Goal: Transaction & Acquisition: Subscribe to service/newsletter

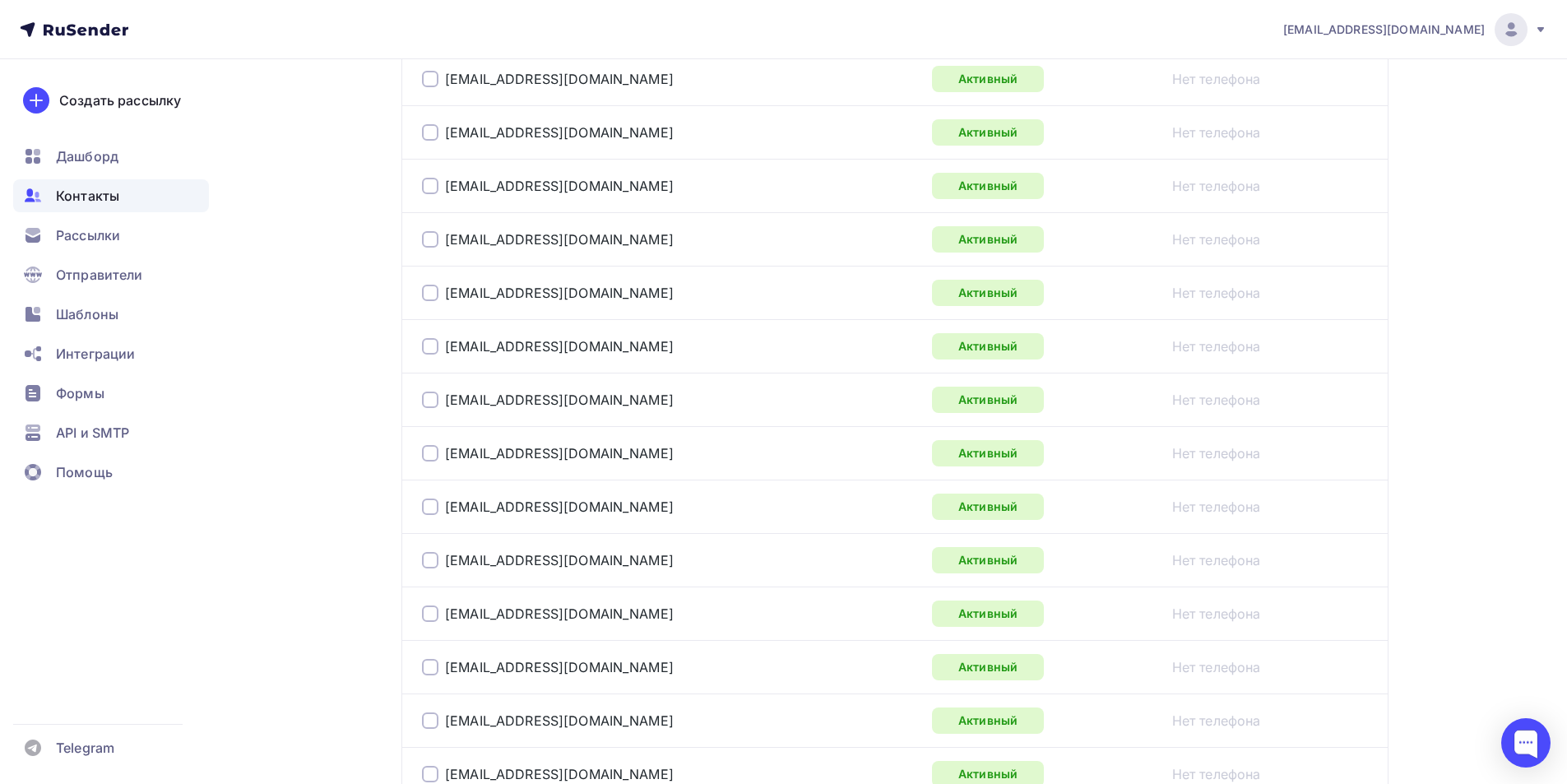
scroll to position [1139, 0]
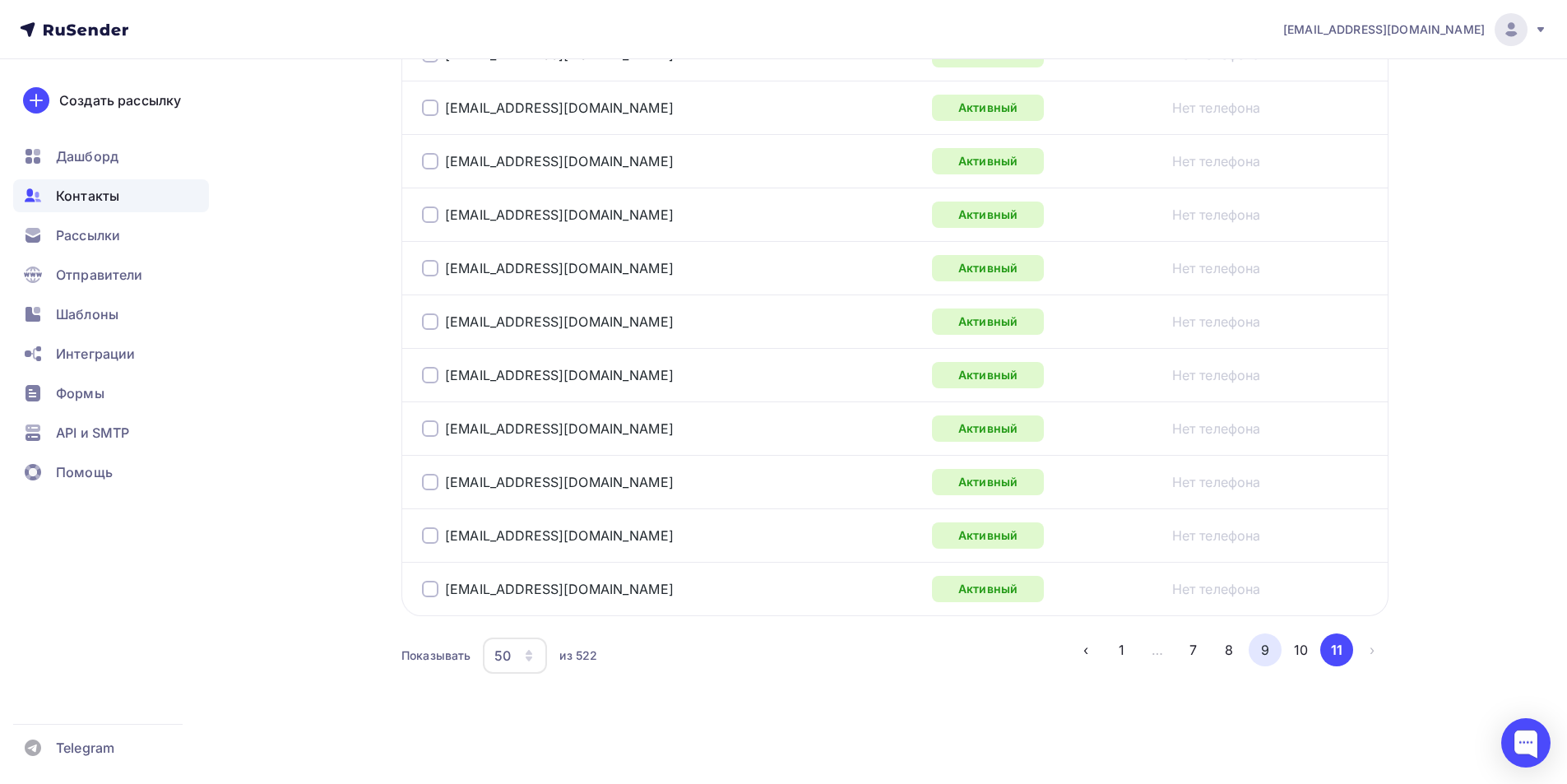
click at [1261, 650] on button "9" at bounding box center [1265, 649] width 33 height 33
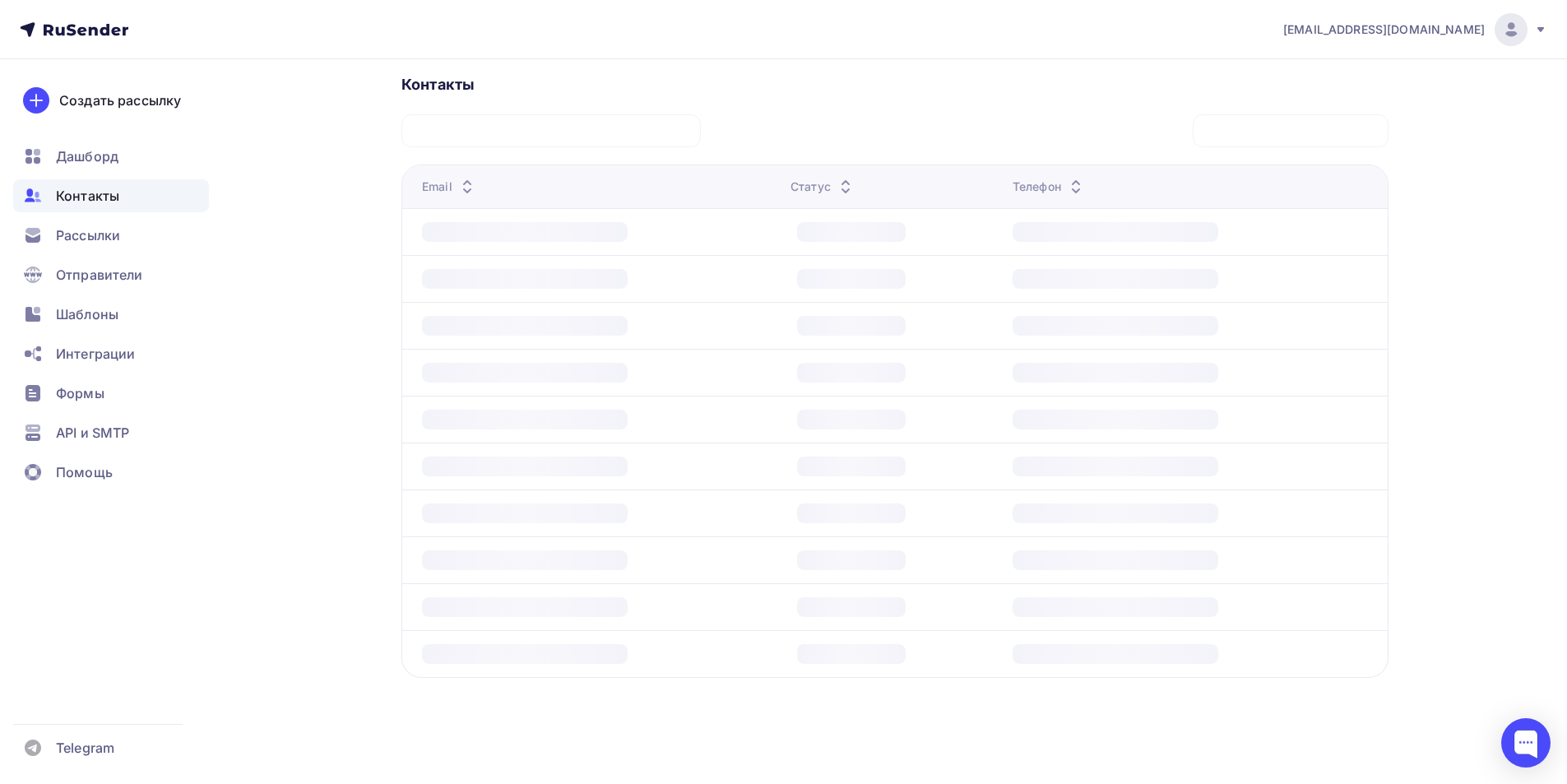
scroll to position [368, 0]
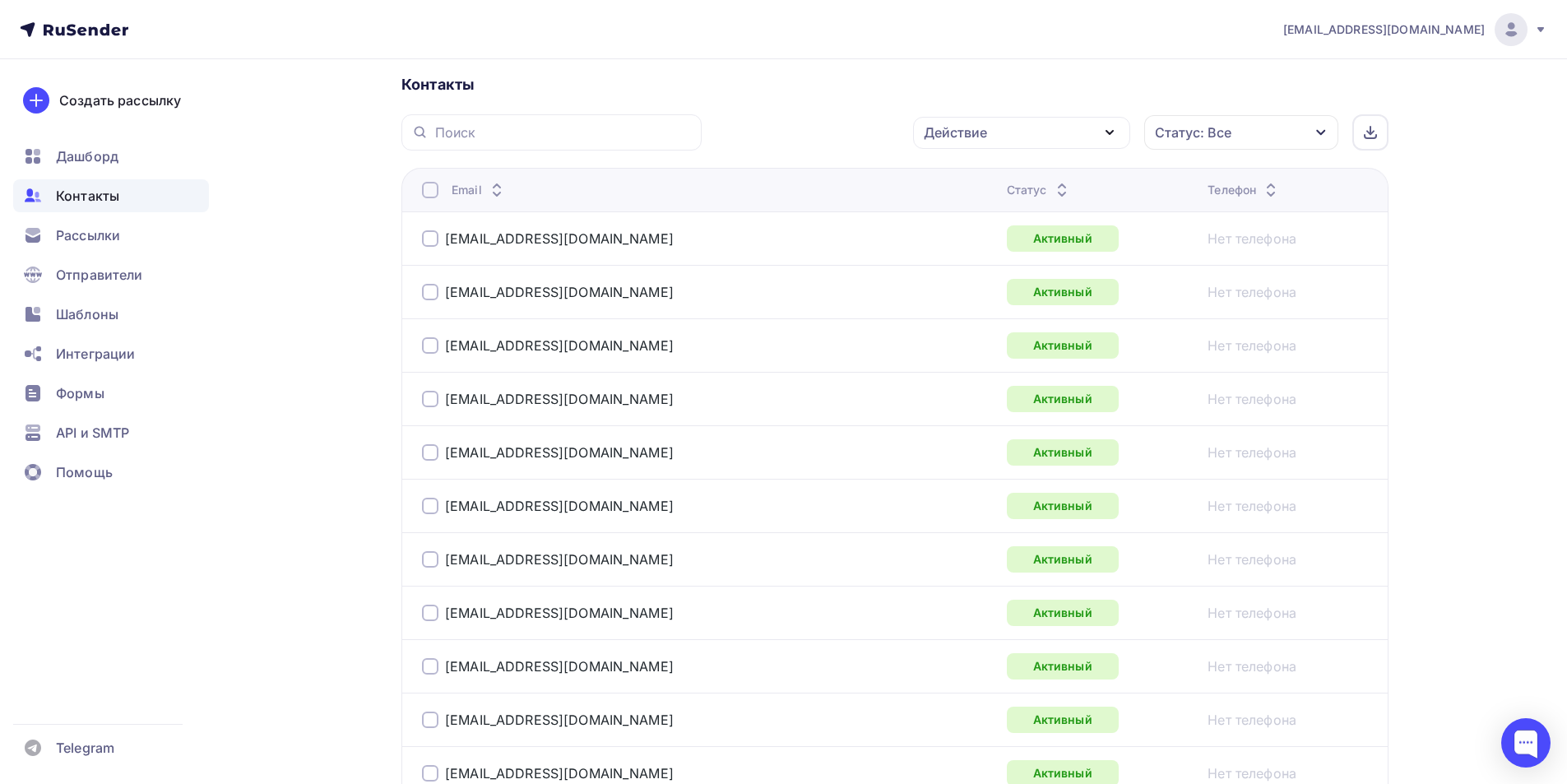
click at [425, 294] on div at bounding box center [431, 292] width 17 height 17
click at [431, 237] on div at bounding box center [431, 238] width 17 height 17
click at [422, 456] on div at bounding box center [431, 452] width 17 height 17
click at [424, 554] on div at bounding box center [431, 559] width 17 height 17
click at [429, 669] on div at bounding box center [431, 666] width 17 height 17
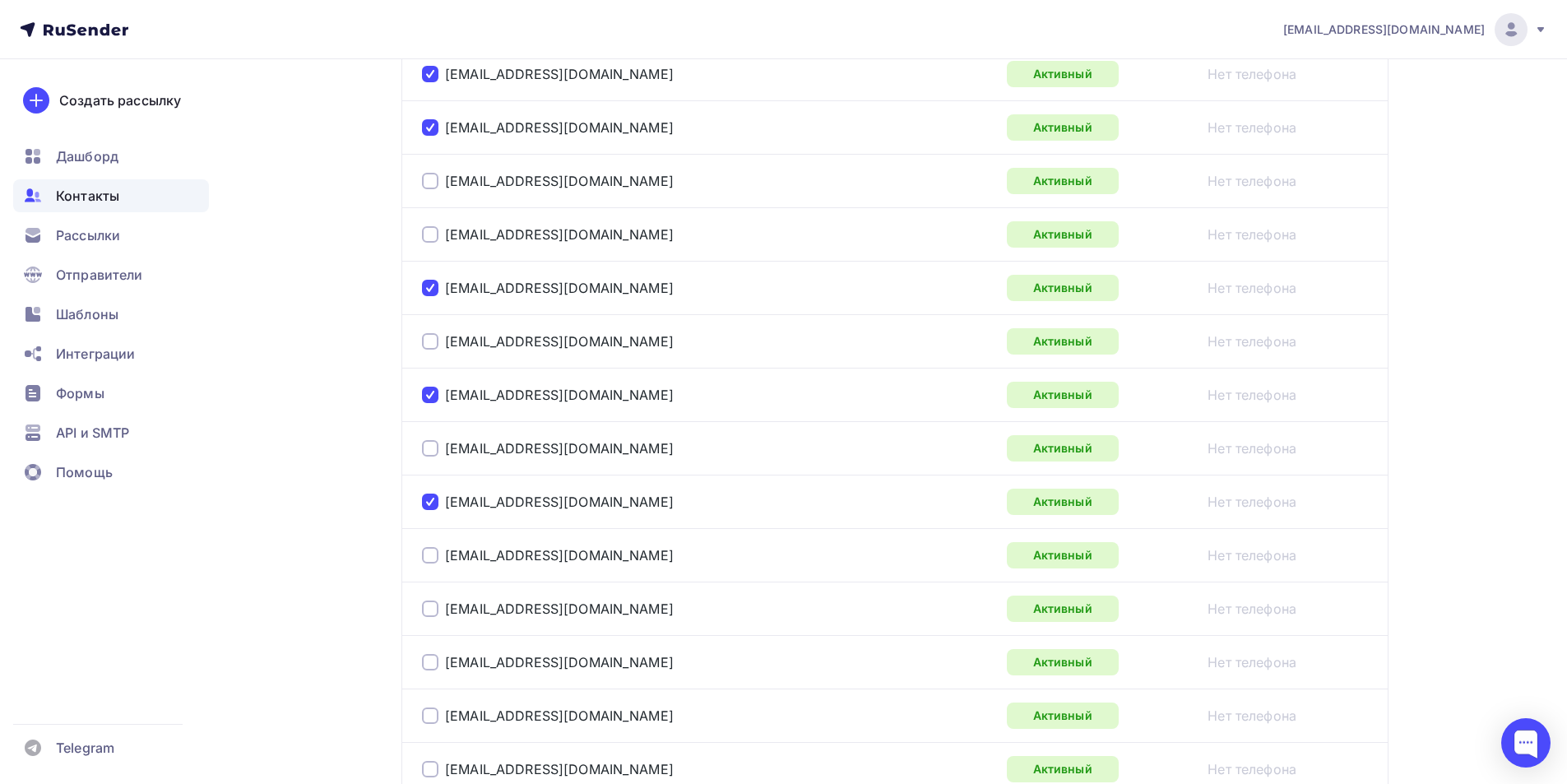
scroll to position [614, 0]
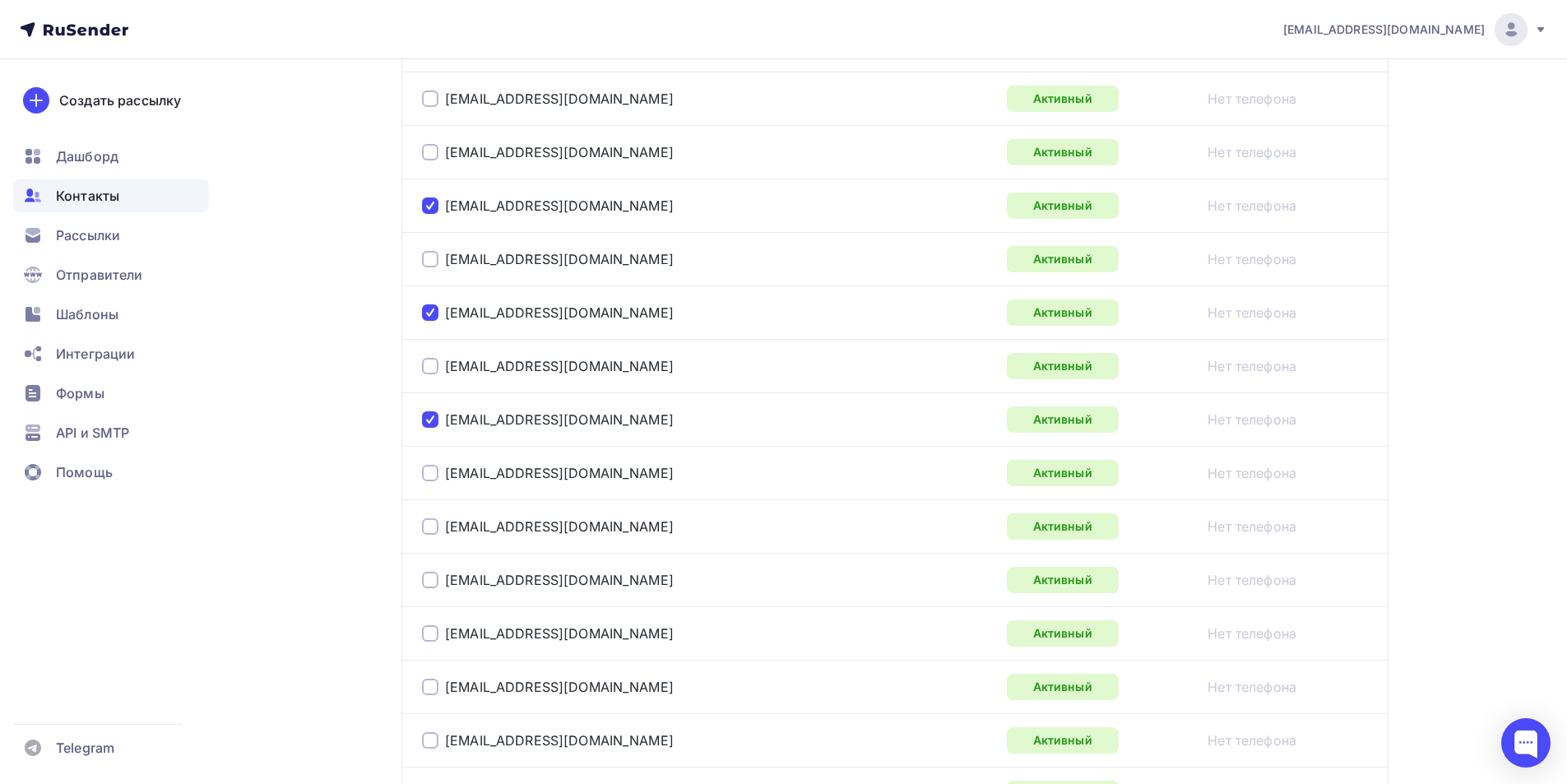
click at [426, 629] on div at bounding box center [431, 633] width 17 height 17
click at [431, 688] on div at bounding box center [431, 686] width 17 height 17
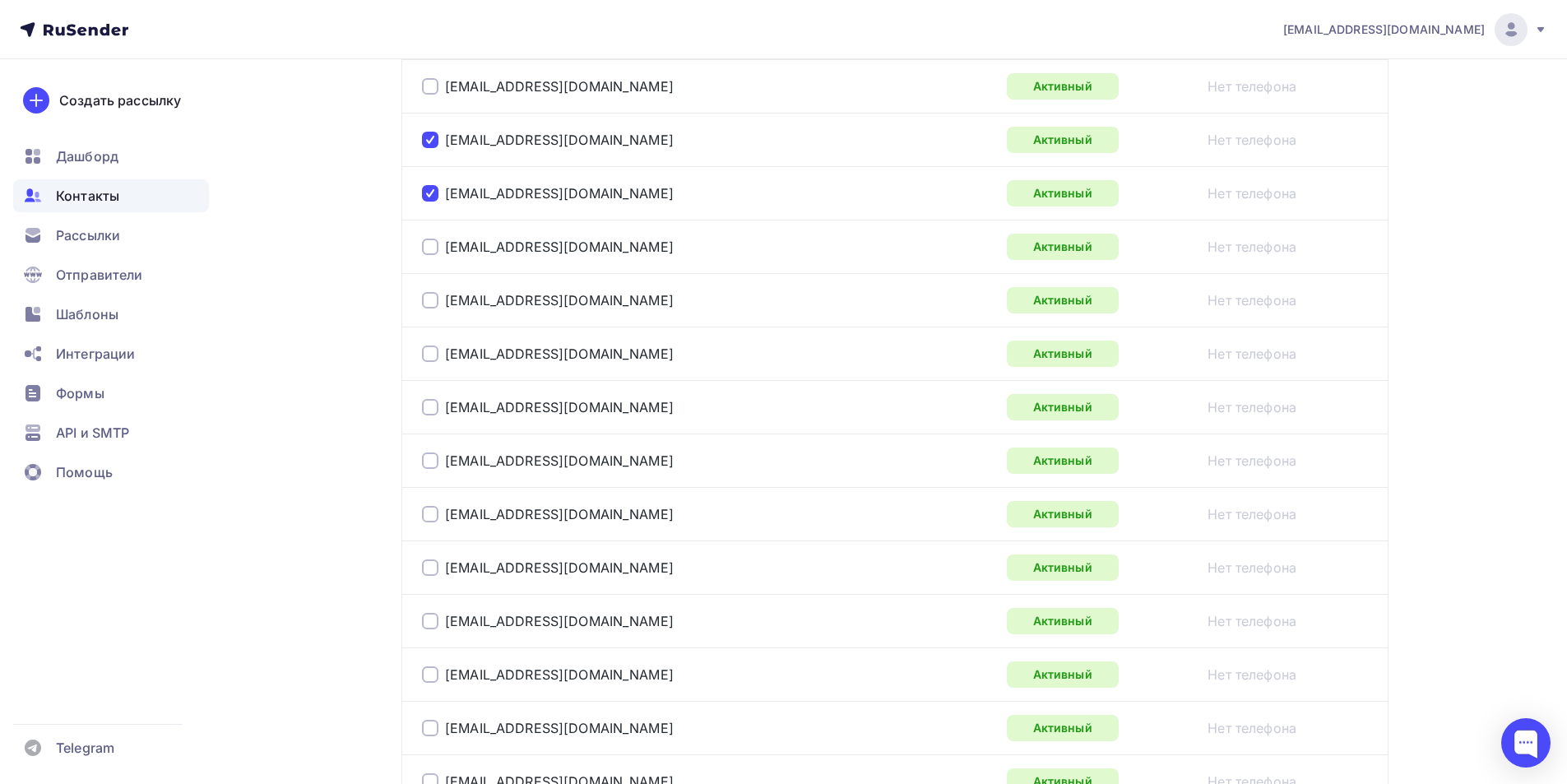
click at [428, 723] on div at bounding box center [431, 728] width 17 height 17
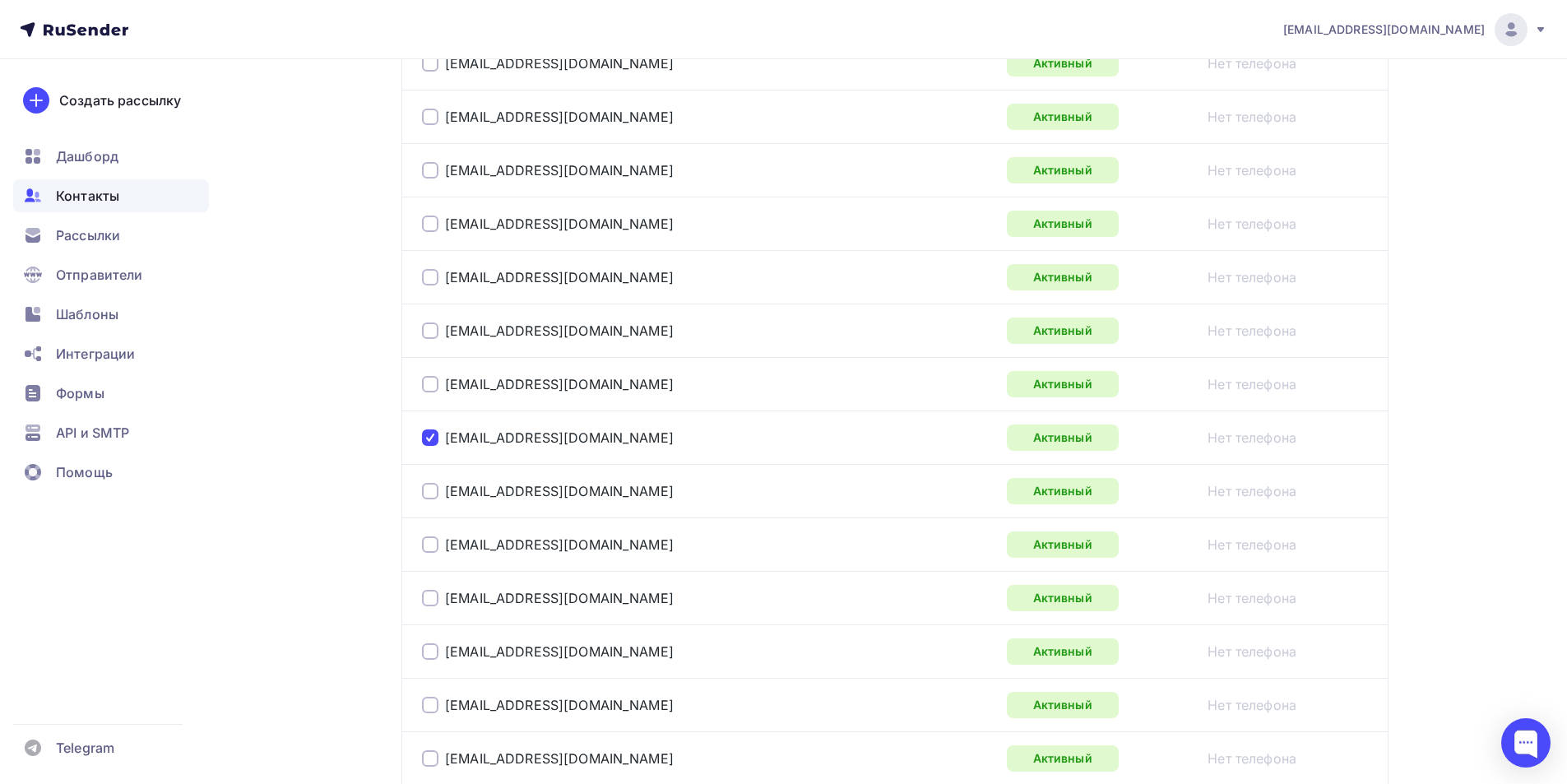
scroll to position [1480, 0]
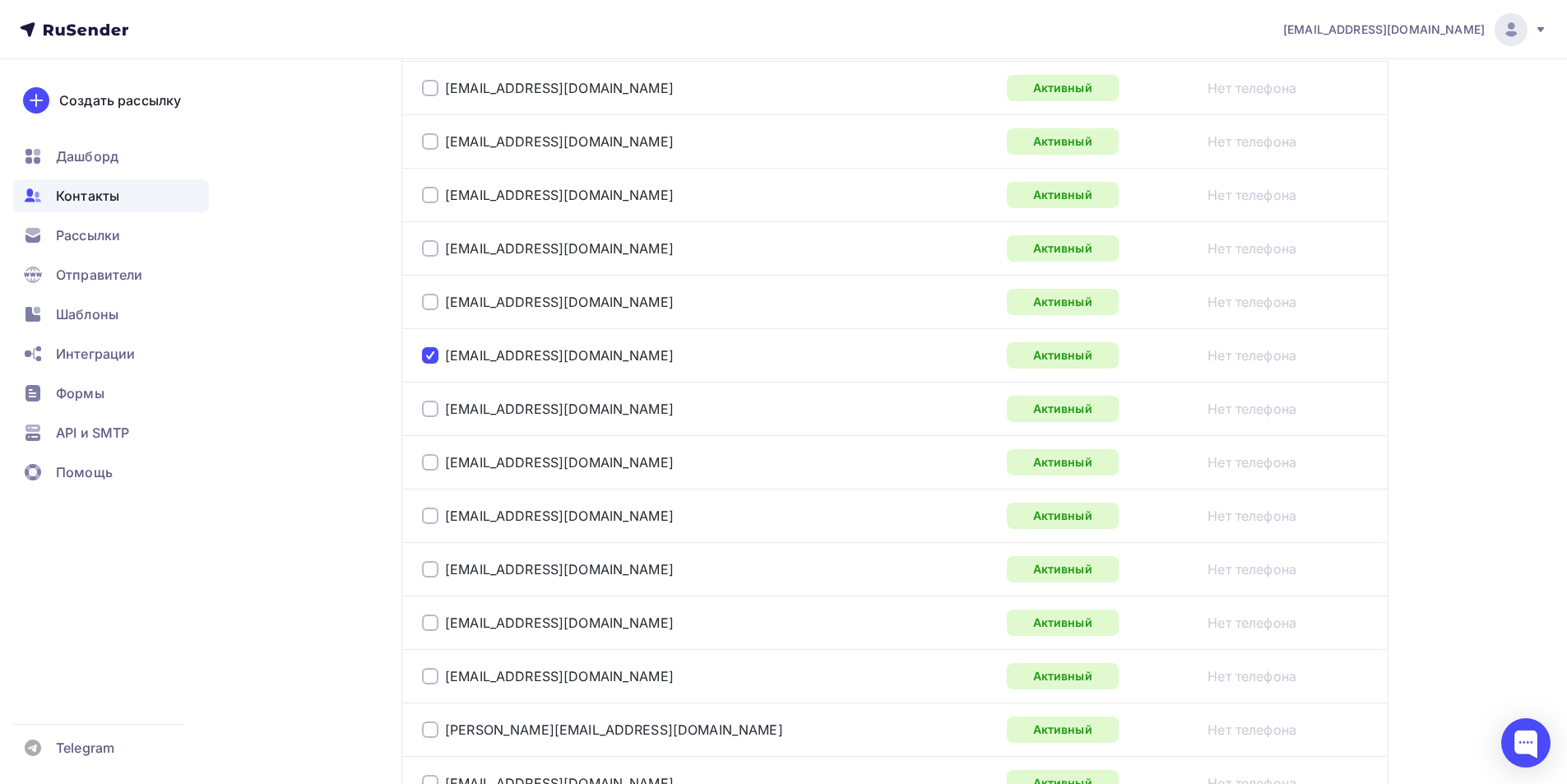
click at [435, 618] on div at bounding box center [431, 623] width 17 height 17
click at [432, 728] on div at bounding box center [431, 730] width 17 height 17
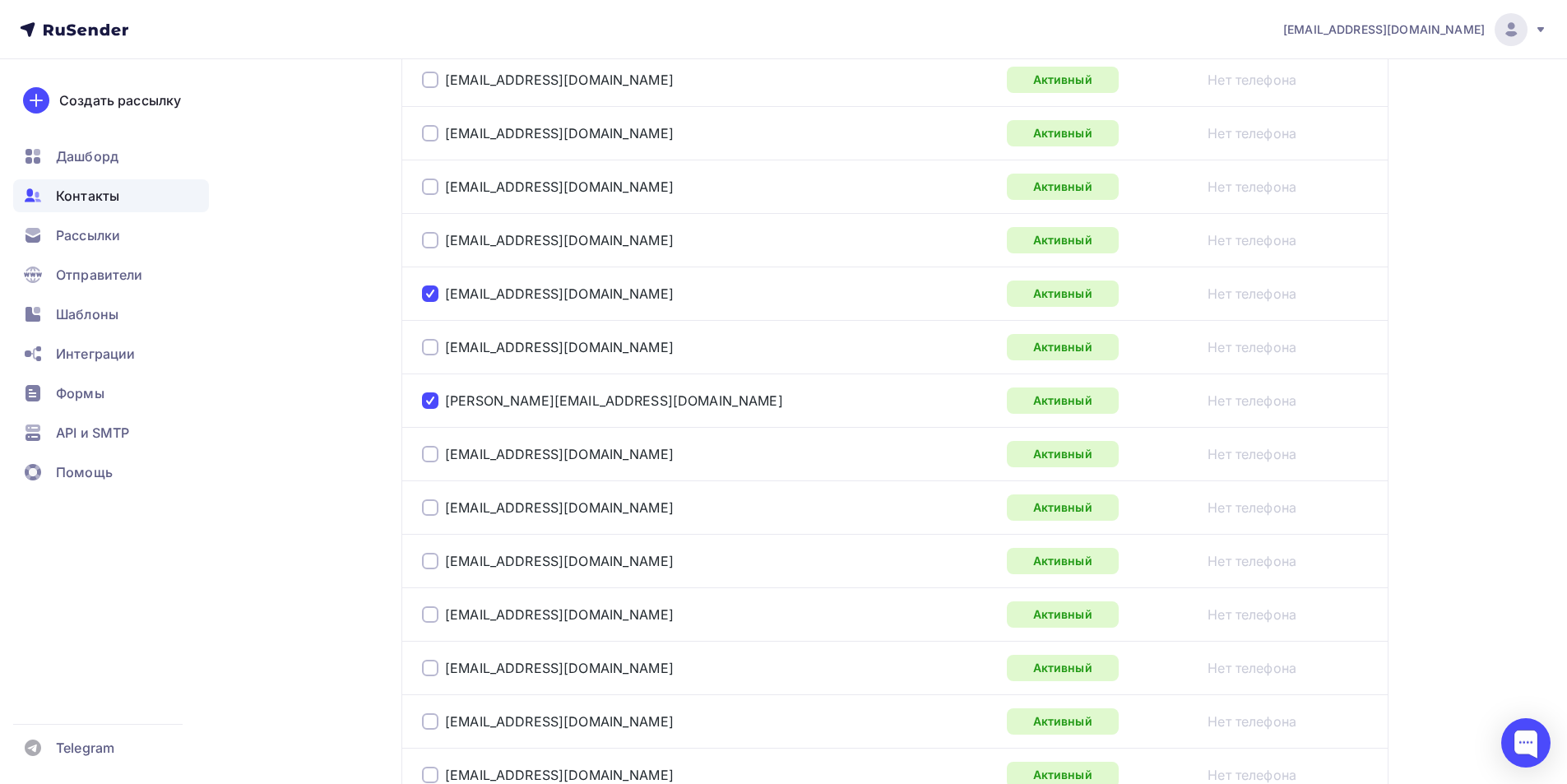
click at [425, 669] on div at bounding box center [431, 668] width 17 height 17
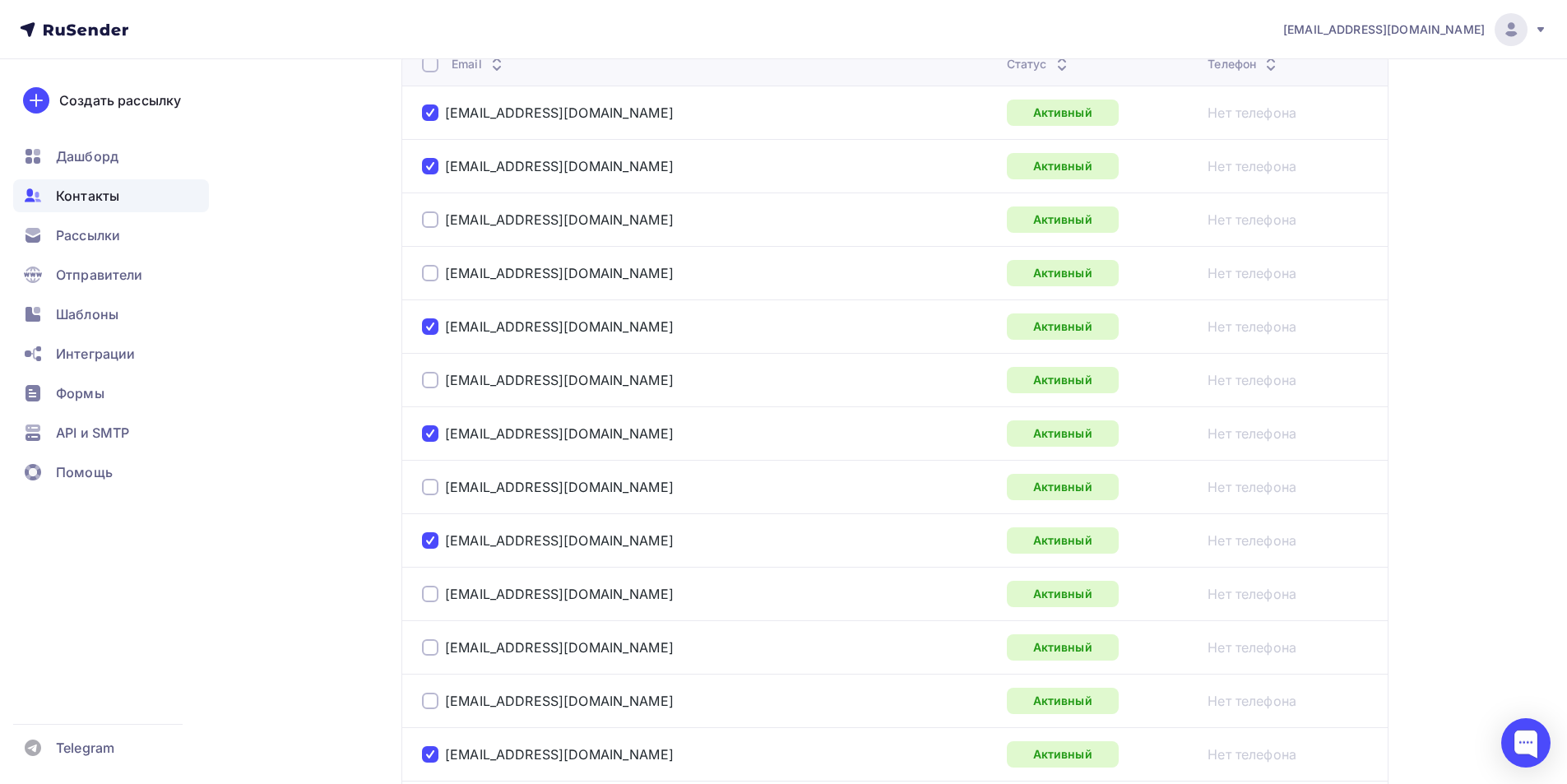
scroll to position [0, 0]
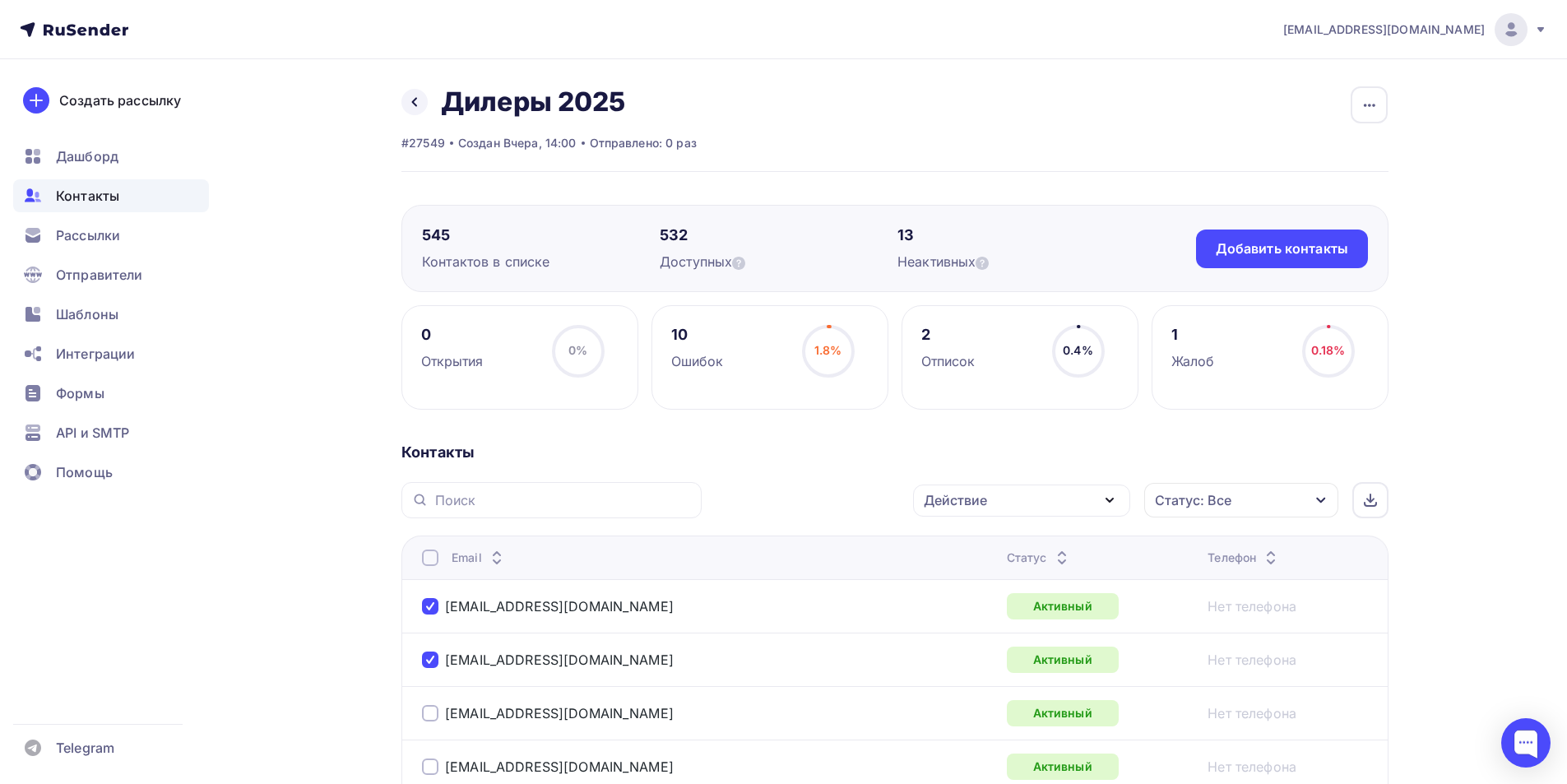
click at [1006, 504] on div "Действие" at bounding box center [1021, 500] width 217 height 32
click at [974, 583] on div "Исключить из списка" at bounding box center [1004, 580] width 144 height 20
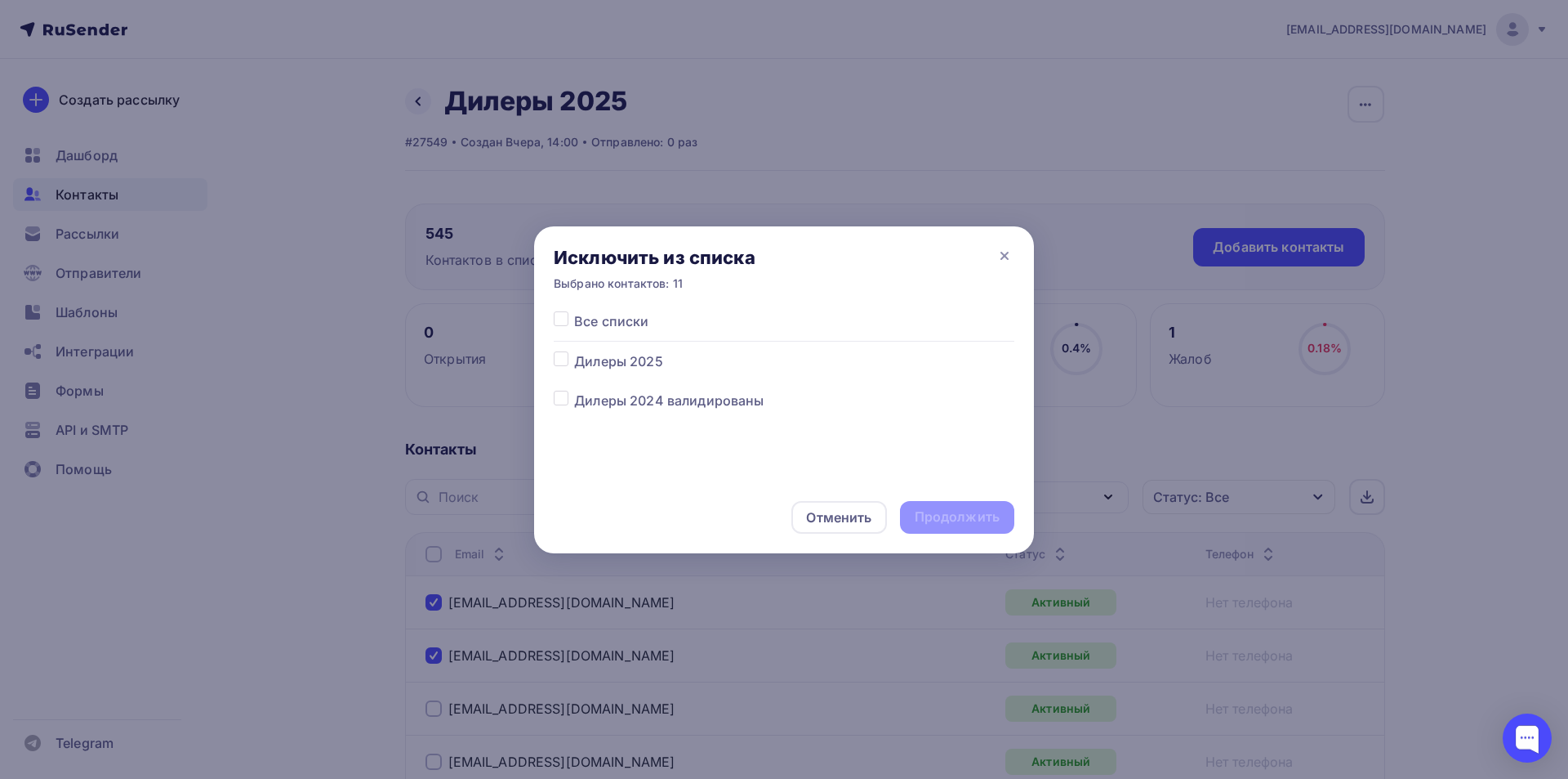
click at [644, 330] on div "Все списки" at bounding box center [778, 321] width 472 height 20
click at [623, 364] on span "Дилеры 2025" at bounding box center [619, 361] width 89 height 20
click at [574, 351] on label at bounding box center [574, 351] width 0 height 0
click at [555, 354] on input "checkbox" at bounding box center [561, 359] width 15 height 15
checkbox input "true"
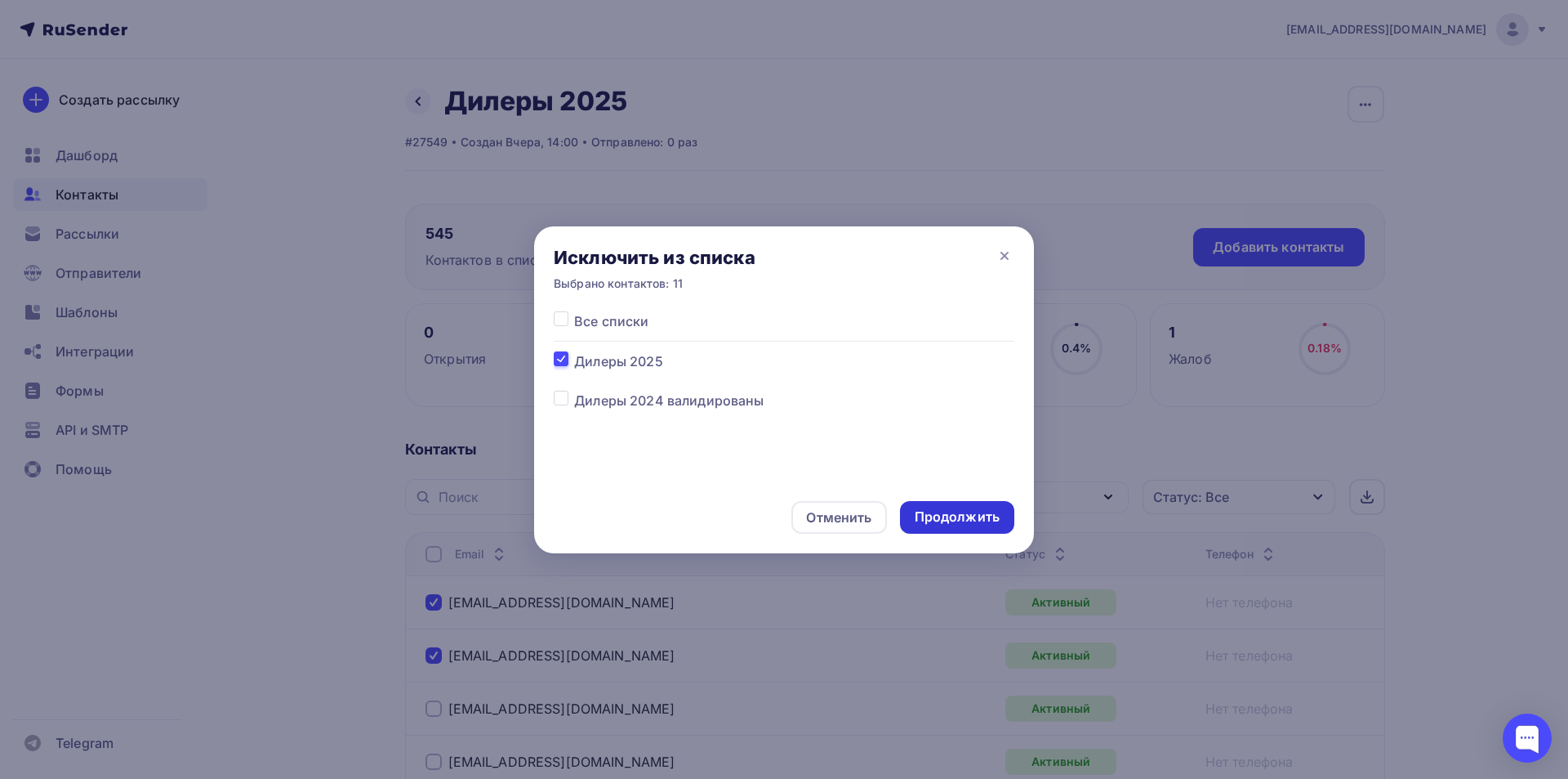
click at [946, 520] on div "Продолжить" at bounding box center [957, 516] width 85 height 19
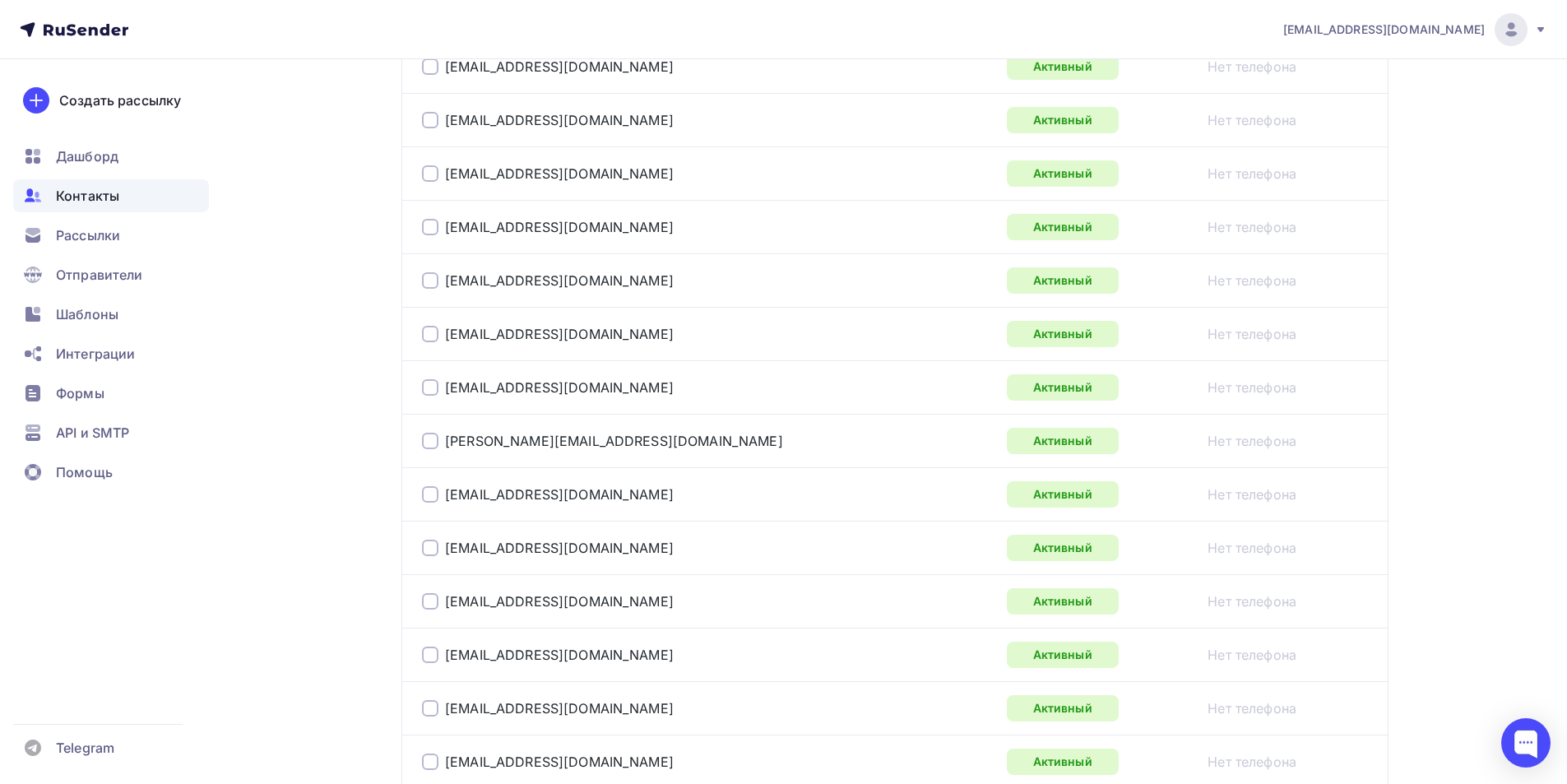
scroll to position [2636, 0]
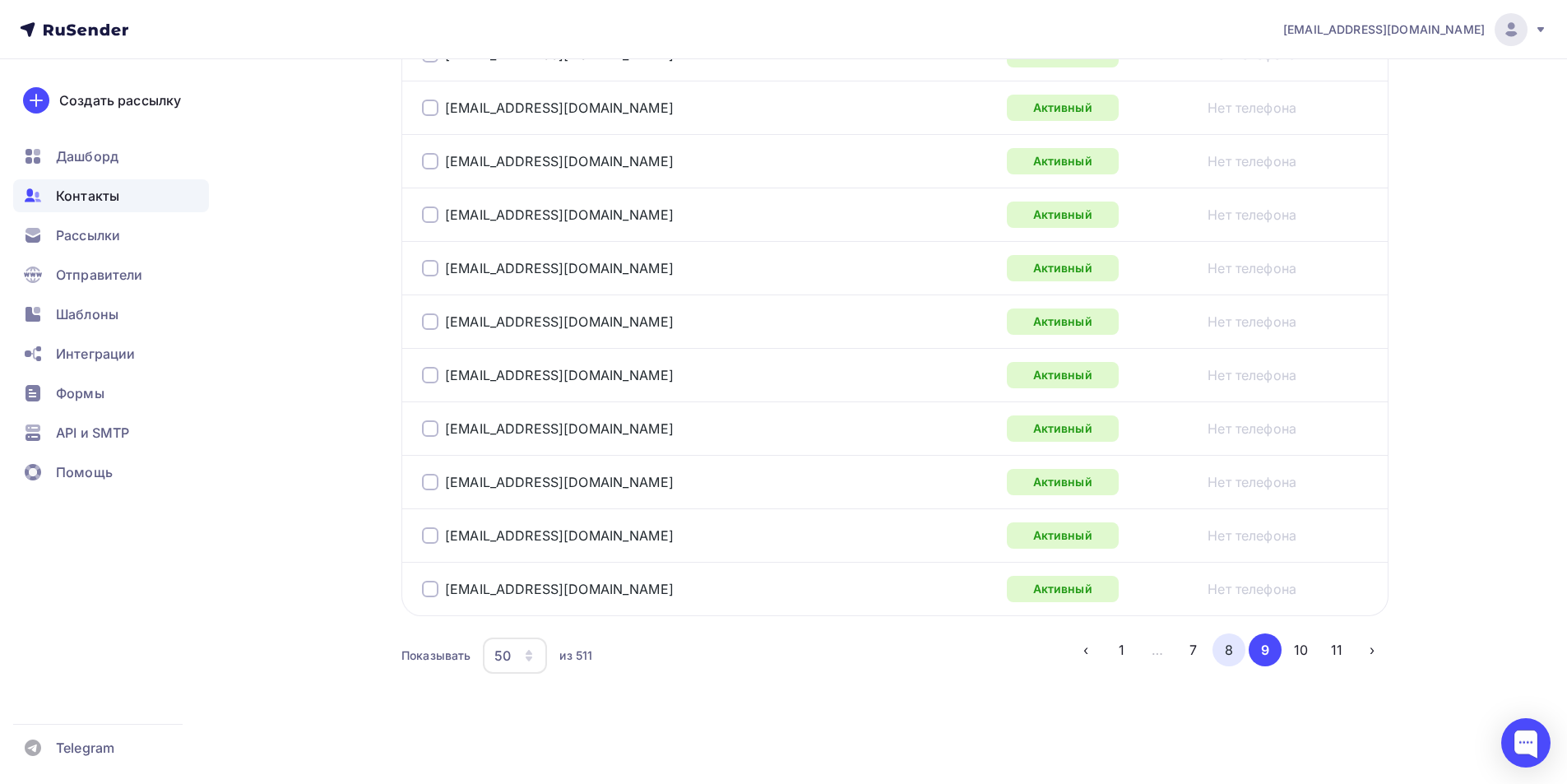
click at [1223, 650] on button "8" at bounding box center [1228, 649] width 33 height 33
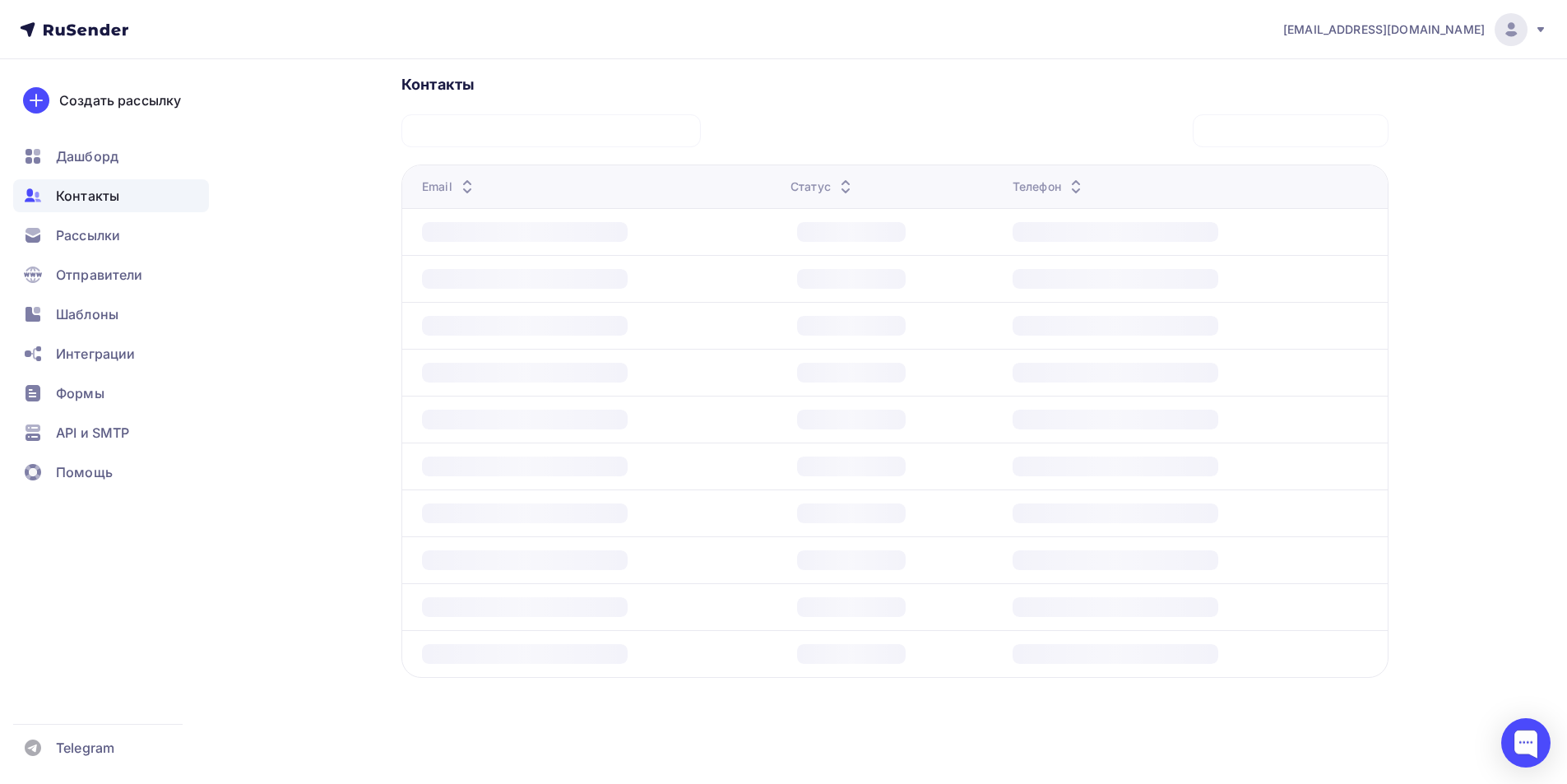
scroll to position [368, 0]
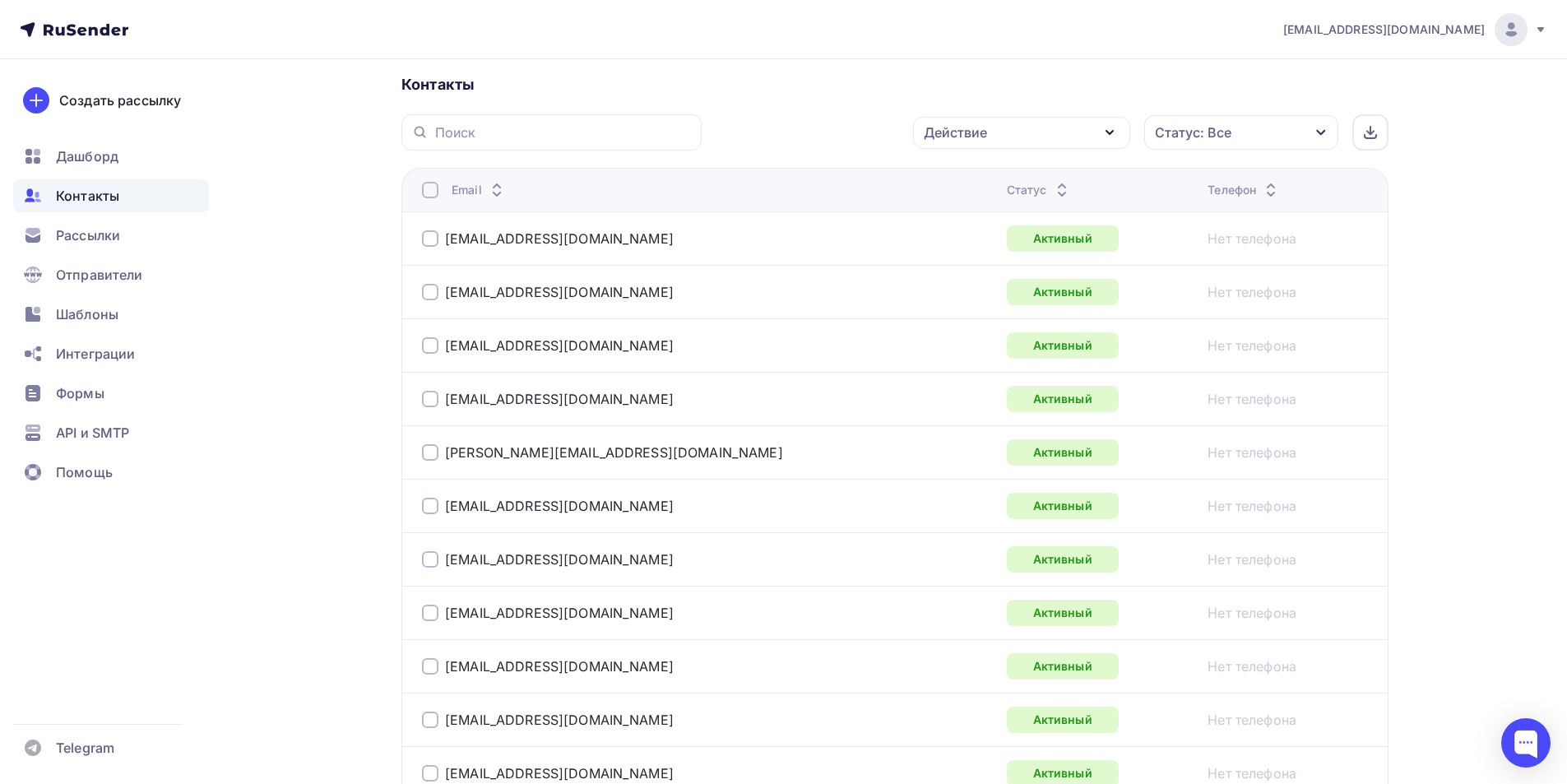
click at [422, 397] on div at bounding box center [431, 399] width 17 height 17
click at [438, 398] on div "rosagromash@bk.ru" at bounding box center [548, 399] width 251 height 17
click at [434, 395] on div at bounding box center [431, 399] width 17 height 17
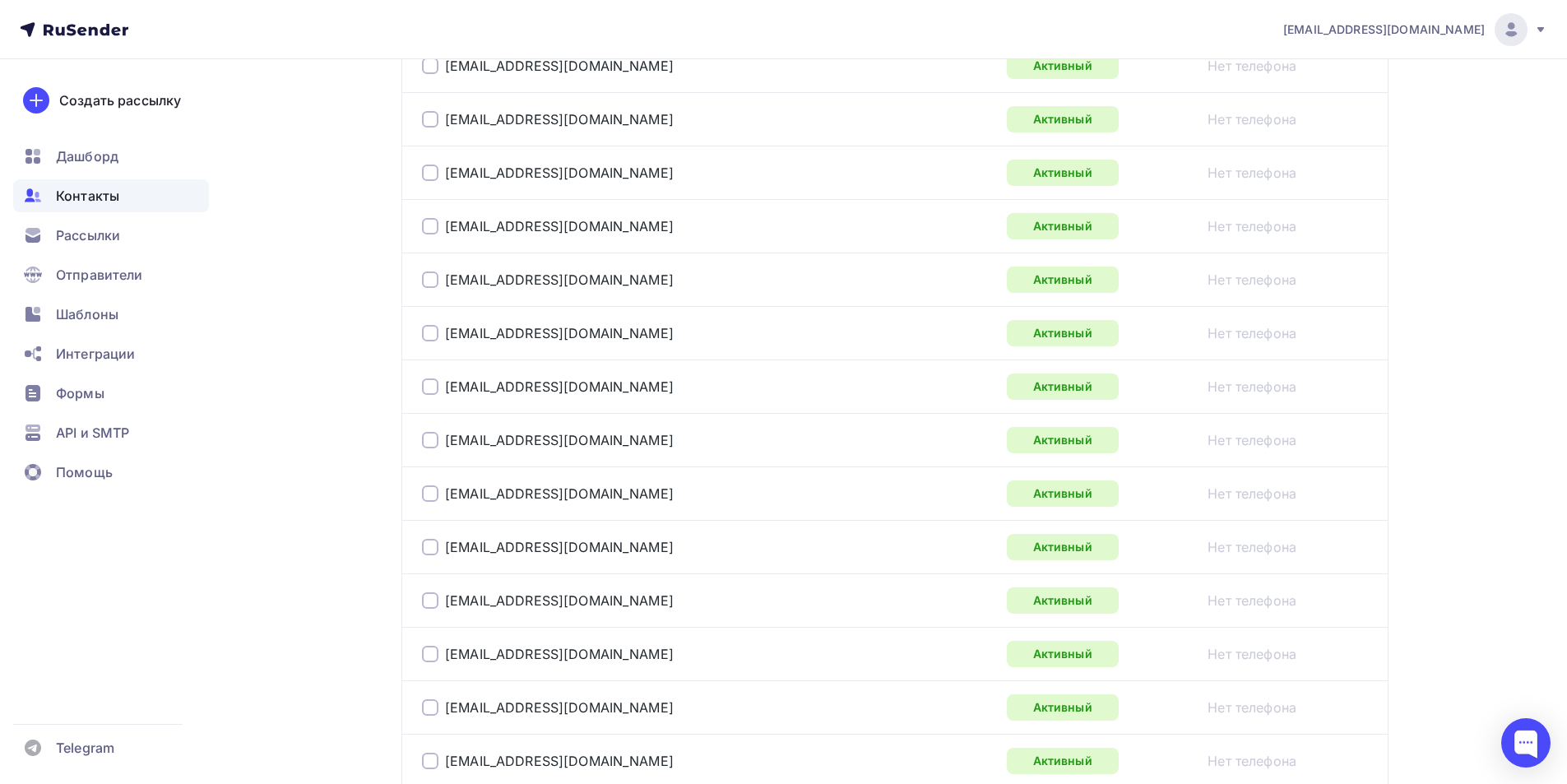
scroll to position [2636, 0]
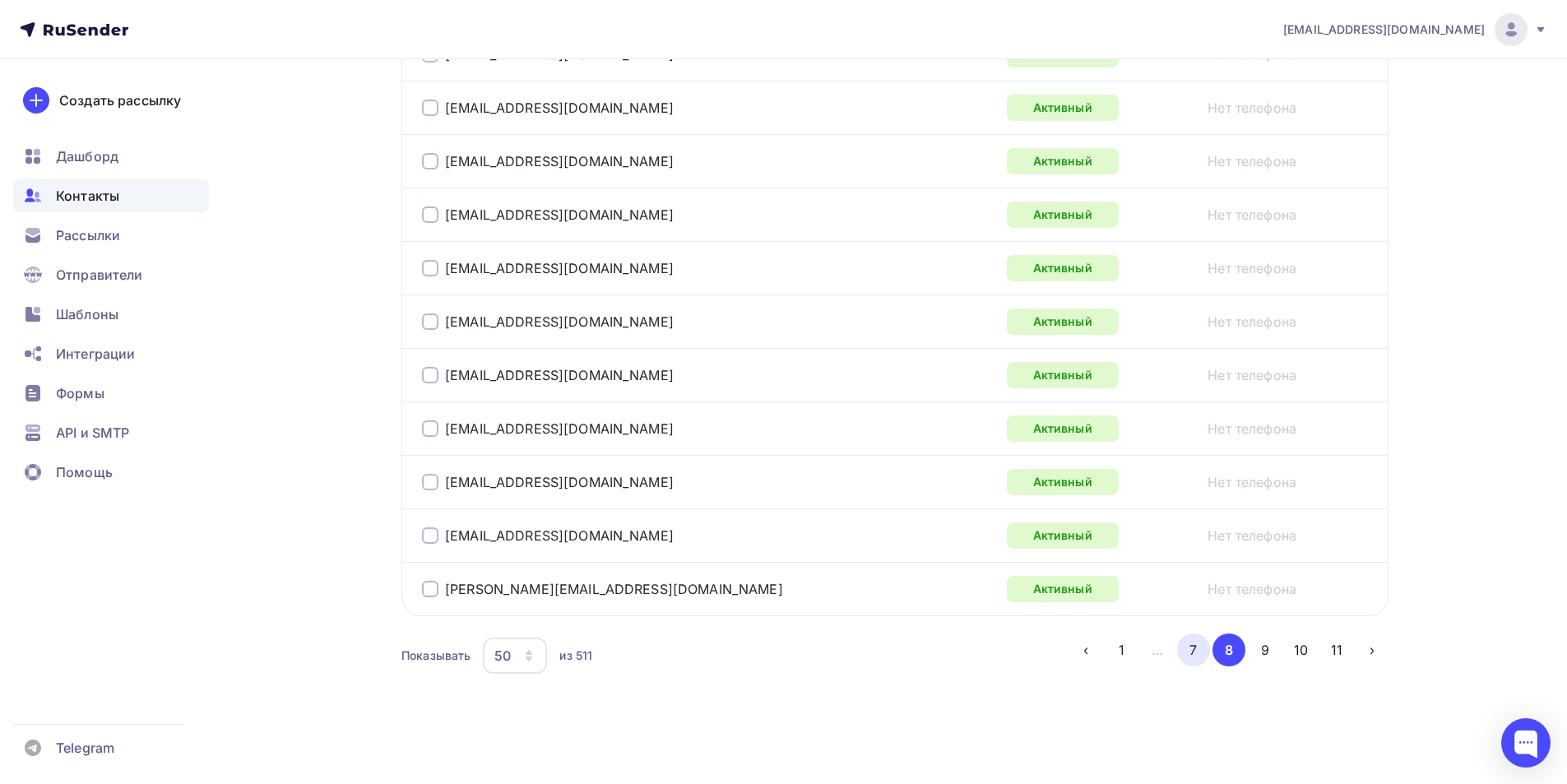
click at [1191, 653] on button "7" at bounding box center [1194, 649] width 33 height 33
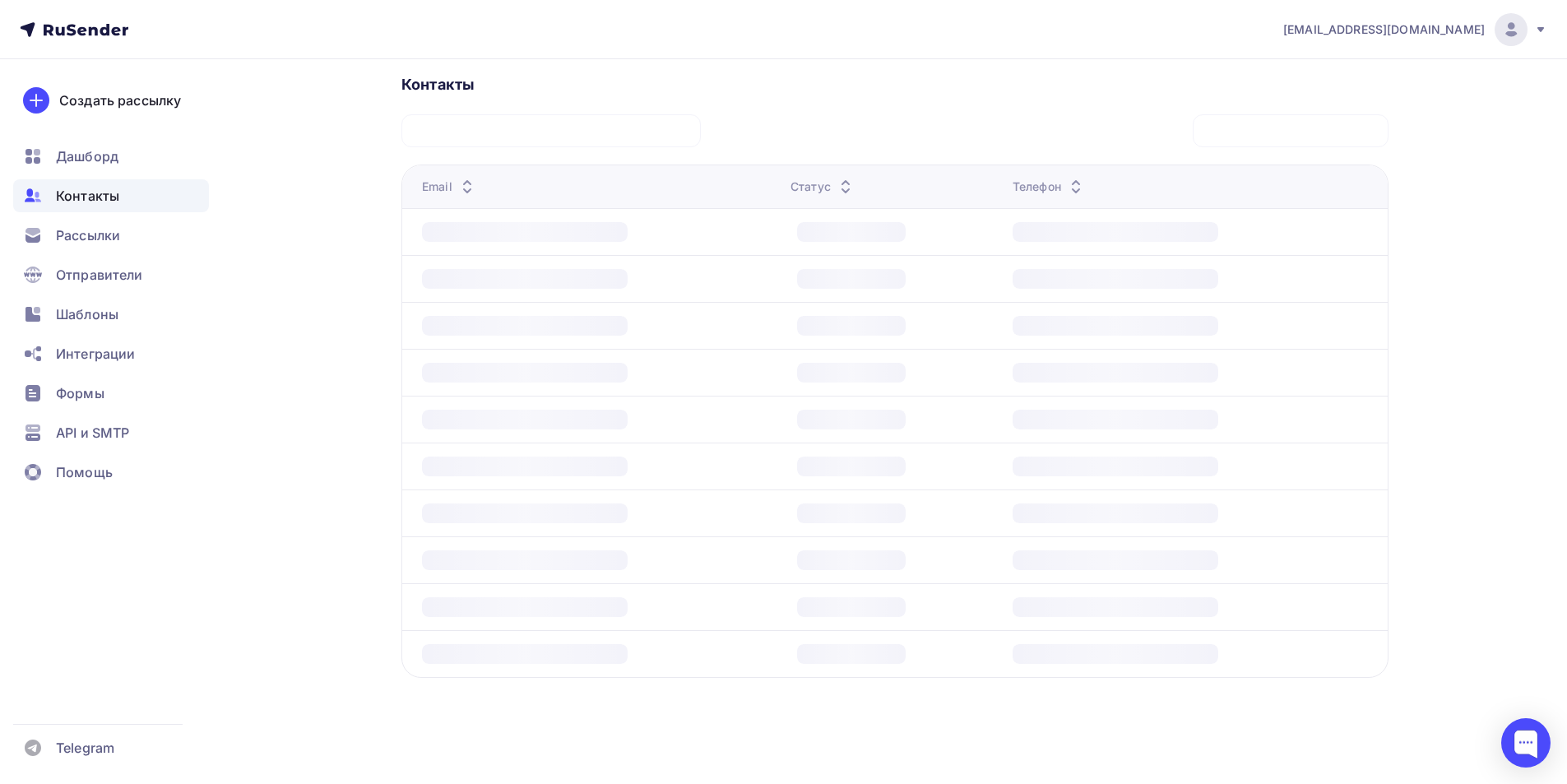
scroll to position [368, 0]
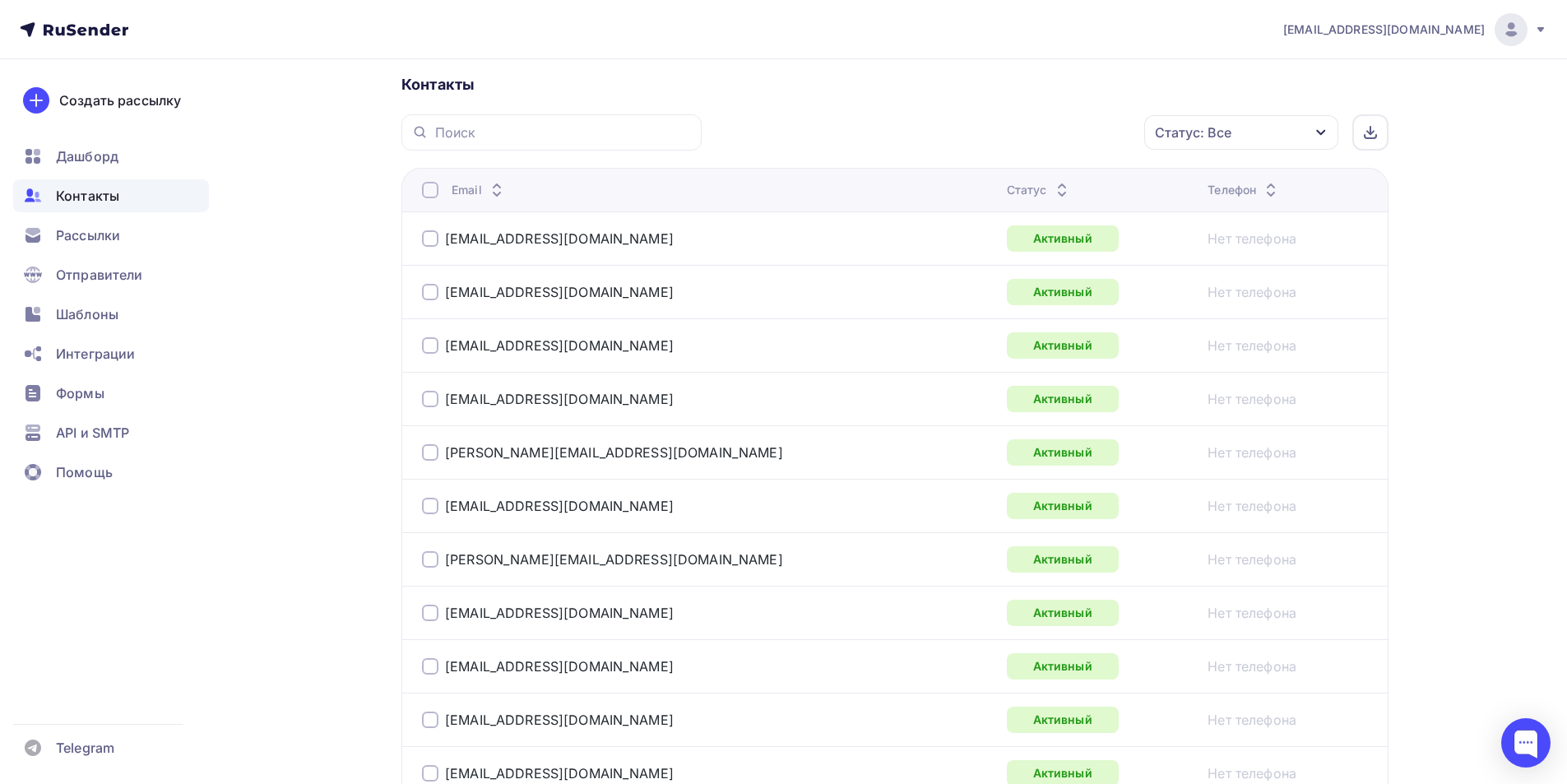
click at [423, 397] on div at bounding box center [431, 399] width 17 height 17
click at [433, 350] on div at bounding box center [431, 345] width 17 height 17
click at [422, 298] on div at bounding box center [431, 292] width 17 height 17
click at [433, 236] on div at bounding box center [431, 238] width 17 height 17
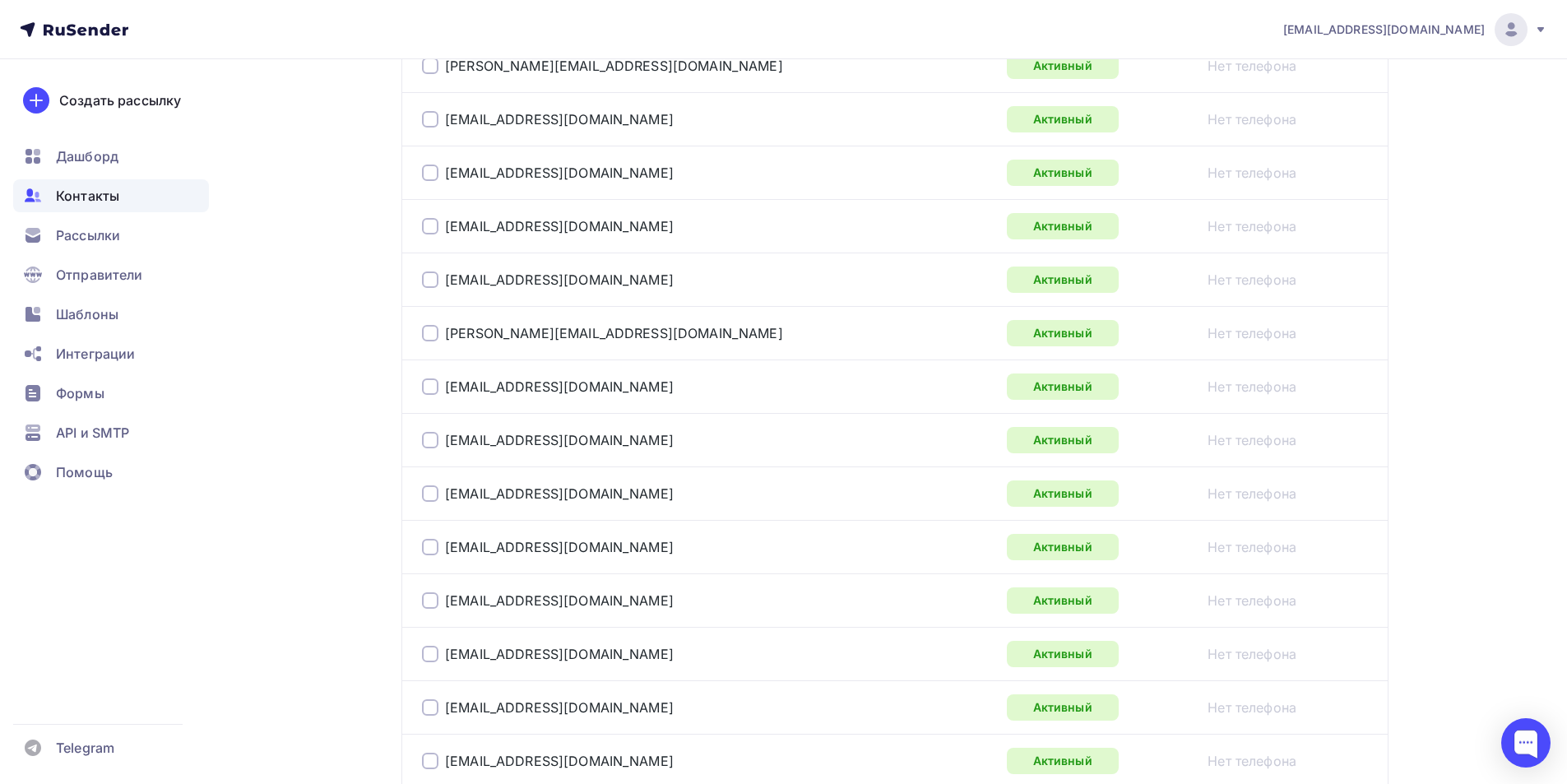
scroll to position [943, 0]
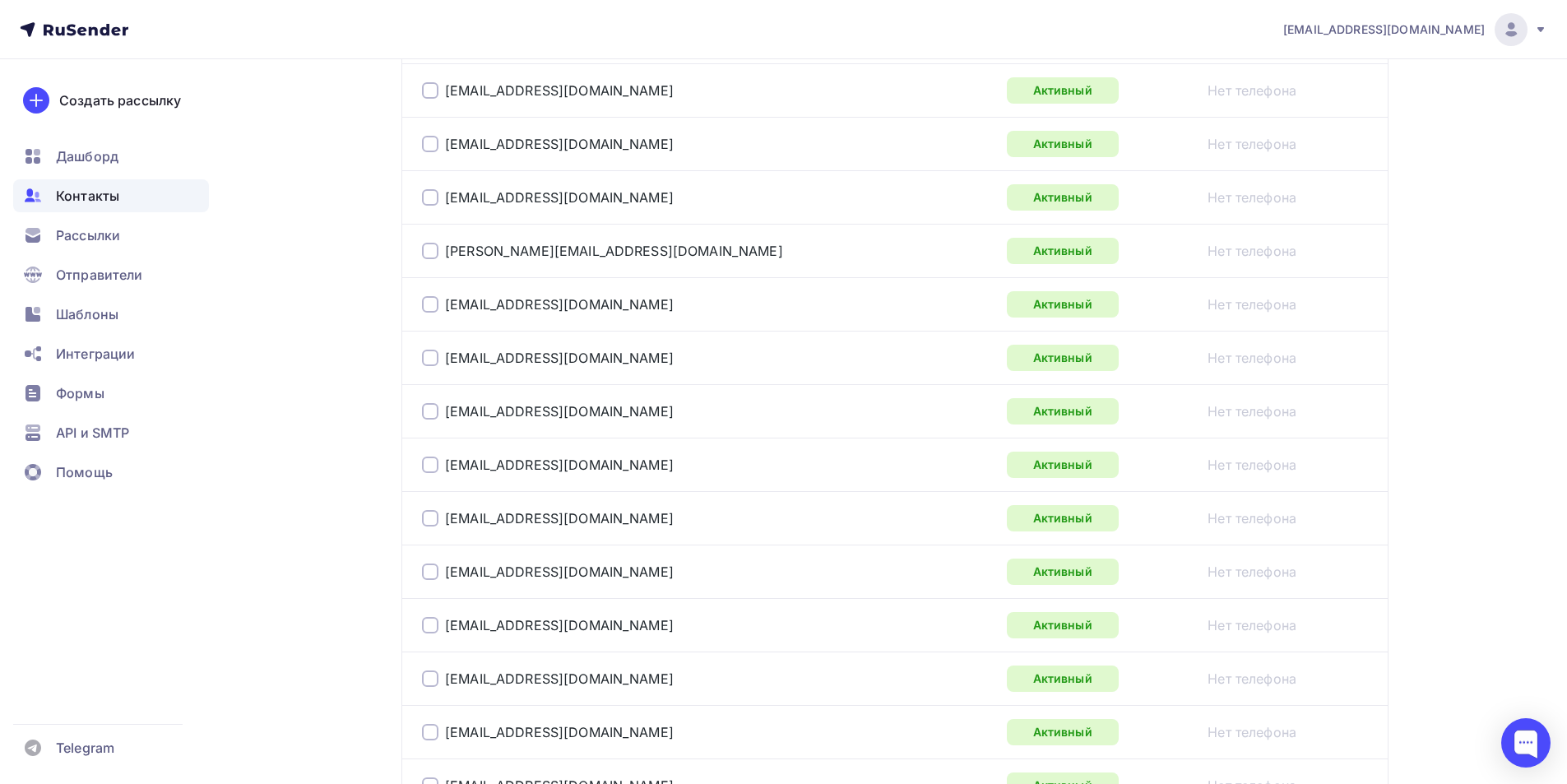
click at [437, 738] on div at bounding box center [431, 732] width 17 height 17
click at [428, 676] on div at bounding box center [431, 679] width 17 height 17
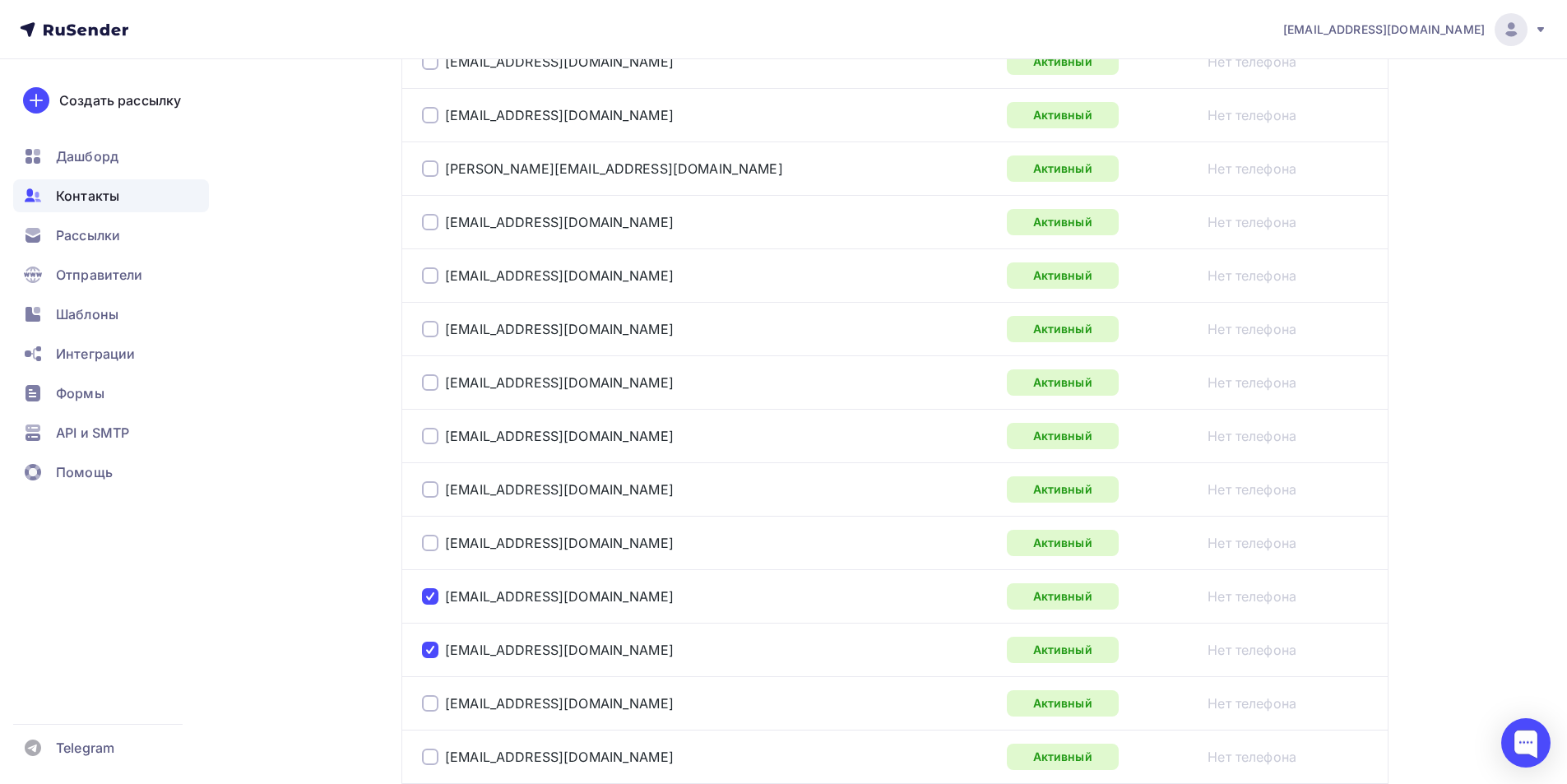
scroll to position [1354, 0]
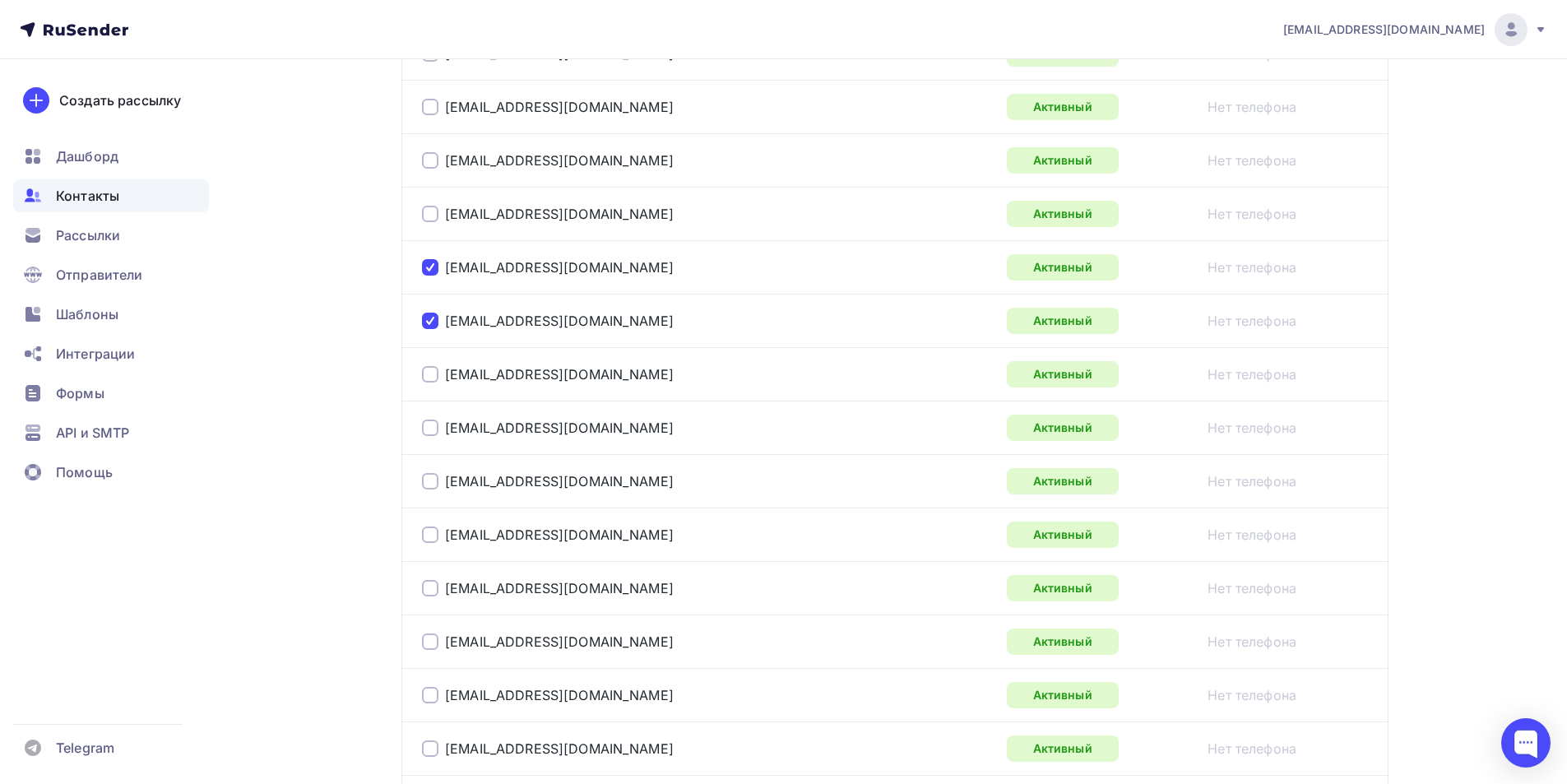
click at [425, 535] on div at bounding box center [431, 535] width 17 height 17
click at [436, 590] on div at bounding box center [431, 588] width 17 height 17
click at [431, 426] on div at bounding box center [431, 428] width 17 height 17
click at [434, 694] on div at bounding box center [431, 695] width 17 height 17
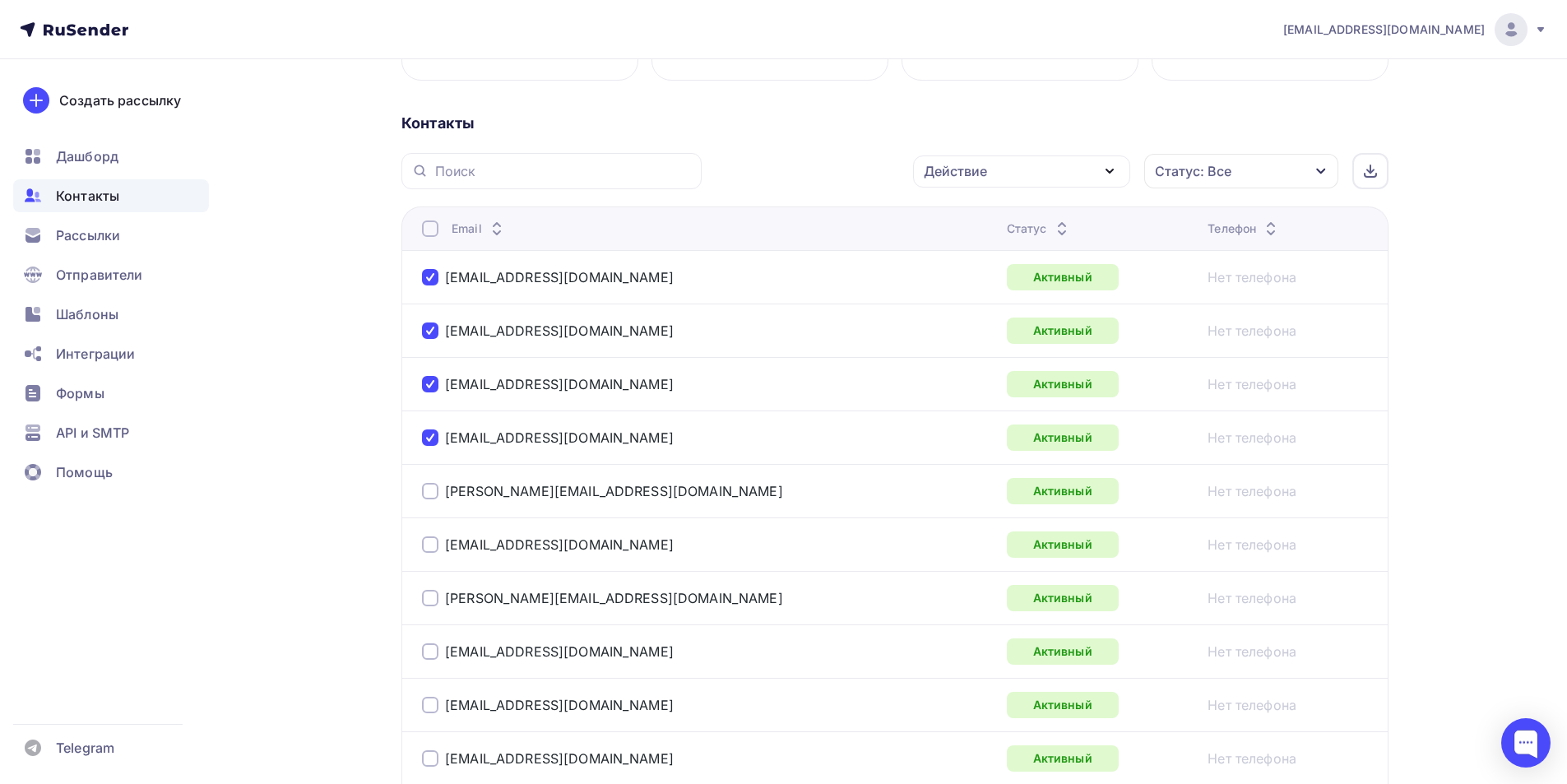
scroll to position [0, 0]
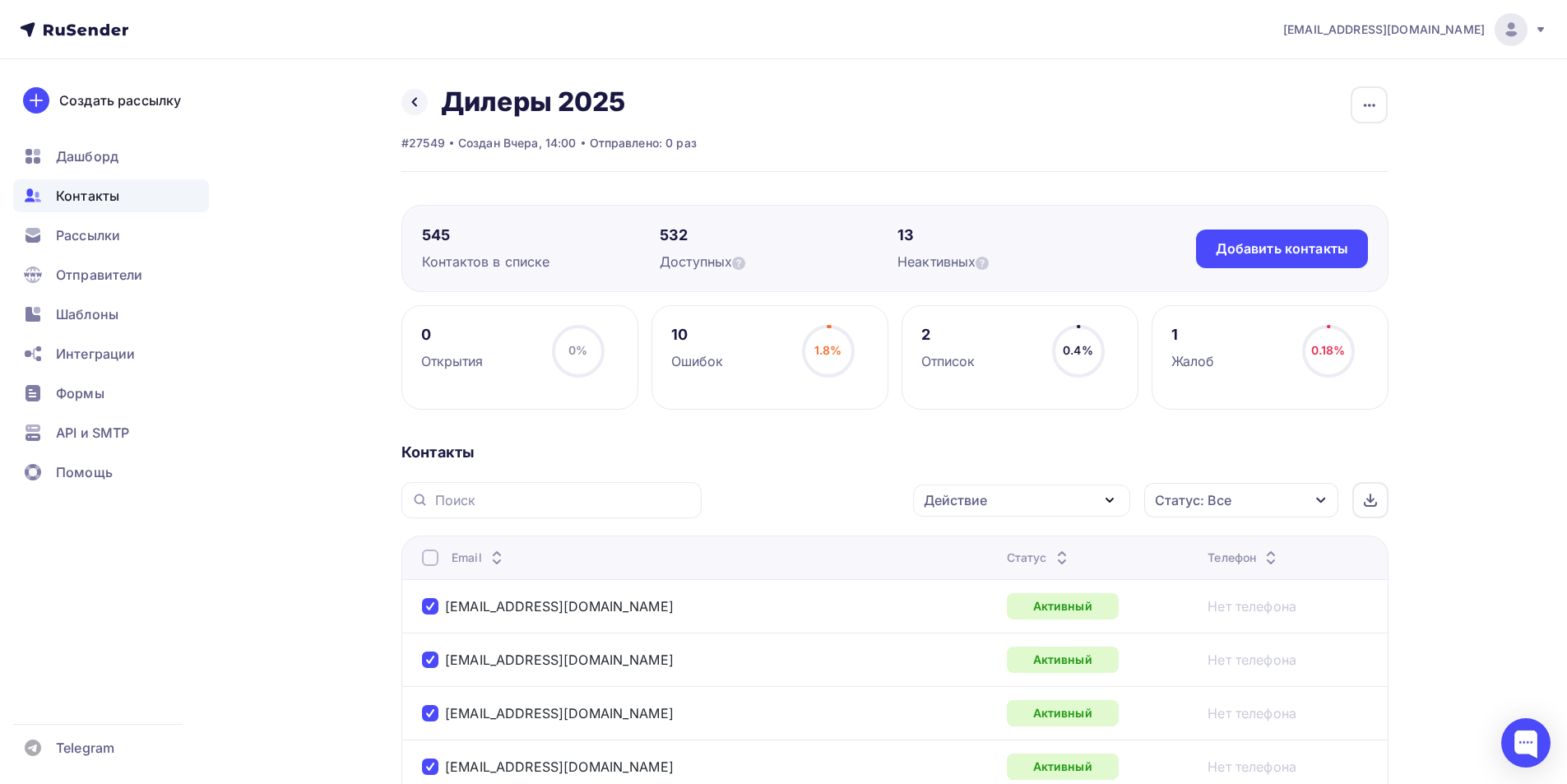
click at [1106, 501] on icon "button" at bounding box center [1109, 500] width 20 height 20
click at [1011, 578] on div "Исключить из списка" at bounding box center [1004, 580] width 144 height 20
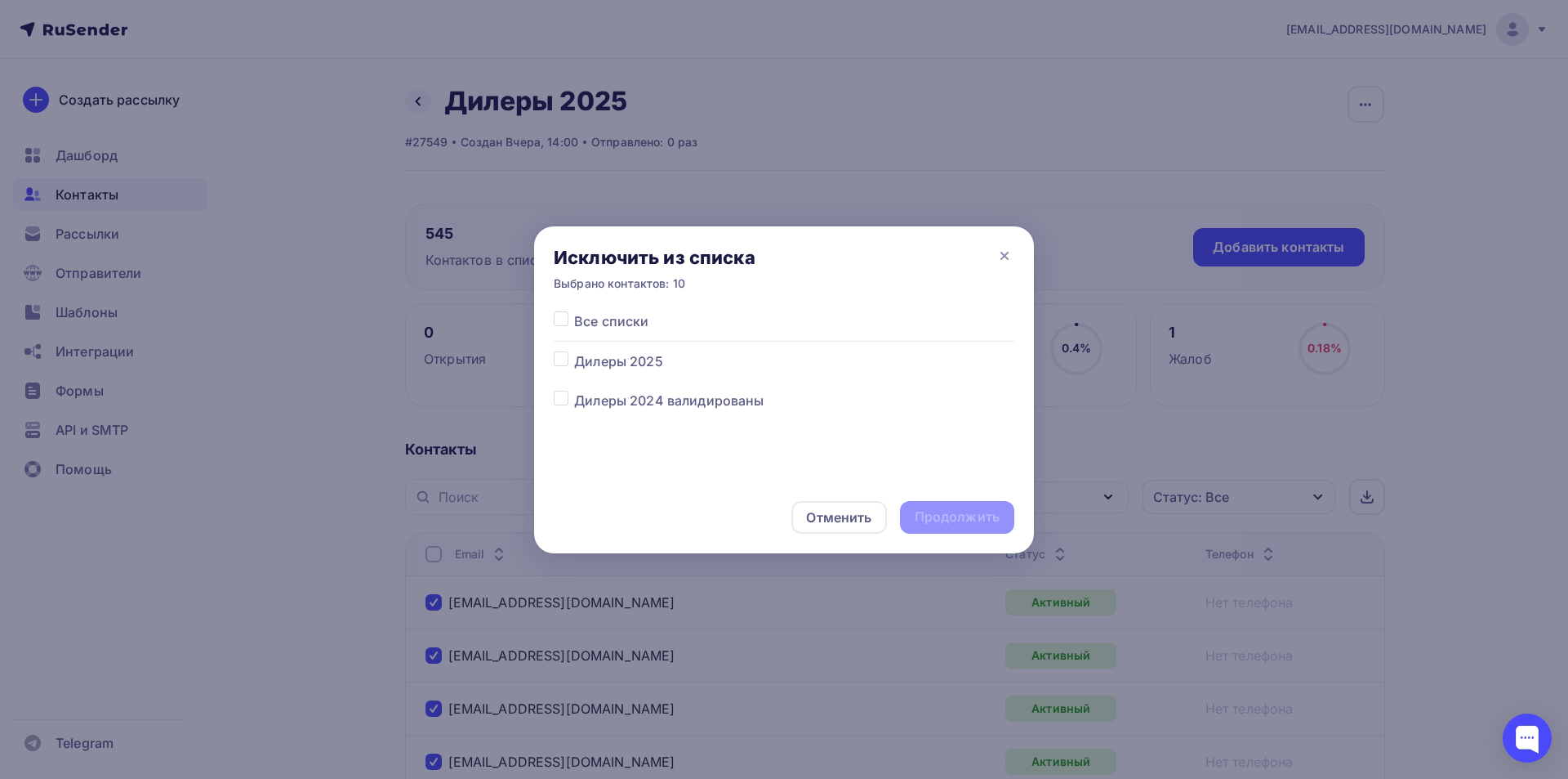
click at [607, 357] on span "Дилеры 2025" at bounding box center [619, 361] width 89 height 20
click at [574, 351] on label at bounding box center [574, 351] width 0 height 0
click at [564, 362] on input "checkbox" at bounding box center [561, 359] width 15 height 15
checkbox input "true"
click at [942, 512] on div "Продолжить" at bounding box center [957, 516] width 85 height 19
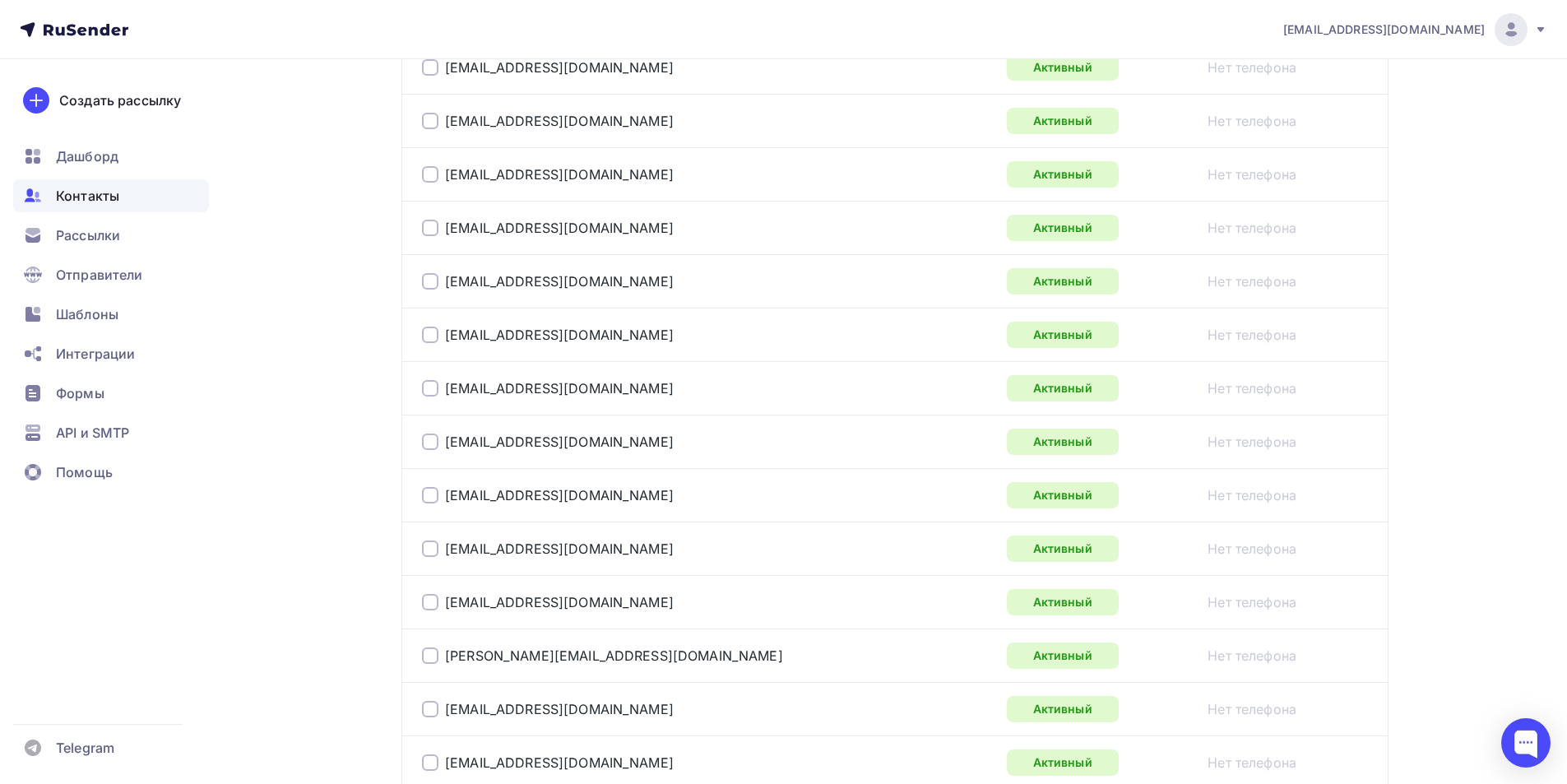
scroll to position [2636, 0]
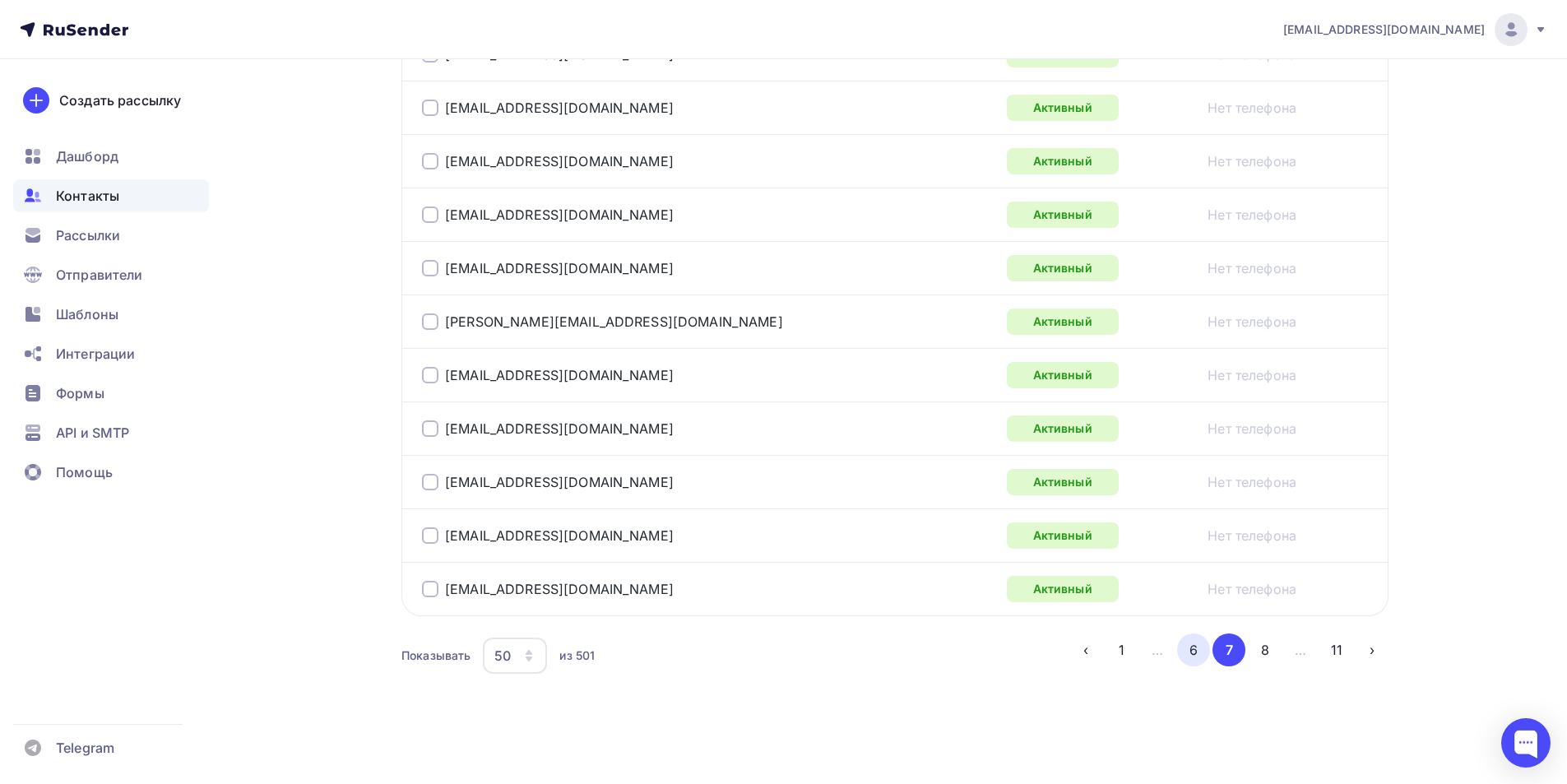
click at [1186, 650] on button "6" at bounding box center [1194, 649] width 33 height 33
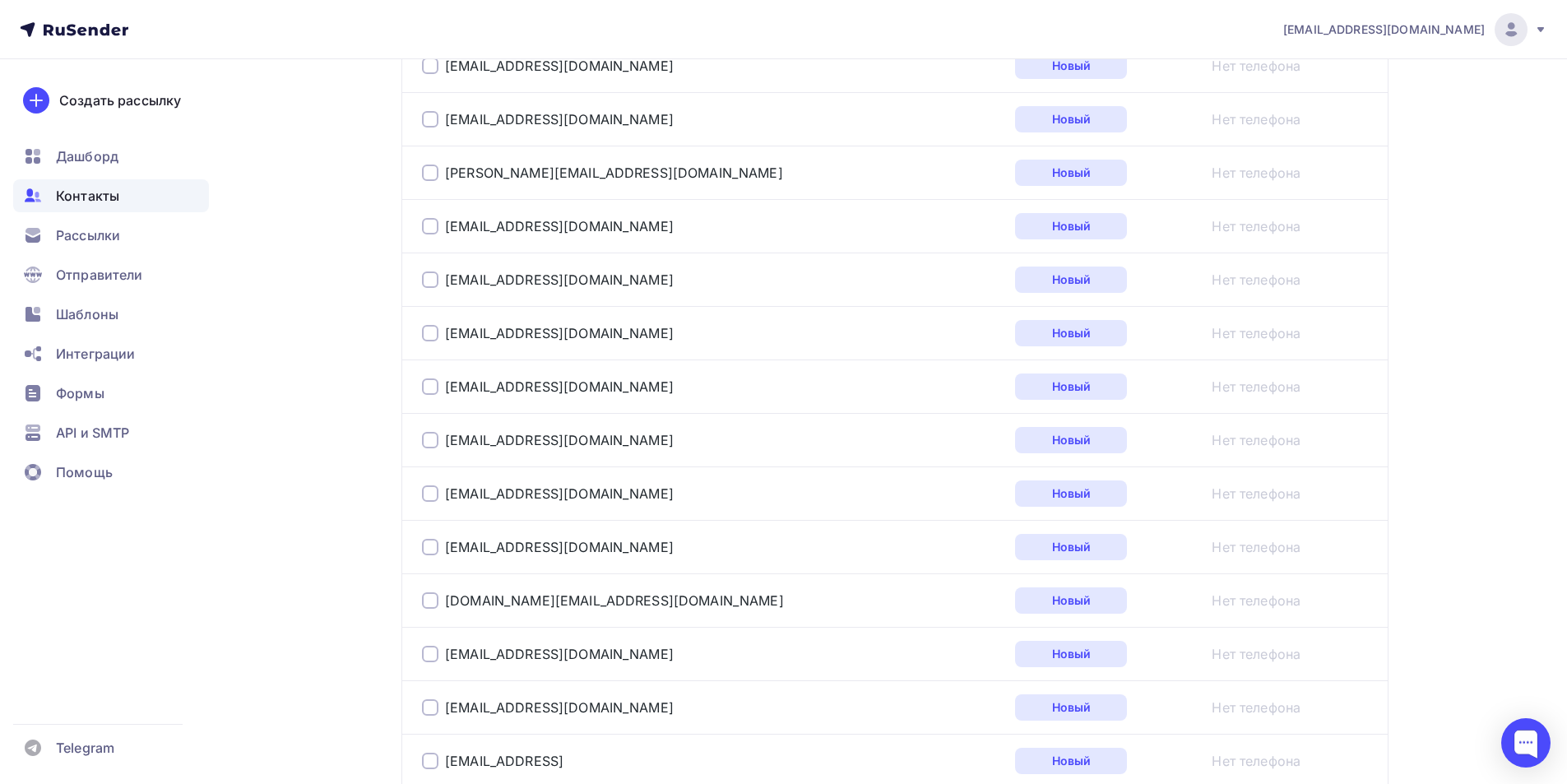
scroll to position [2587, 0]
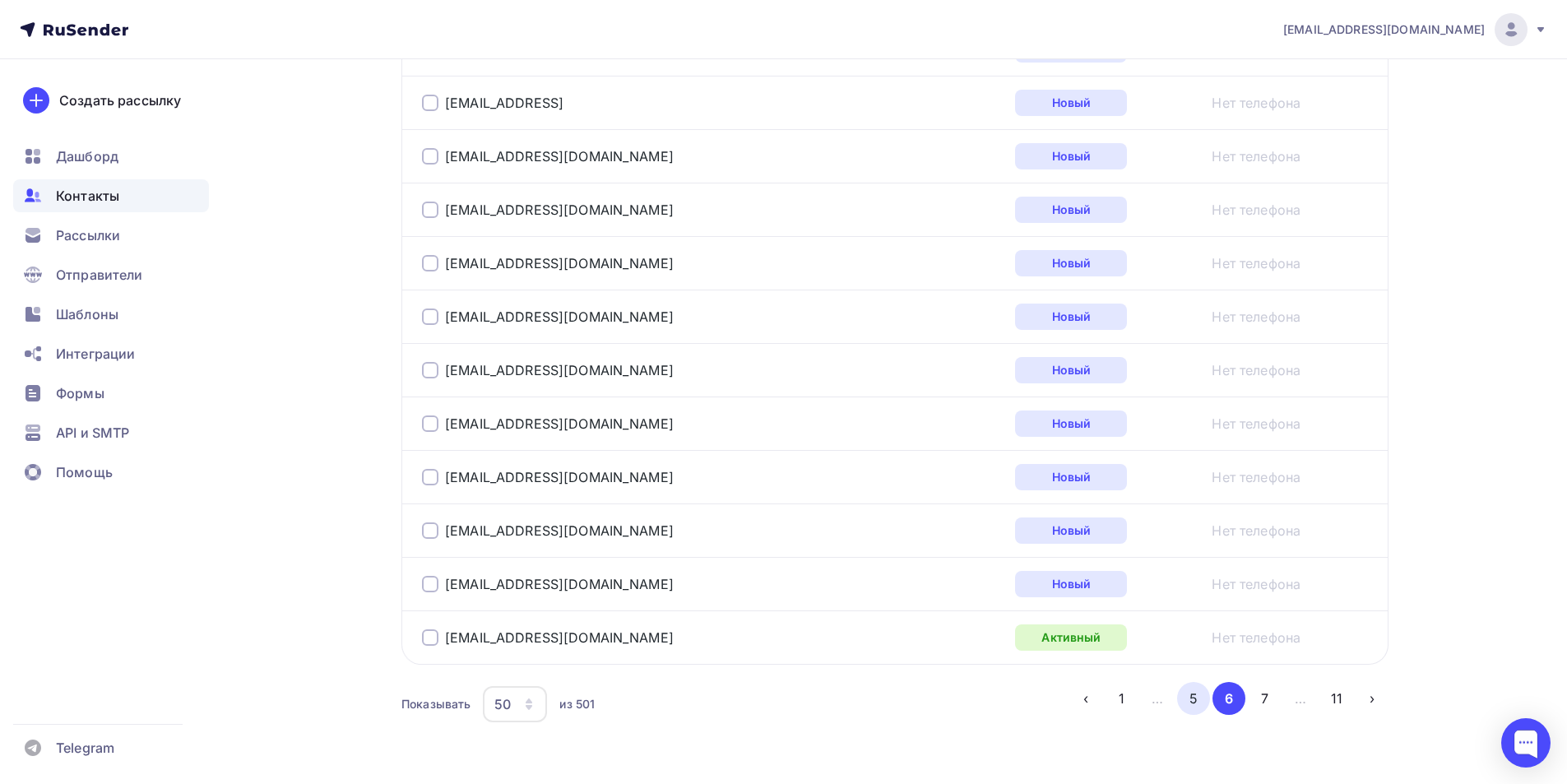
click at [1195, 706] on button "5" at bounding box center [1194, 698] width 33 height 33
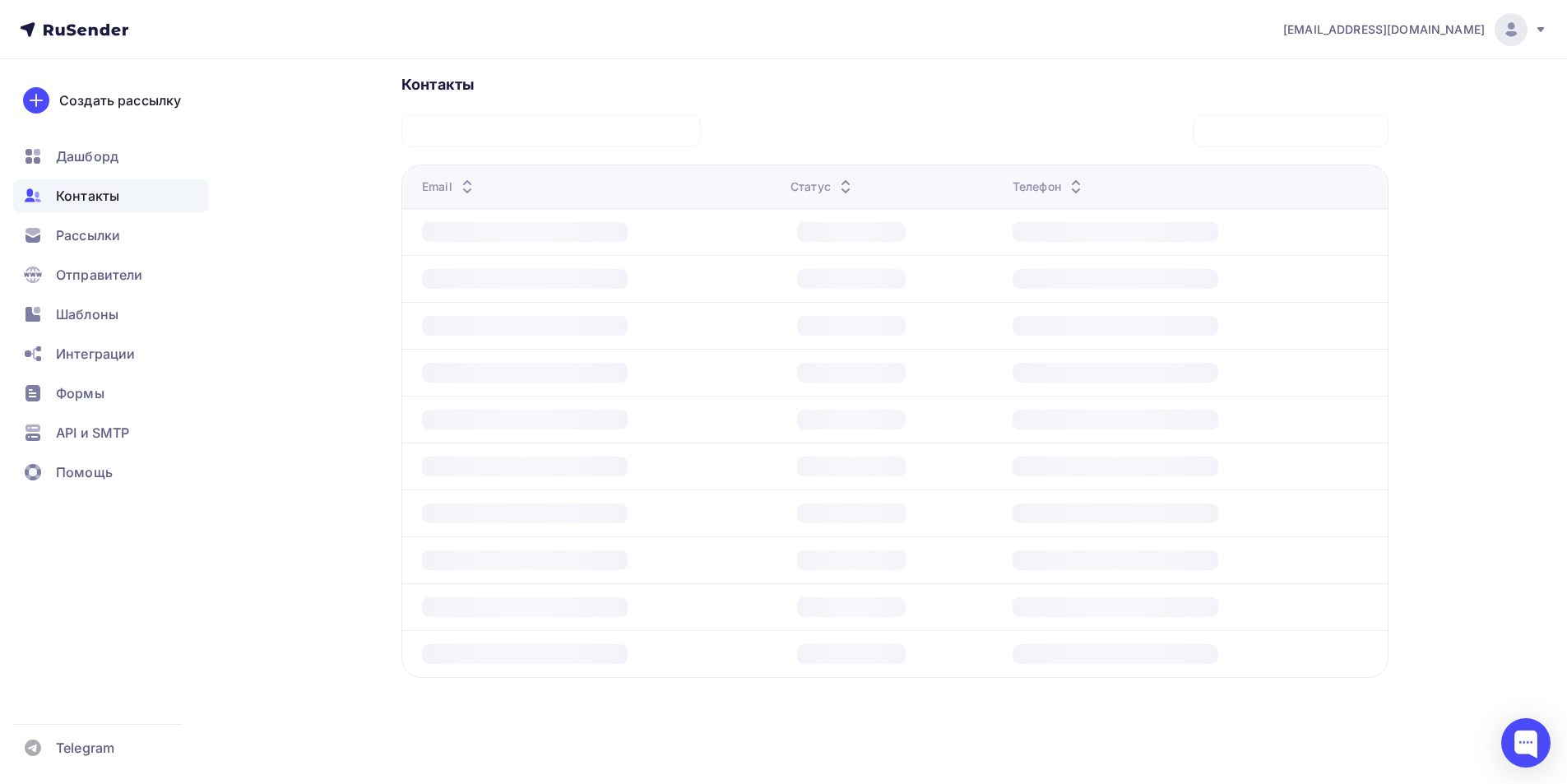
scroll to position [368, 0]
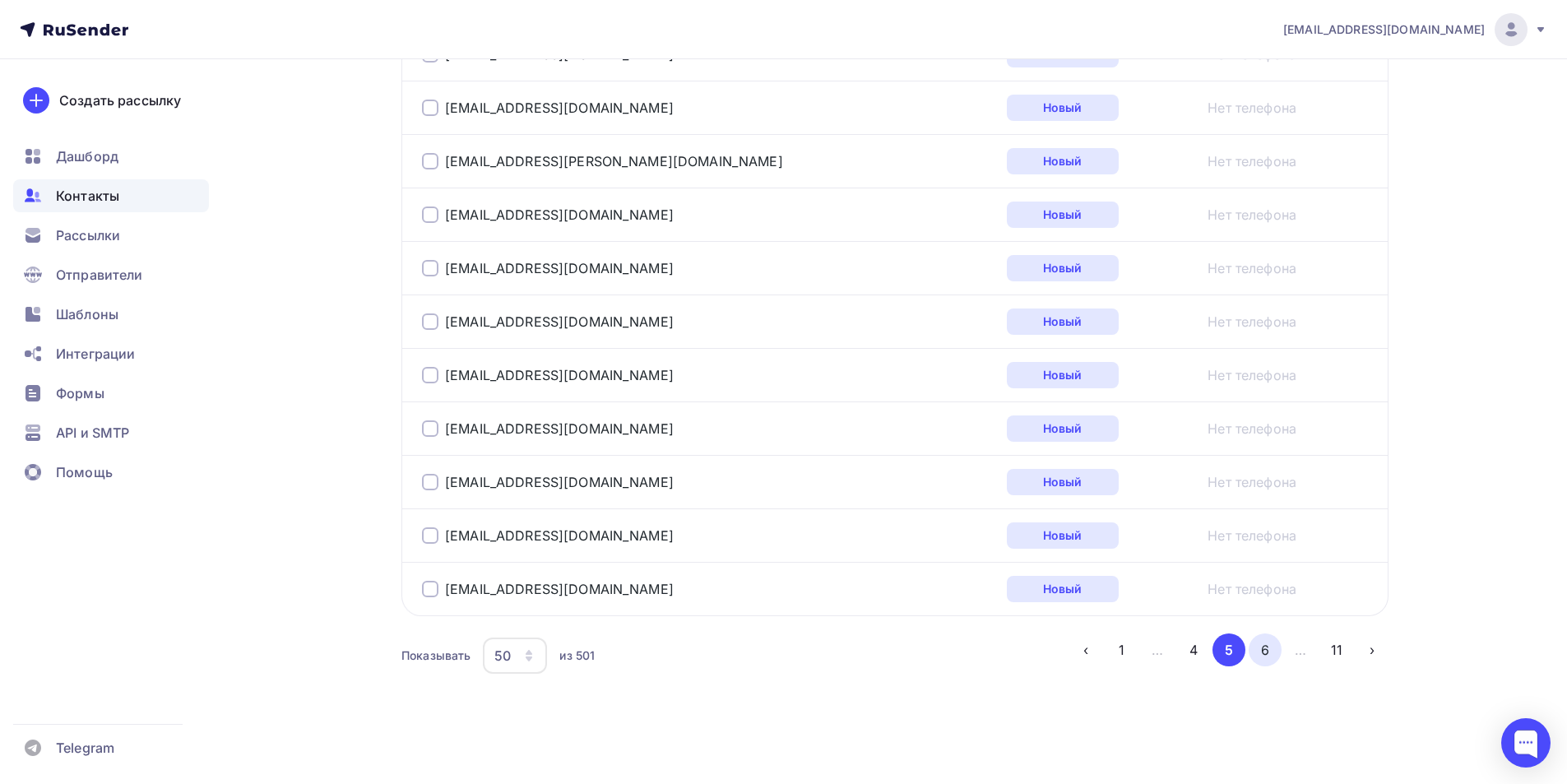
click at [1265, 649] on button "6" at bounding box center [1265, 649] width 33 height 33
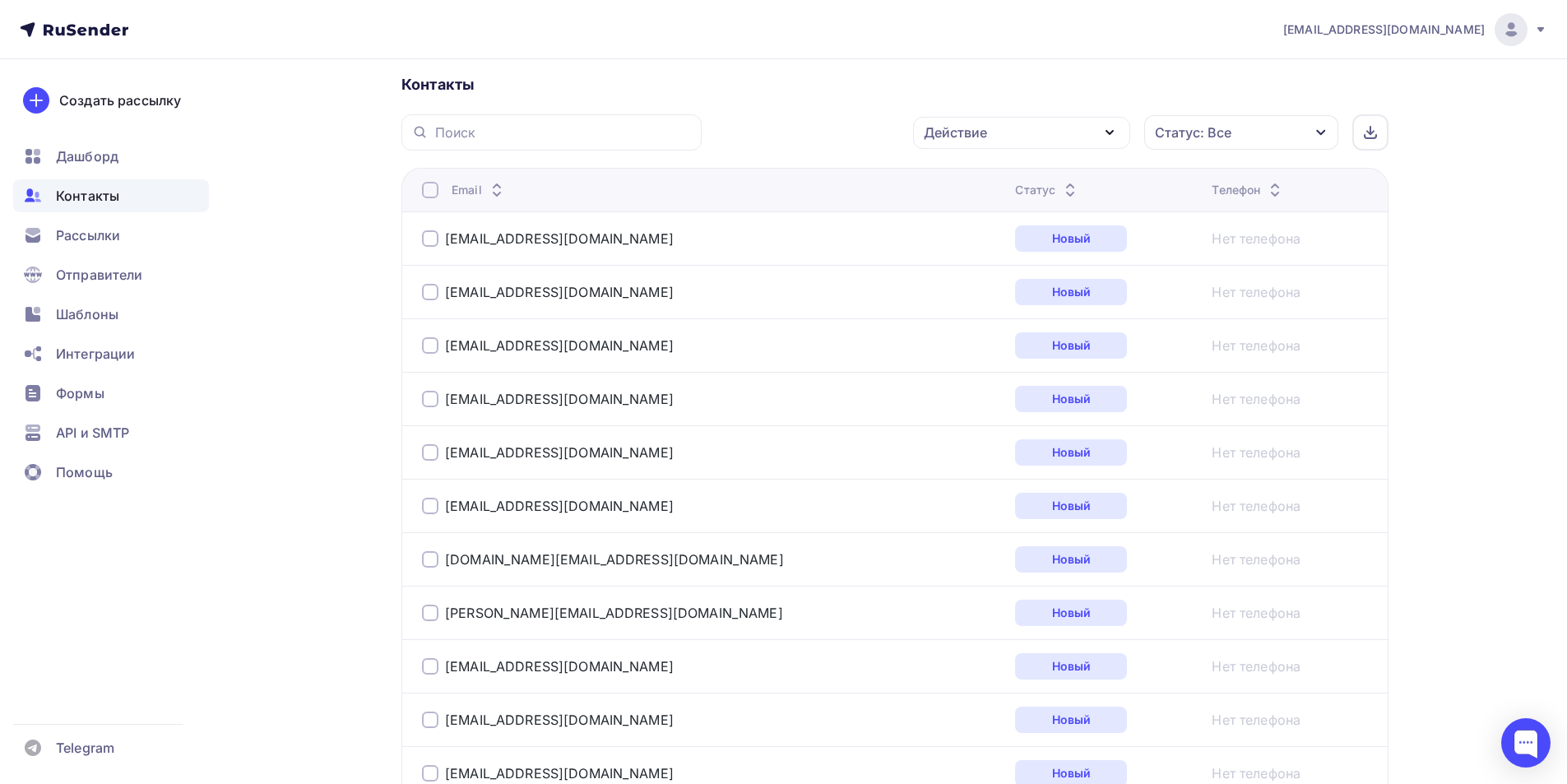
click at [427, 453] on div at bounding box center [431, 452] width 17 height 17
click at [1106, 143] on div "Действие" at bounding box center [1021, 132] width 217 height 32
click at [1019, 217] on div "Исключить из списка" at bounding box center [1004, 213] width 144 height 20
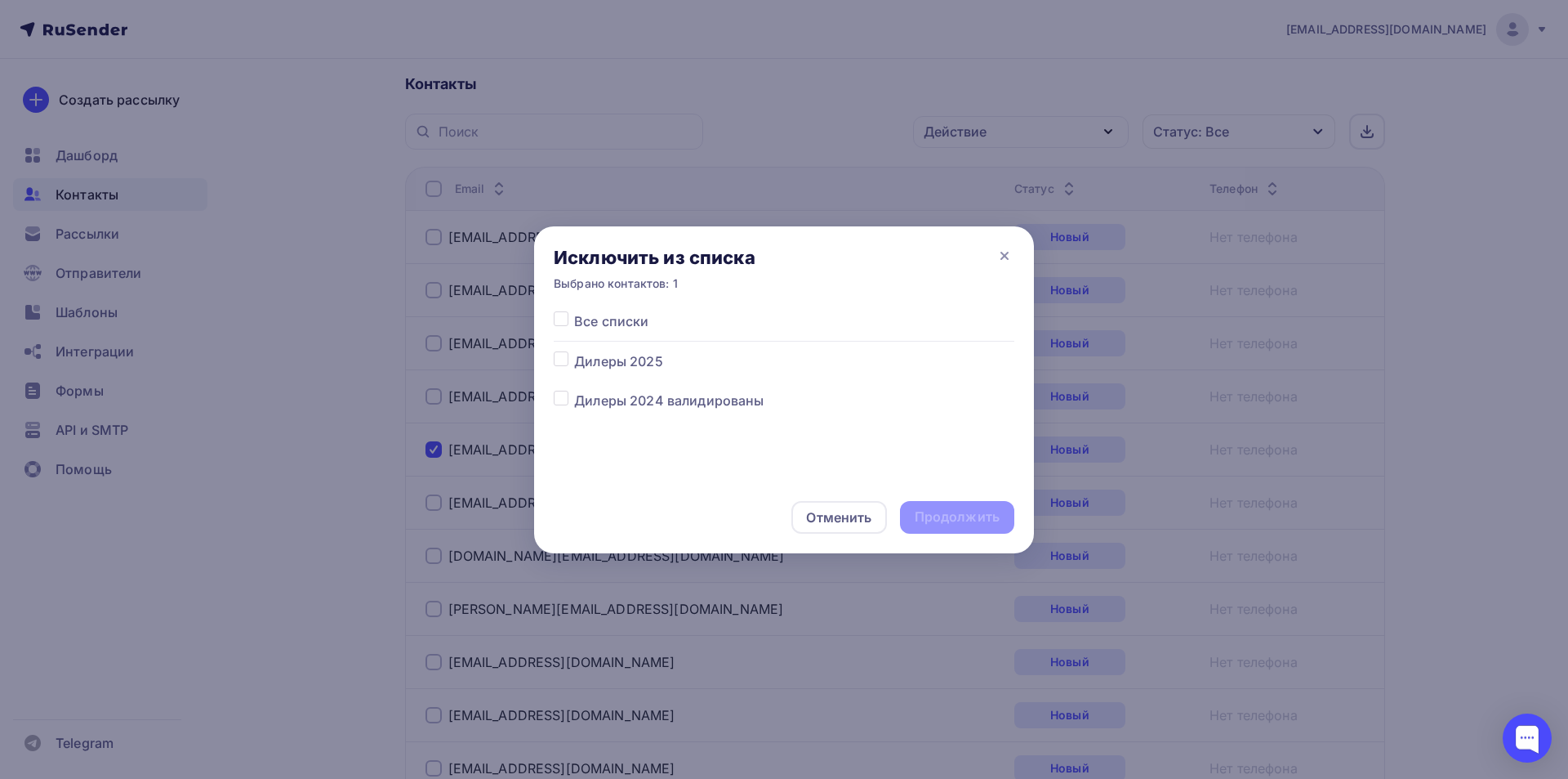
click at [595, 365] on span "Дилеры 2025" at bounding box center [619, 361] width 89 height 20
click at [568, 362] on div at bounding box center [564, 361] width 20 height 20
click at [553, 348] on div "Все списки Дилеры 2025 Дилеры 2024 валидированы" at bounding box center [784, 361] width 460 height 99
click at [574, 351] on label at bounding box center [574, 351] width 0 height 0
click at [567, 363] on input "checkbox" at bounding box center [561, 359] width 15 height 15
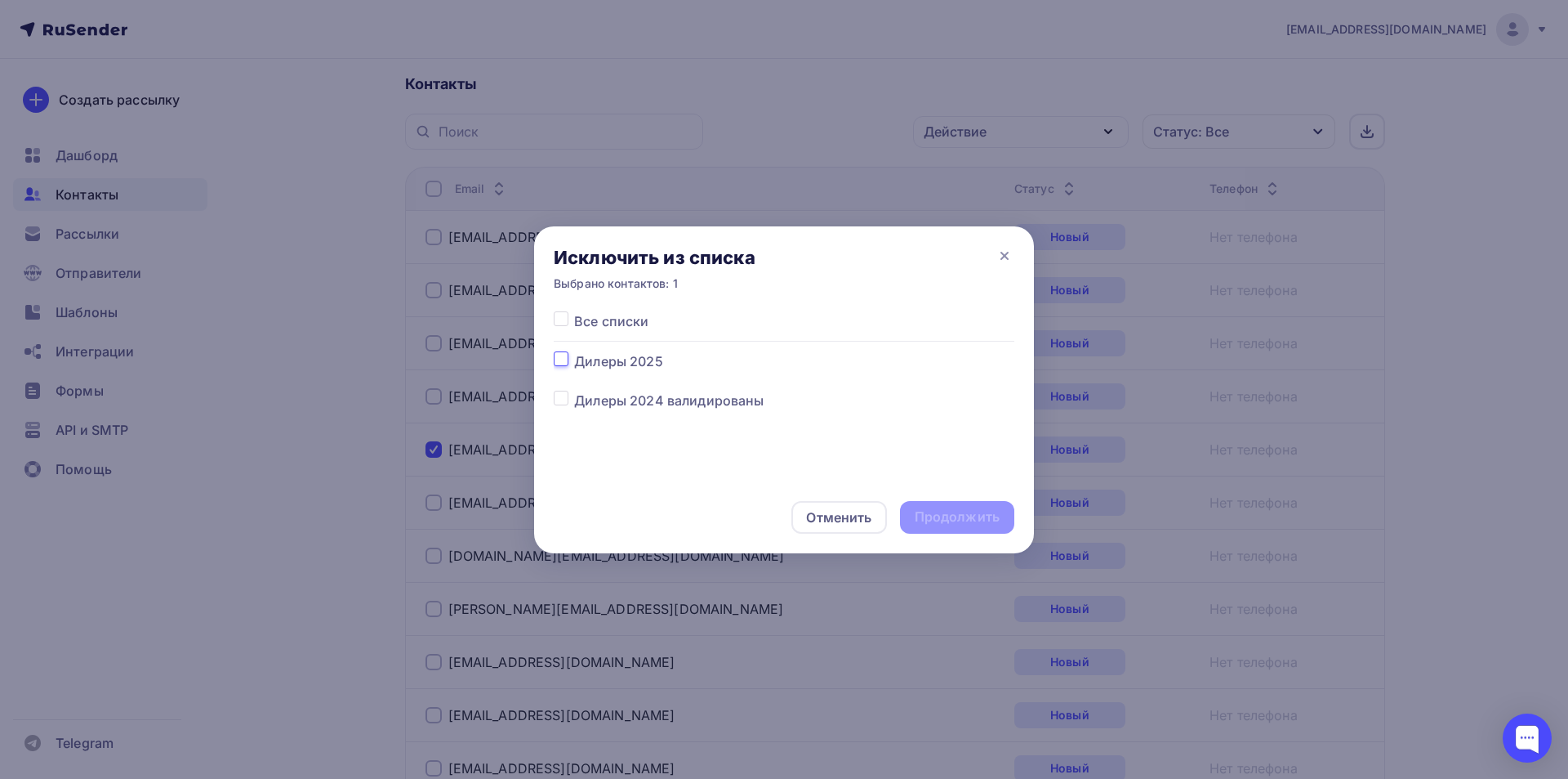
checkbox input "true"
click at [949, 515] on div "Продолжить" at bounding box center [957, 516] width 85 height 19
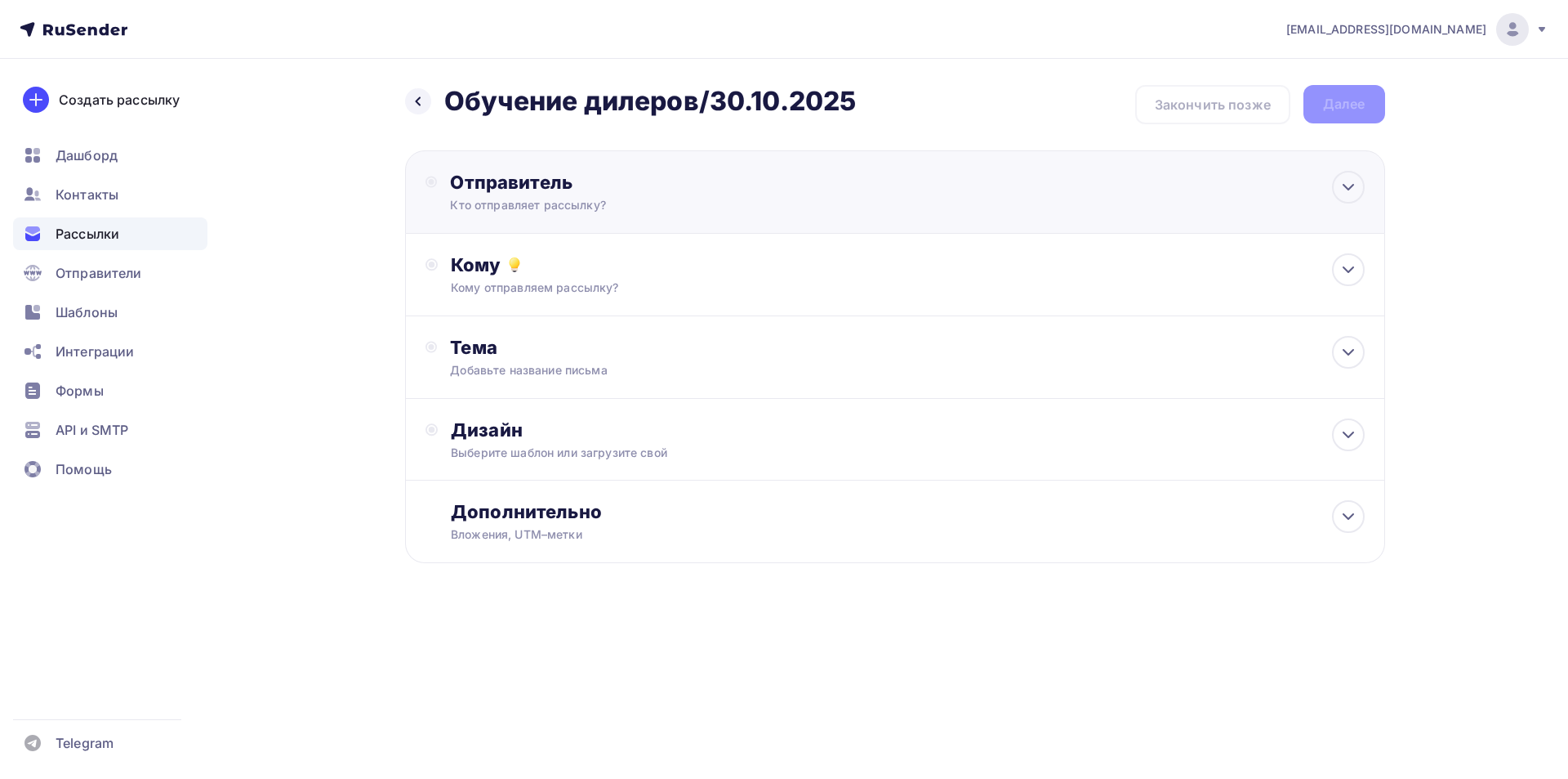
click at [560, 183] on div "Отправитель" at bounding box center [627, 182] width 354 height 23
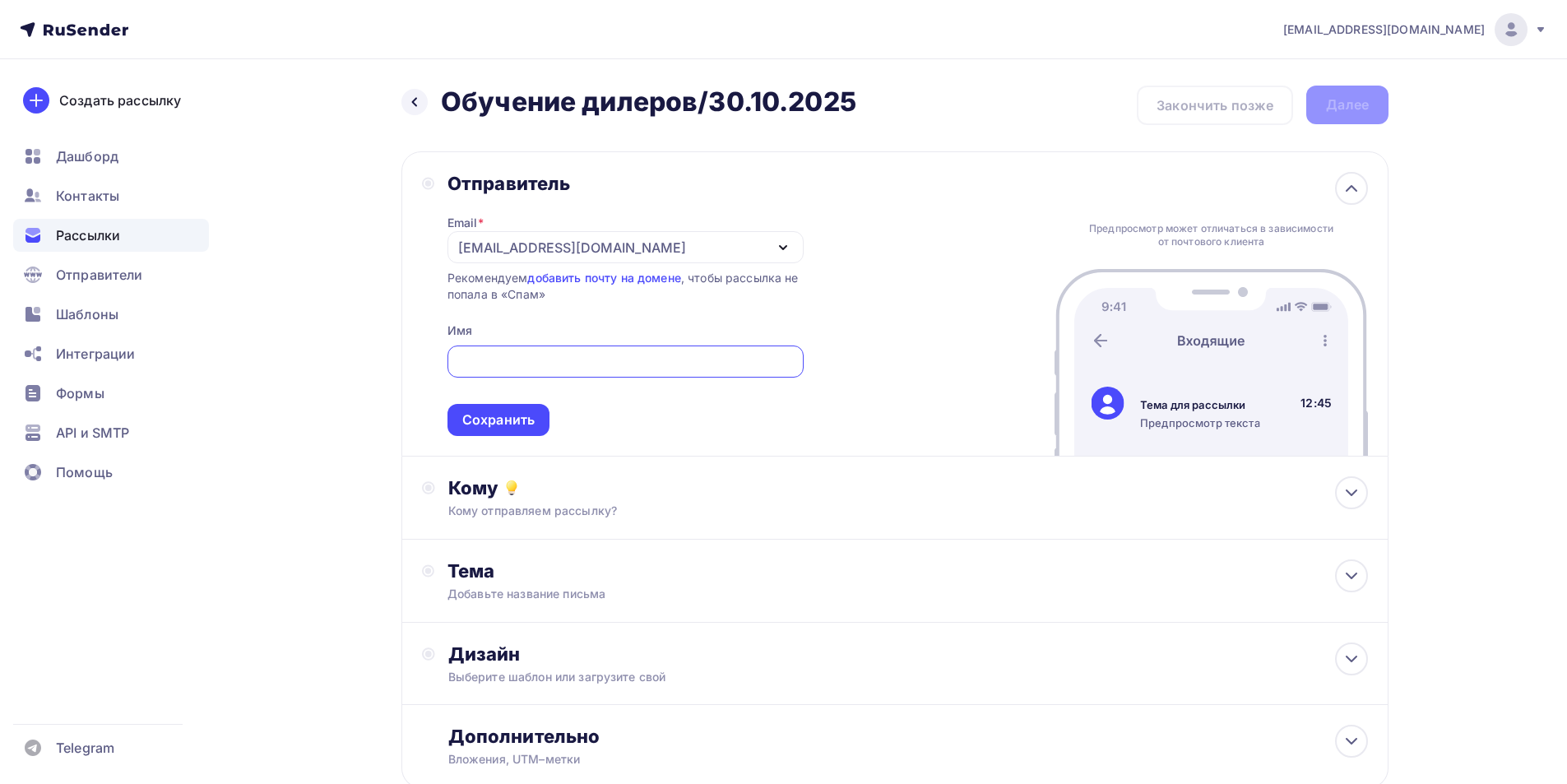
click at [595, 246] on div "[EMAIL_ADDRESS][DOMAIN_NAME]" at bounding box center [626, 247] width 357 height 32
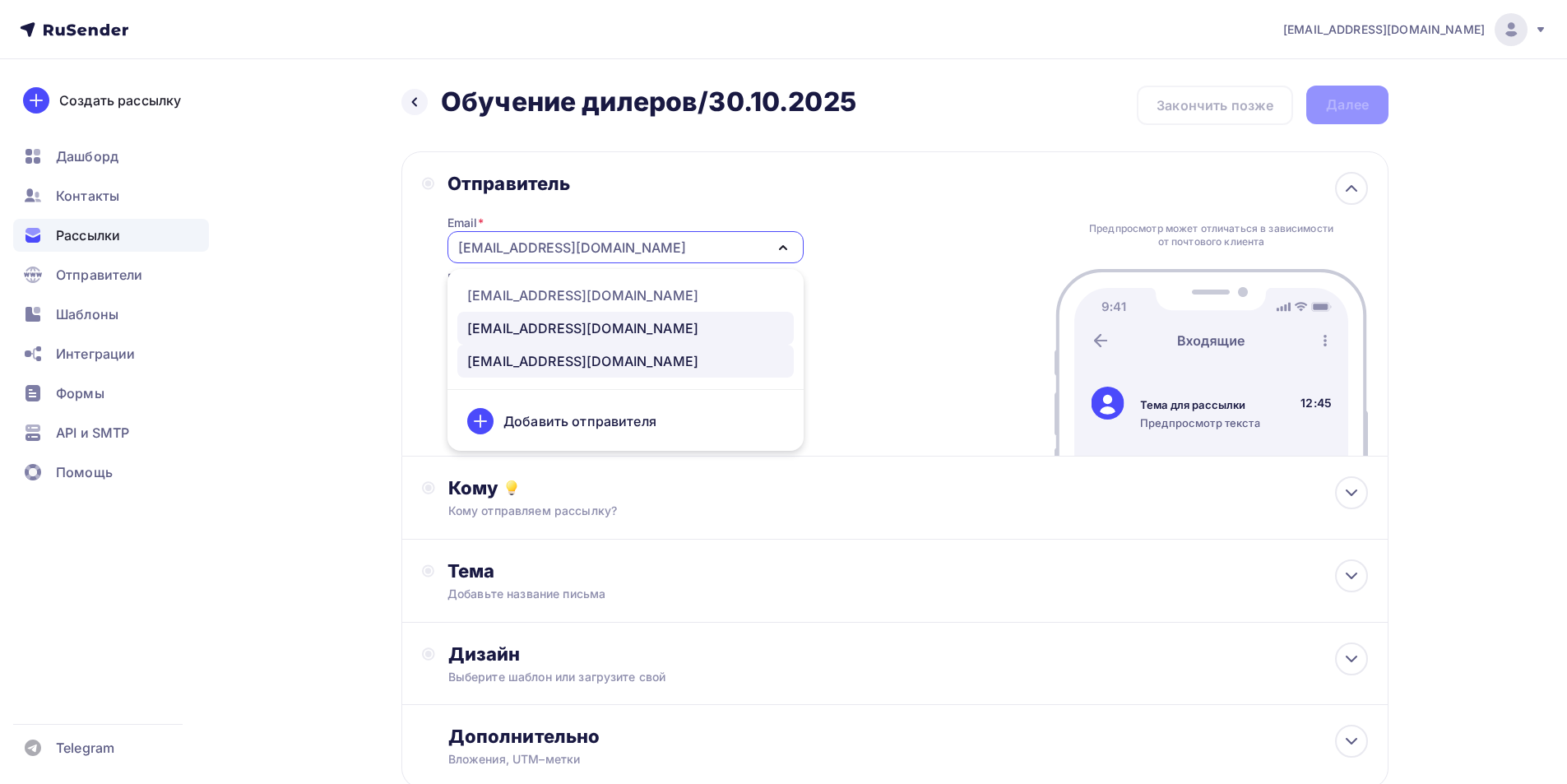
click at [558, 333] on div "[EMAIL_ADDRESS][DOMAIN_NAME]" at bounding box center [626, 327] width 317 height 20
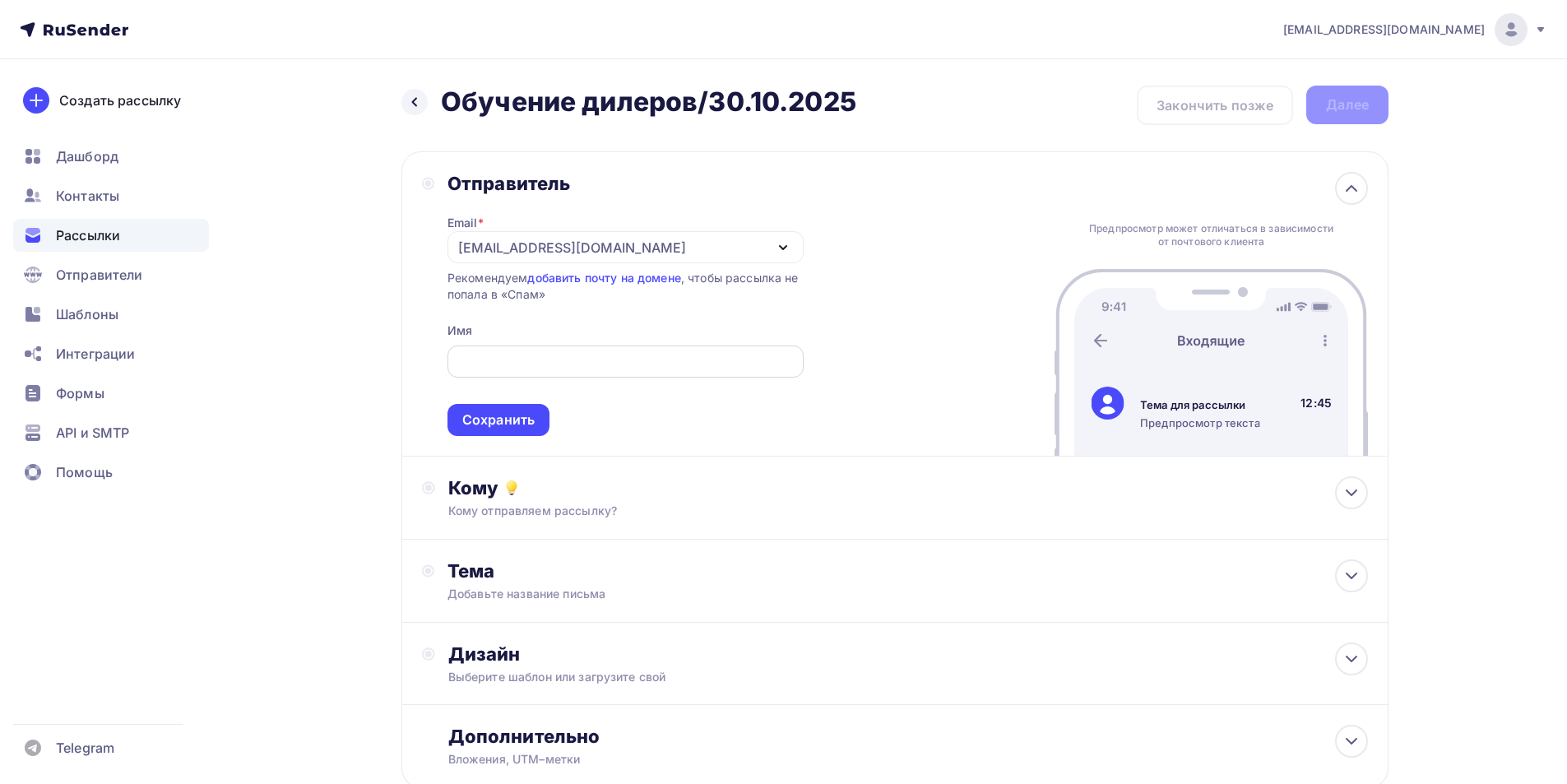
click at [564, 369] on input "text" at bounding box center [625, 361] width 337 height 20
paste input "ООО "Завод кондиционеров Август""
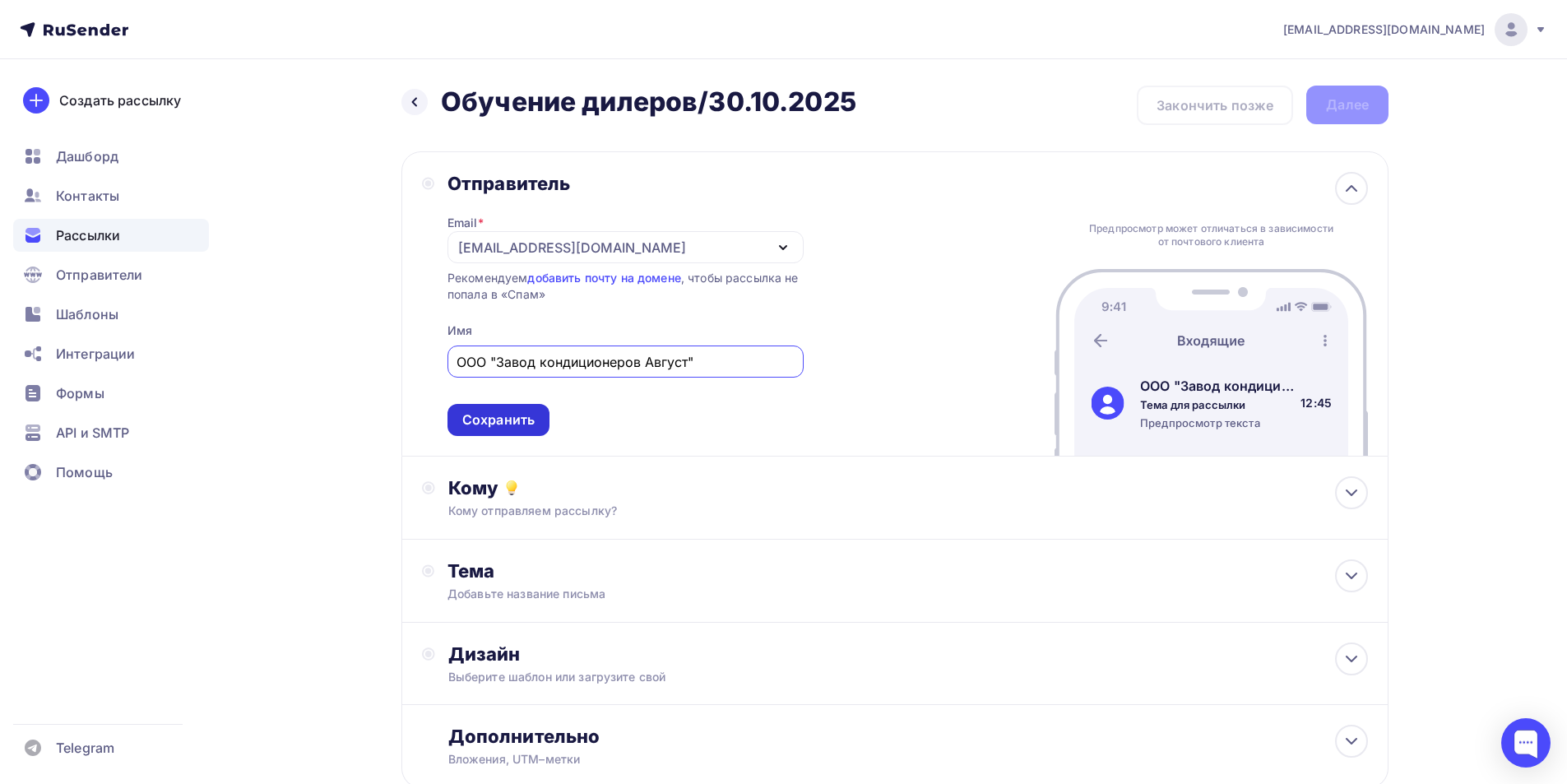
type input "ООО "Завод кондиционеров Август""
click at [529, 417] on div "Сохранить" at bounding box center [498, 419] width 102 height 32
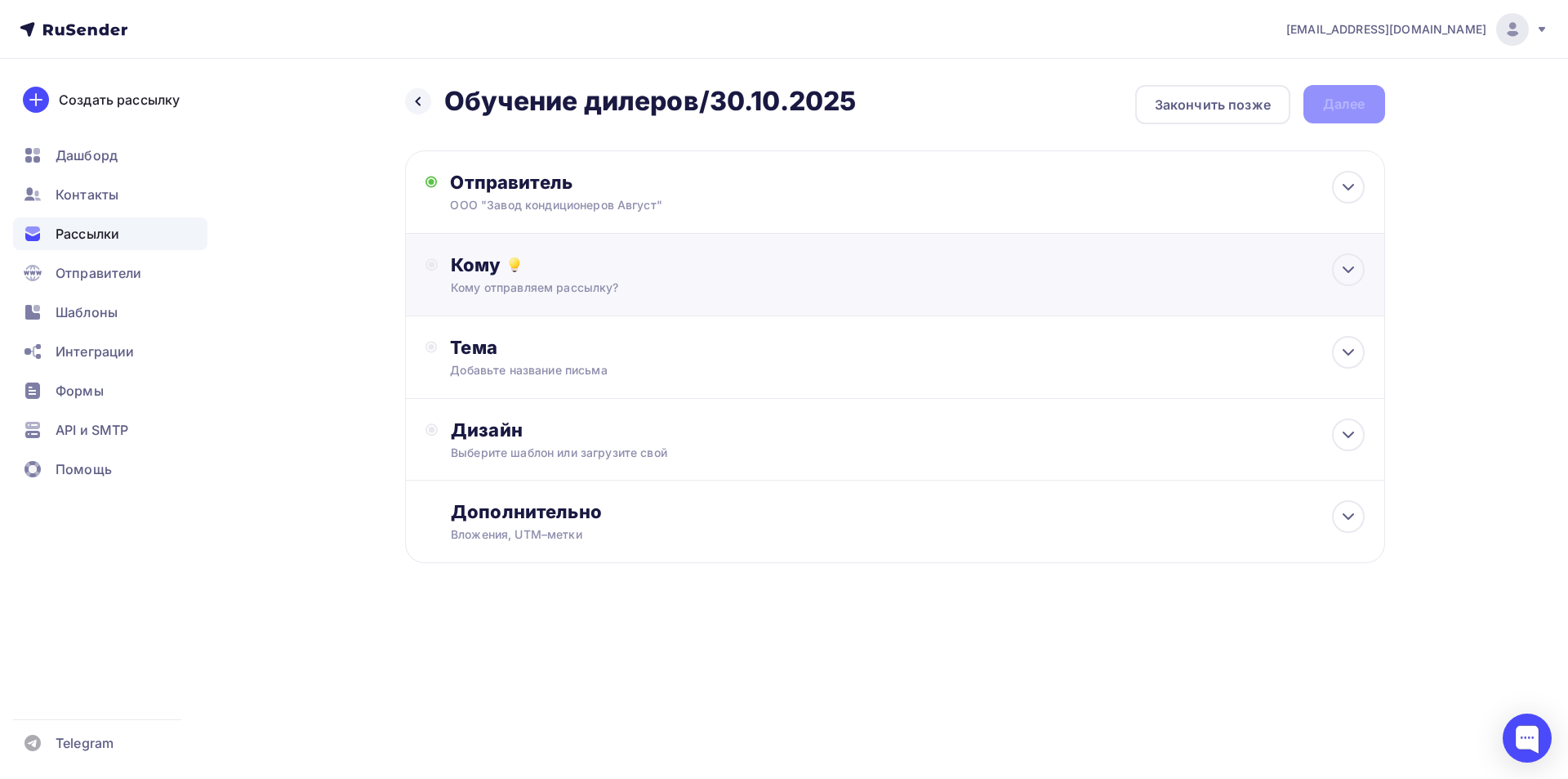
click at [520, 283] on div "Кому отправляем рассылку?" at bounding box center [862, 288] width 823 height 17
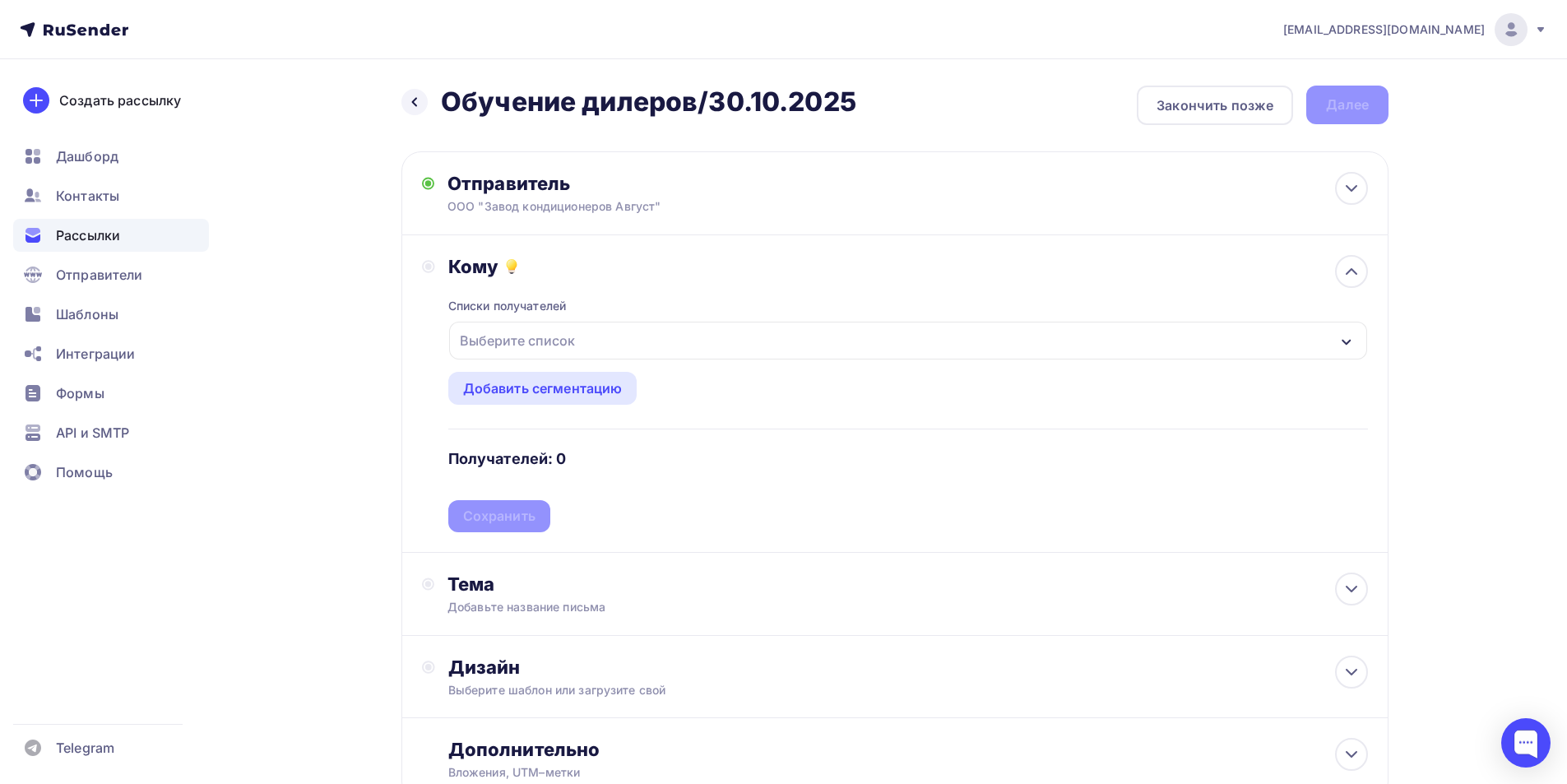
click at [517, 328] on div "Выберите список" at bounding box center [517, 340] width 129 height 30
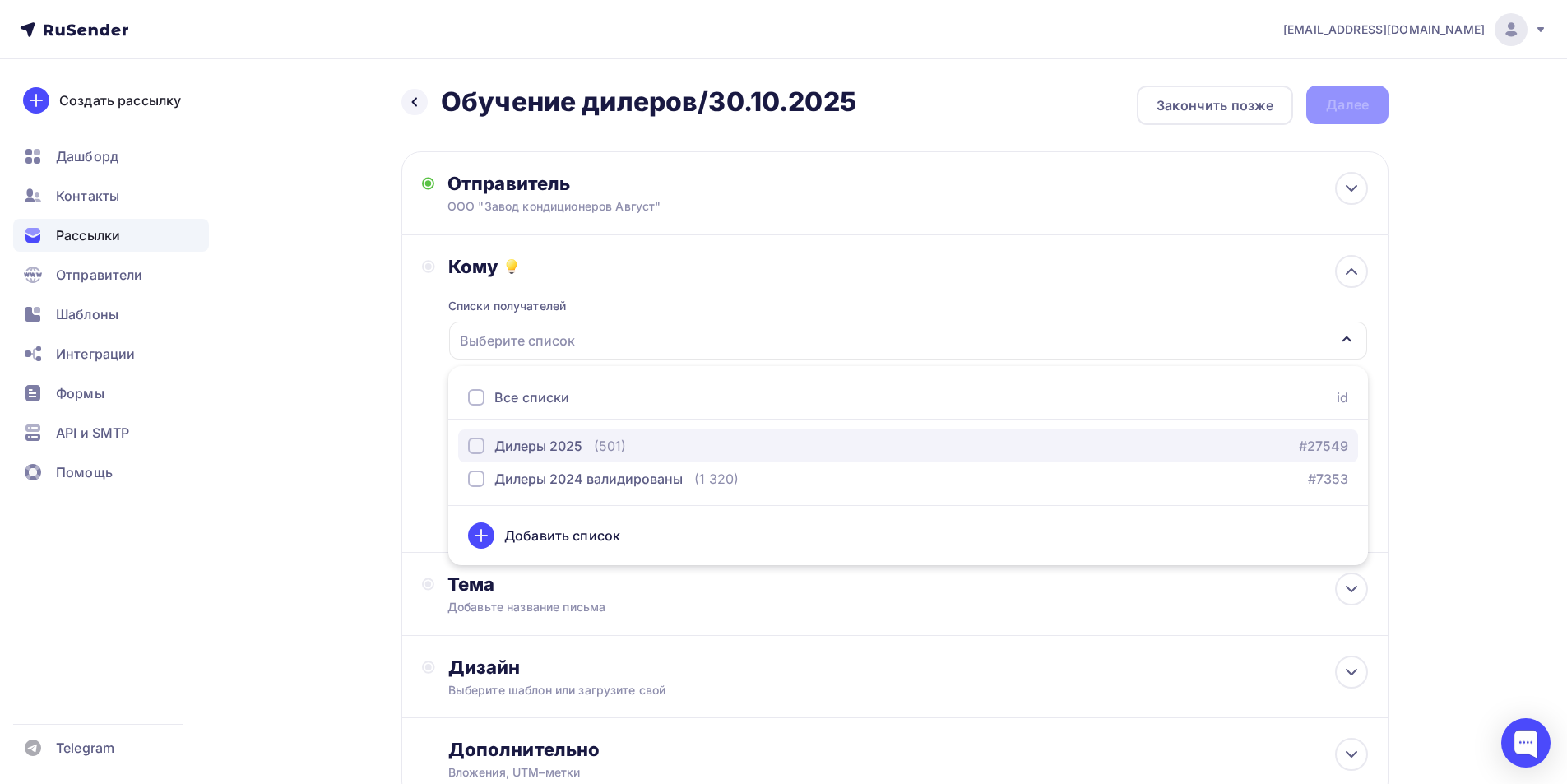
click at [479, 448] on div "button" at bounding box center [477, 445] width 17 height 17
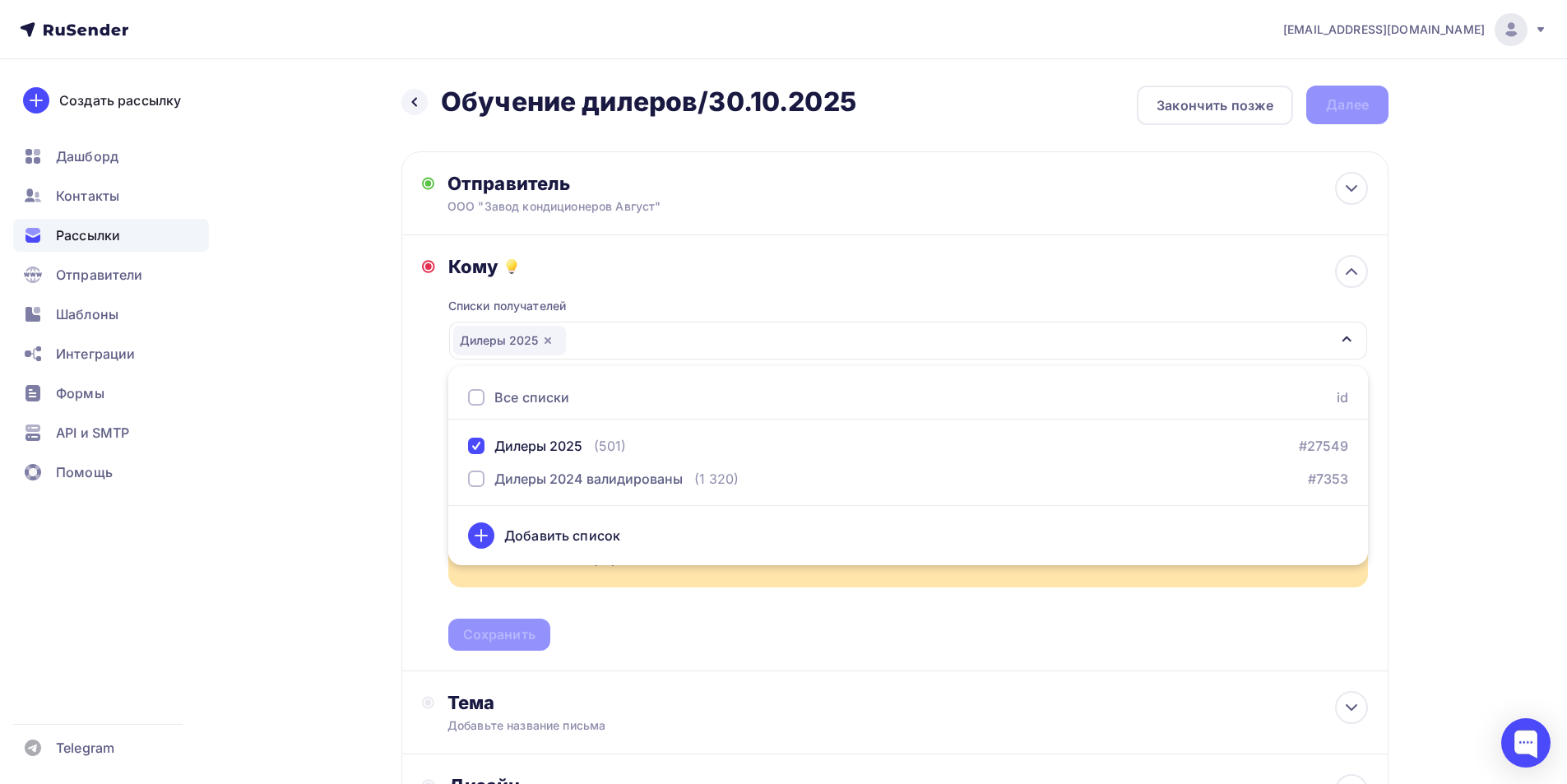
click at [1509, 535] on div "611599@august.su Аккаунт Тарифы Выйти Создать рассылку Дашборд Контакты Рассылк…" at bounding box center [784, 512] width 1567 height 1025
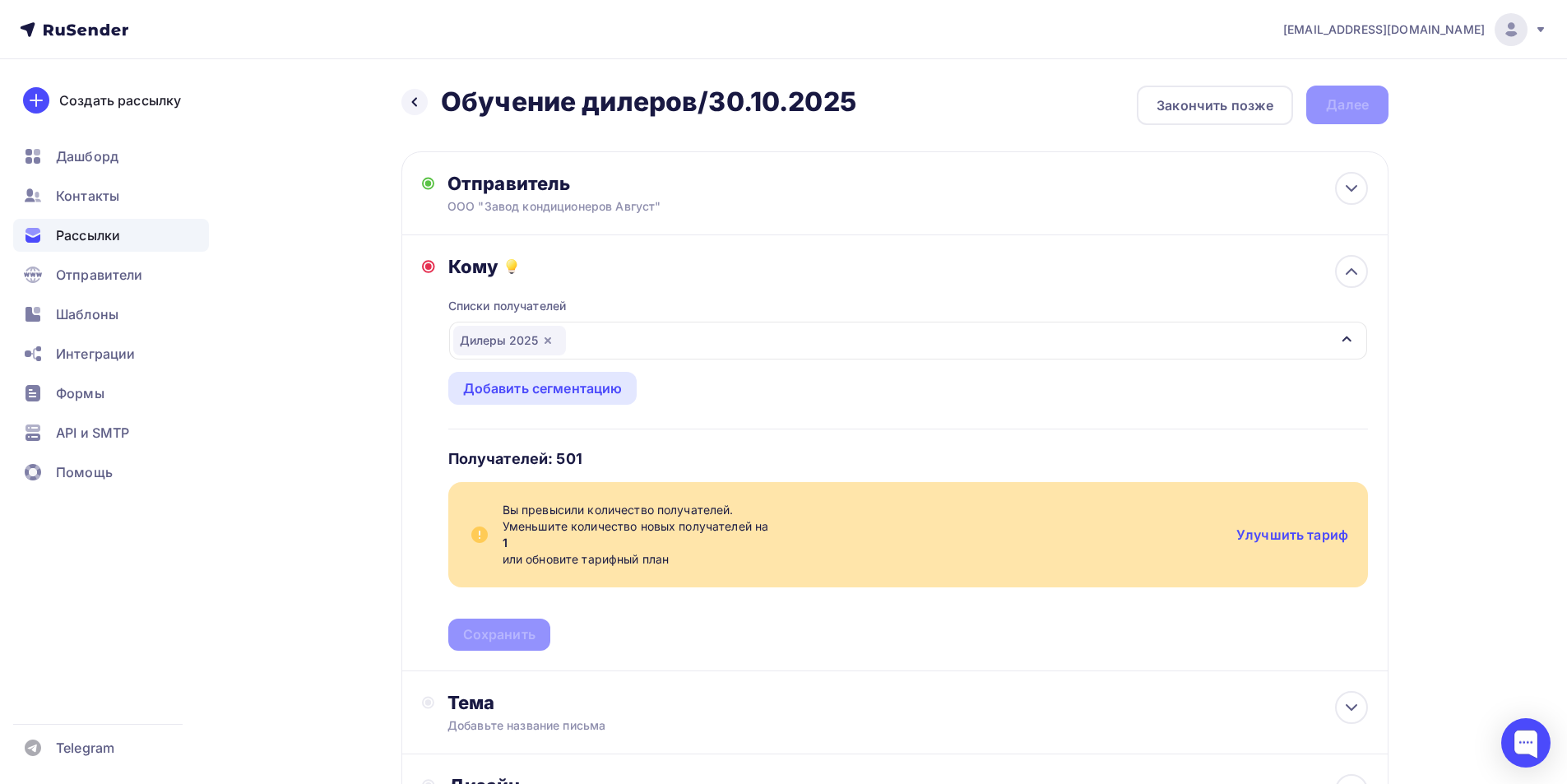
click at [544, 338] on icon "button" at bounding box center [547, 339] width 7 height 7
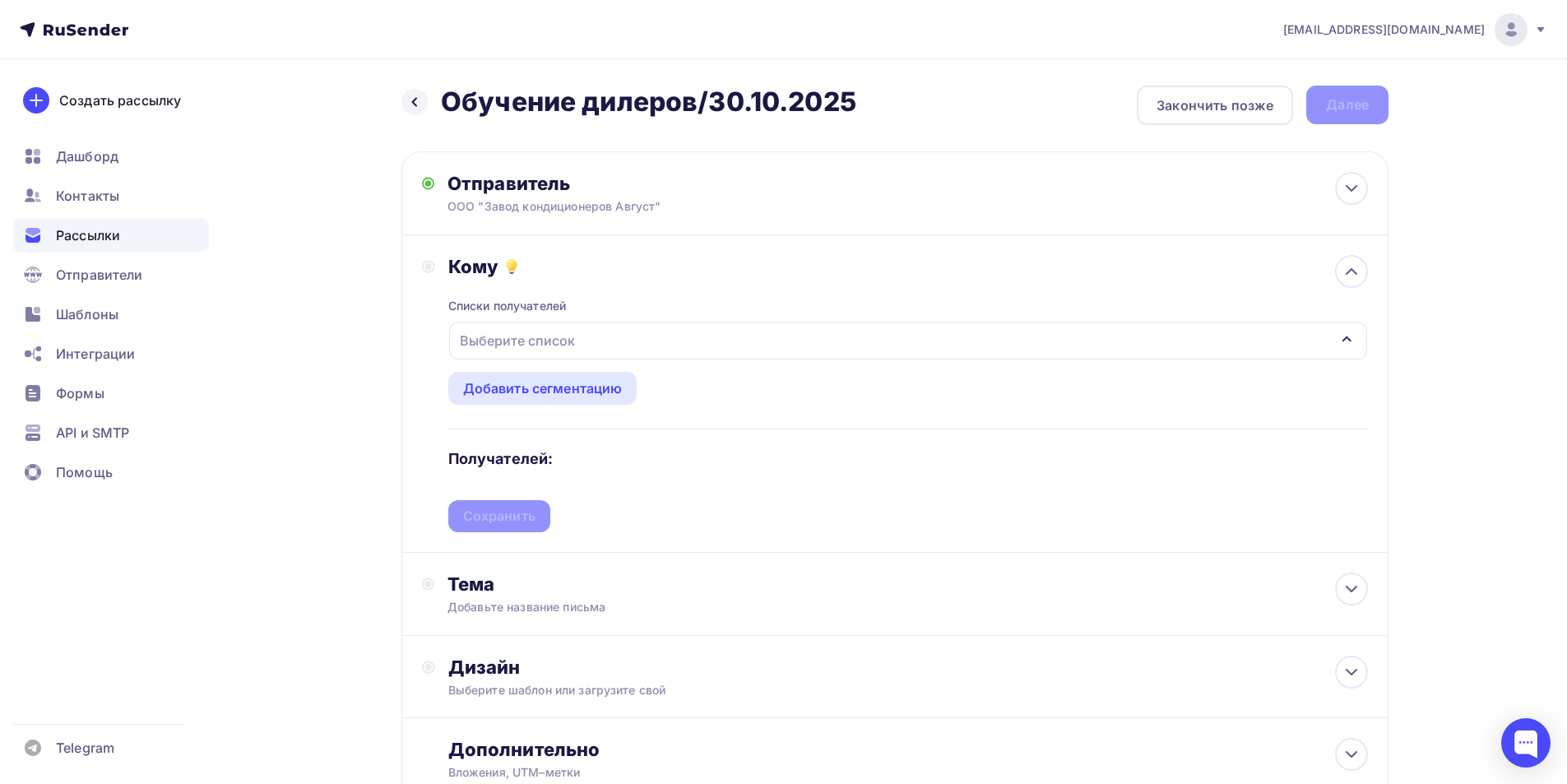
click at [543, 338] on div "Выберите список" at bounding box center [517, 340] width 129 height 30
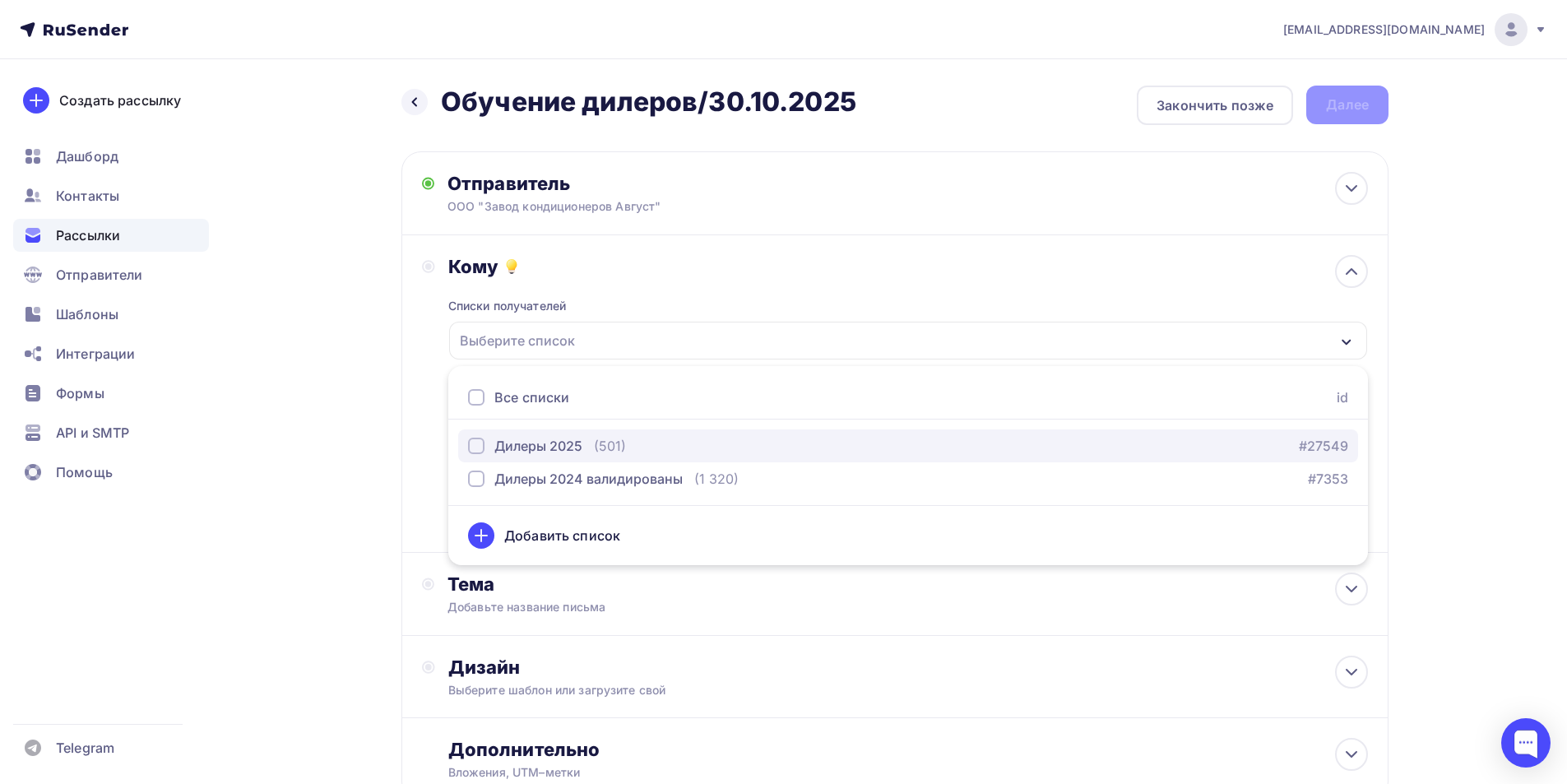
click at [517, 445] on div "Дилеры 2025" at bounding box center [539, 445] width 88 height 20
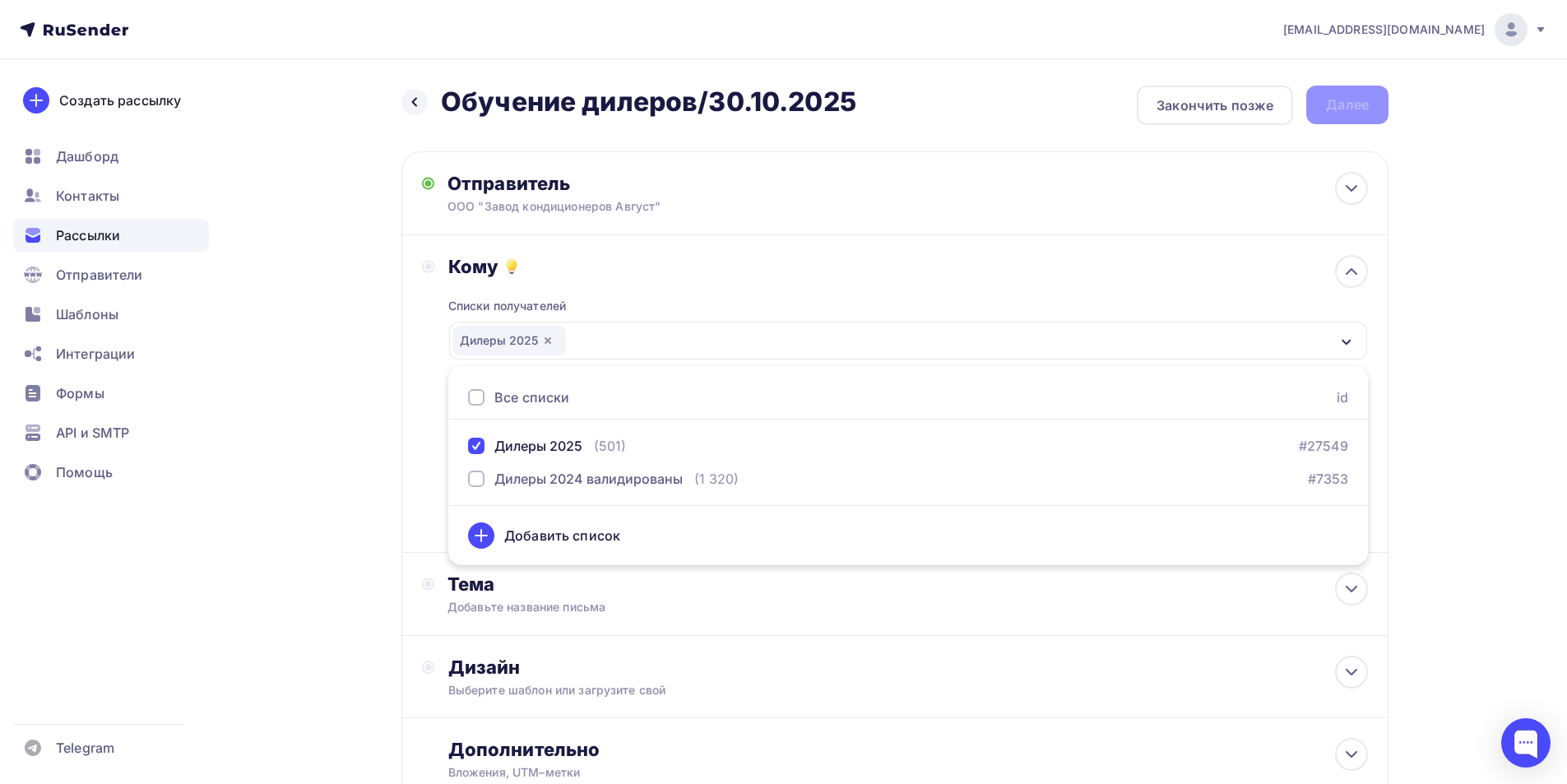
click at [1504, 367] on div "611599@august.su Аккаунт Тарифы Выйти Создать рассылку Дашборд Контакты Рассылк…" at bounding box center [784, 453] width 1567 height 907
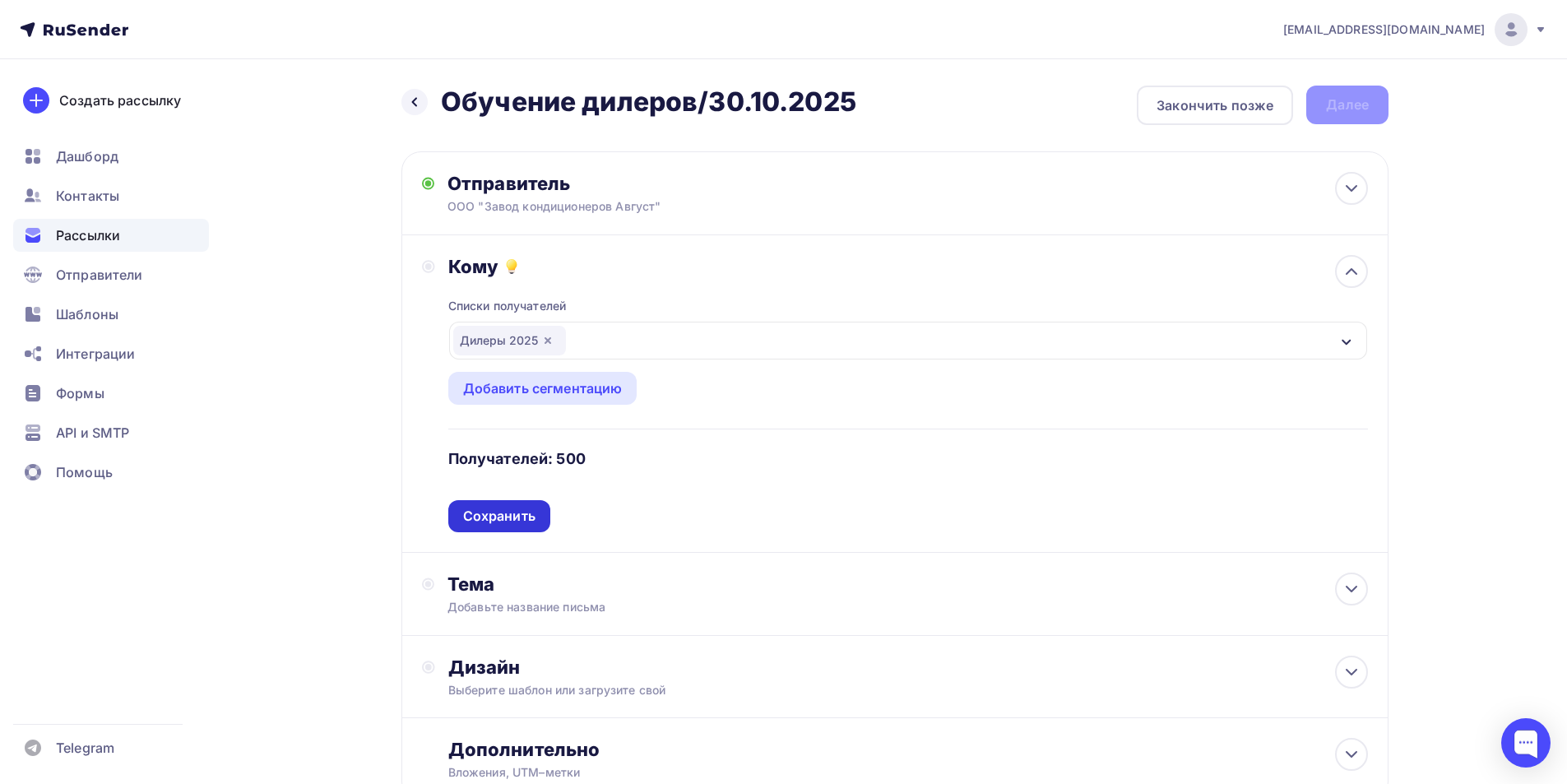
click at [498, 518] on div "Сохранить" at bounding box center [499, 516] width 72 height 19
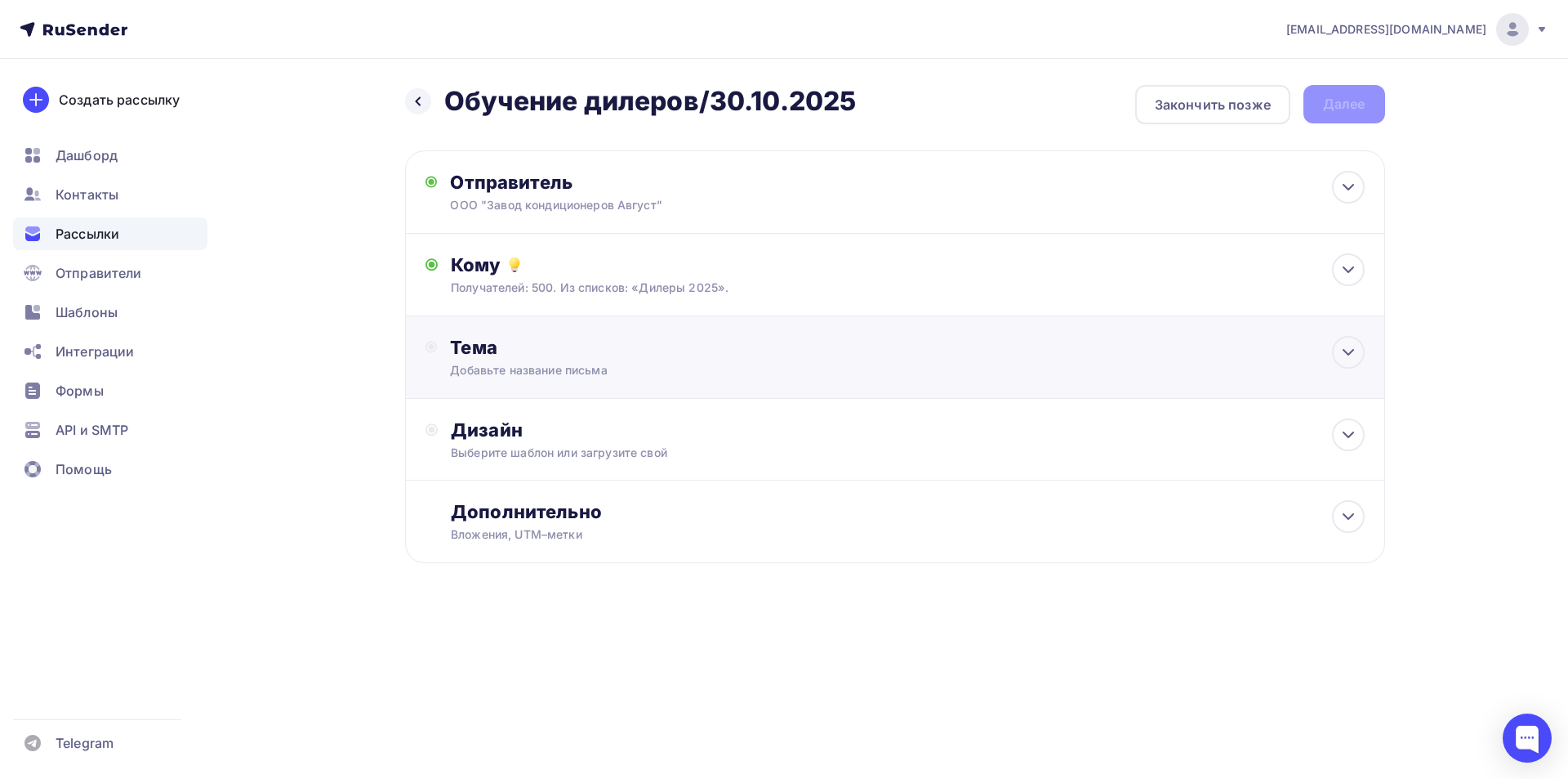
click at [490, 343] on div "Тема" at bounding box center [611, 347] width 322 height 23
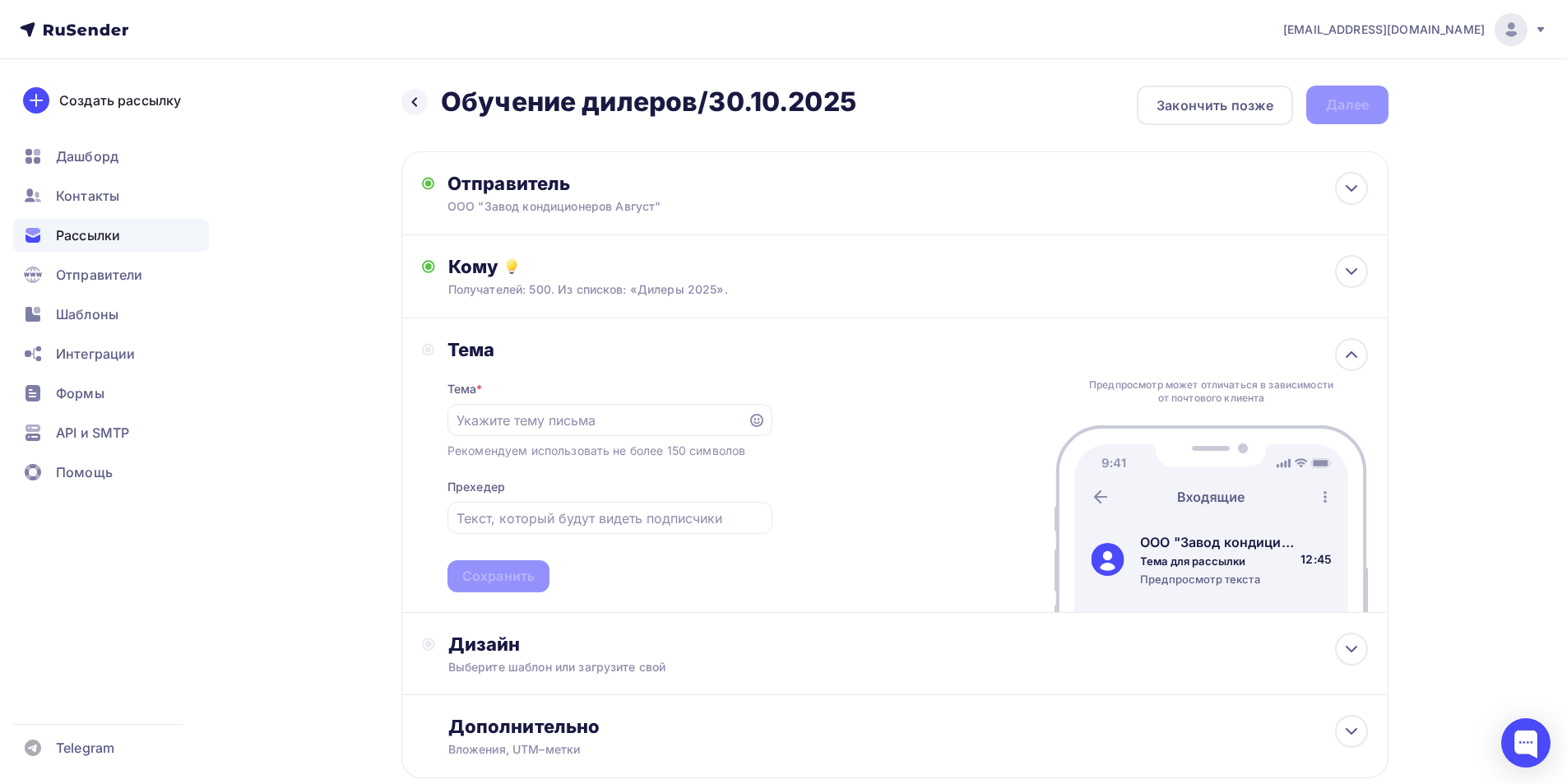
click at [636, 101] on h2 "Обучение дилеров/30.10.2025" at bounding box center [648, 101] width 416 height 33
copy div "Обучение дилеров/30.10.2025 Обучение дилеров/30.10.2025"
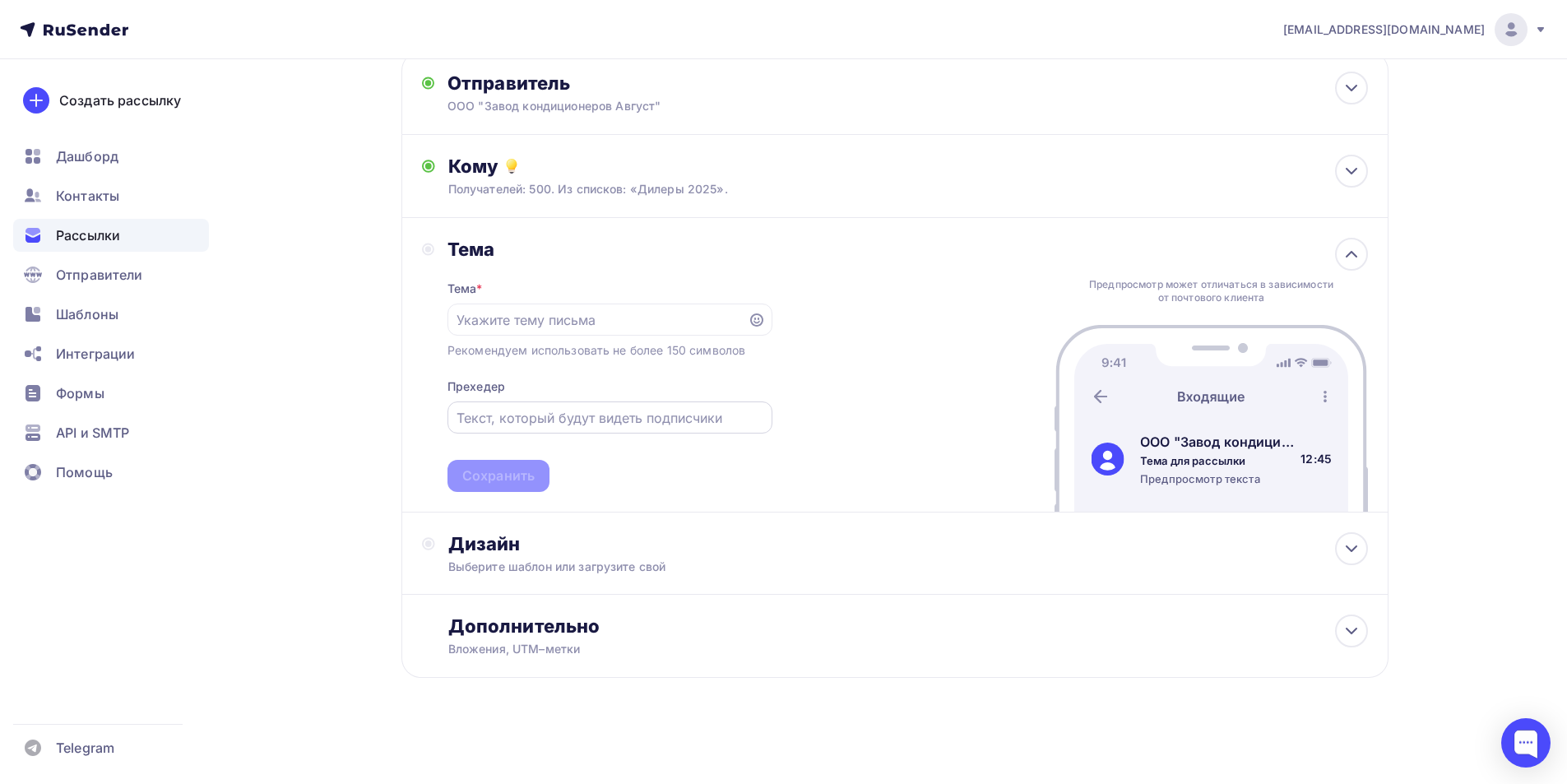
click at [548, 414] on input "text" at bounding box center [610, 417] width 306 height 20
click at [550, 328] on input "text" at bounding box center [598, 320] width 281 height 20
paste input "Обучение дилеров/30.10.2025"
type input "Обучение дилеров/30.10.2025"
click at [539, 416] on input "text" at bounding box center [610, 417] width 306 height 20
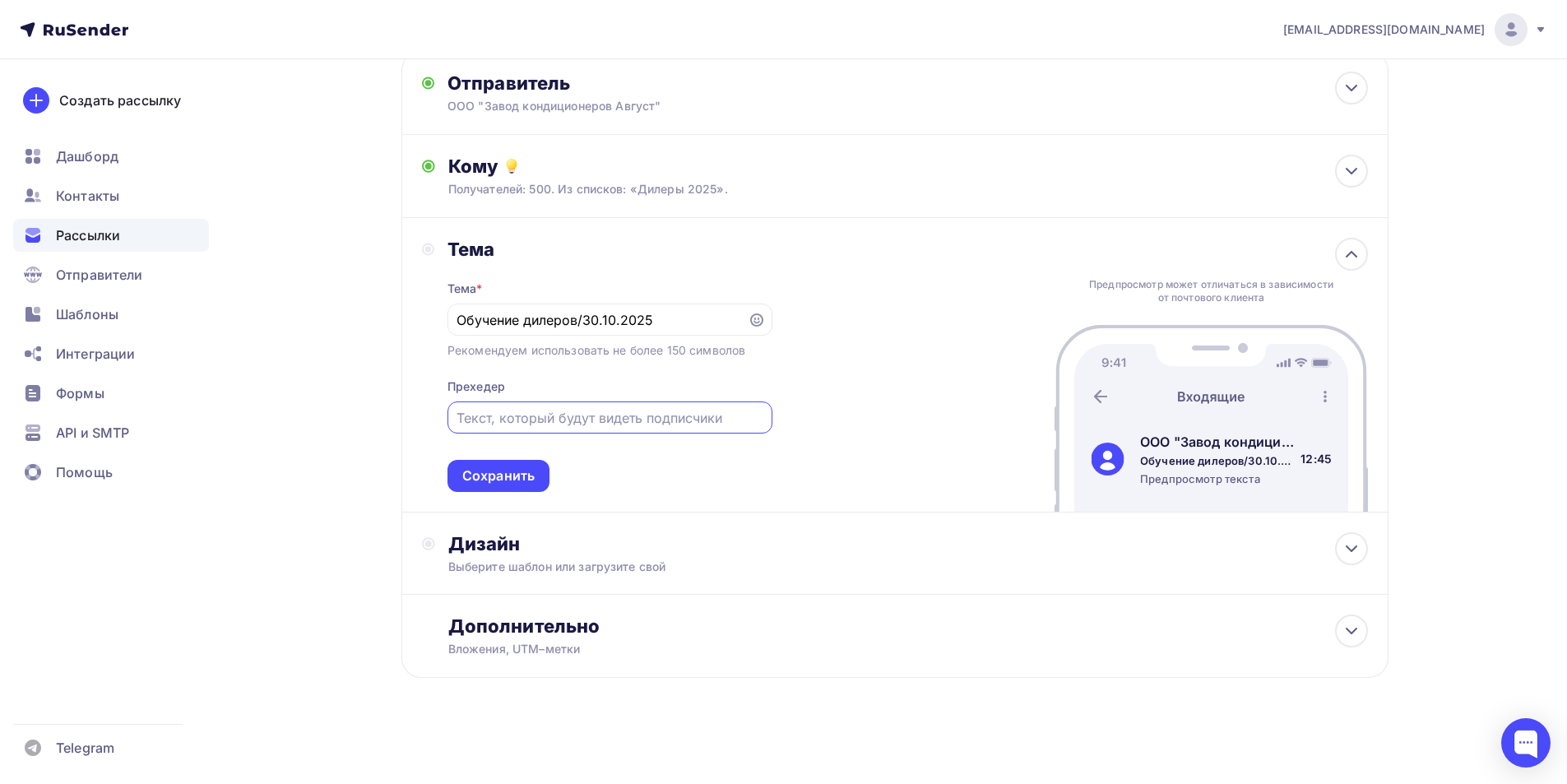
paste input "Приглашаем Вас пройти обучение."
type input "Приглашаем Вас пройти обучение."
click at [530, 469] on div "Сохранить" at bounding box center [498, 475] width 102 height 32
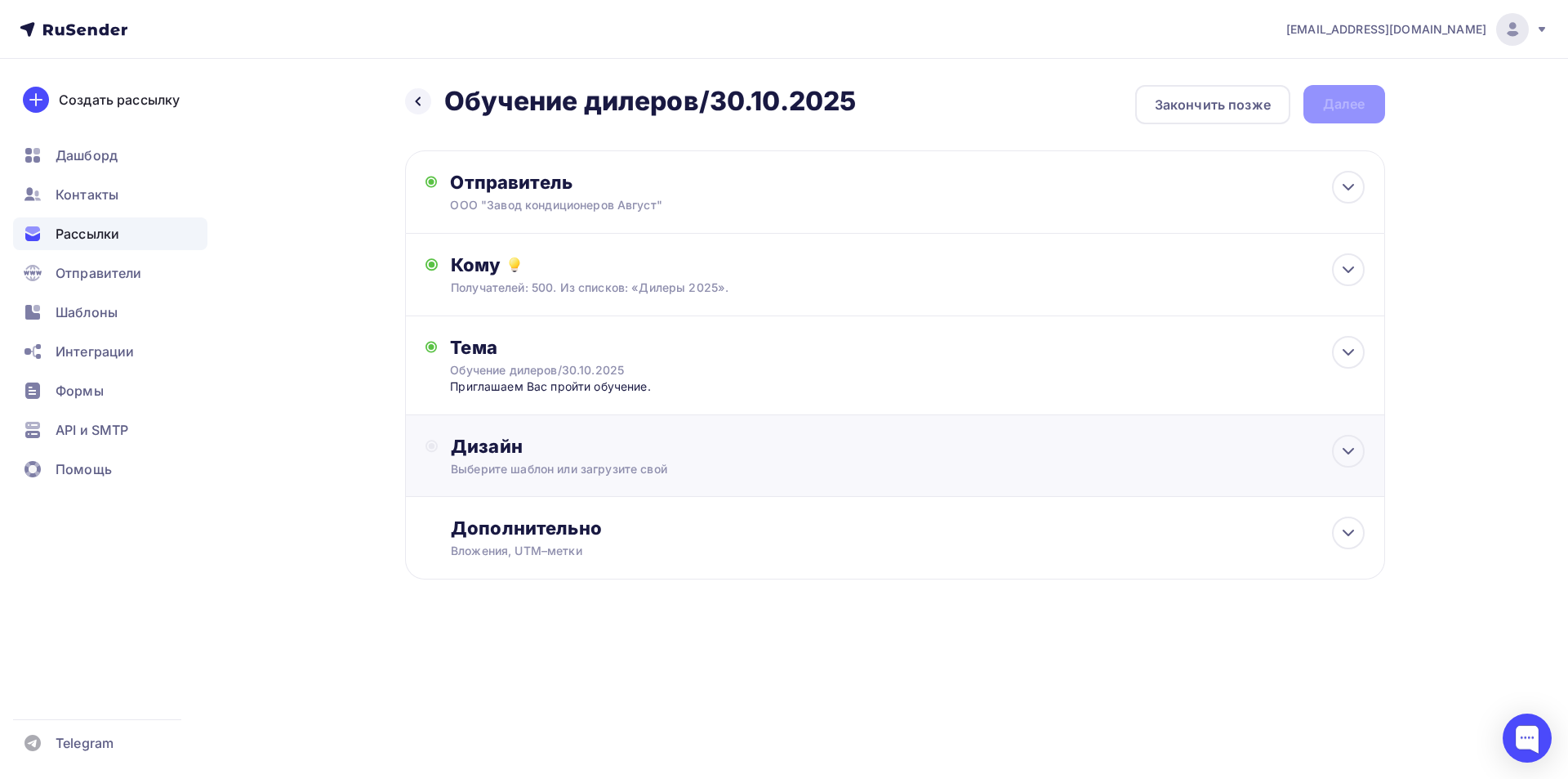
click at [512, 456] on div "Дизайн" at bounding box center [907, 445] width 913 height 23
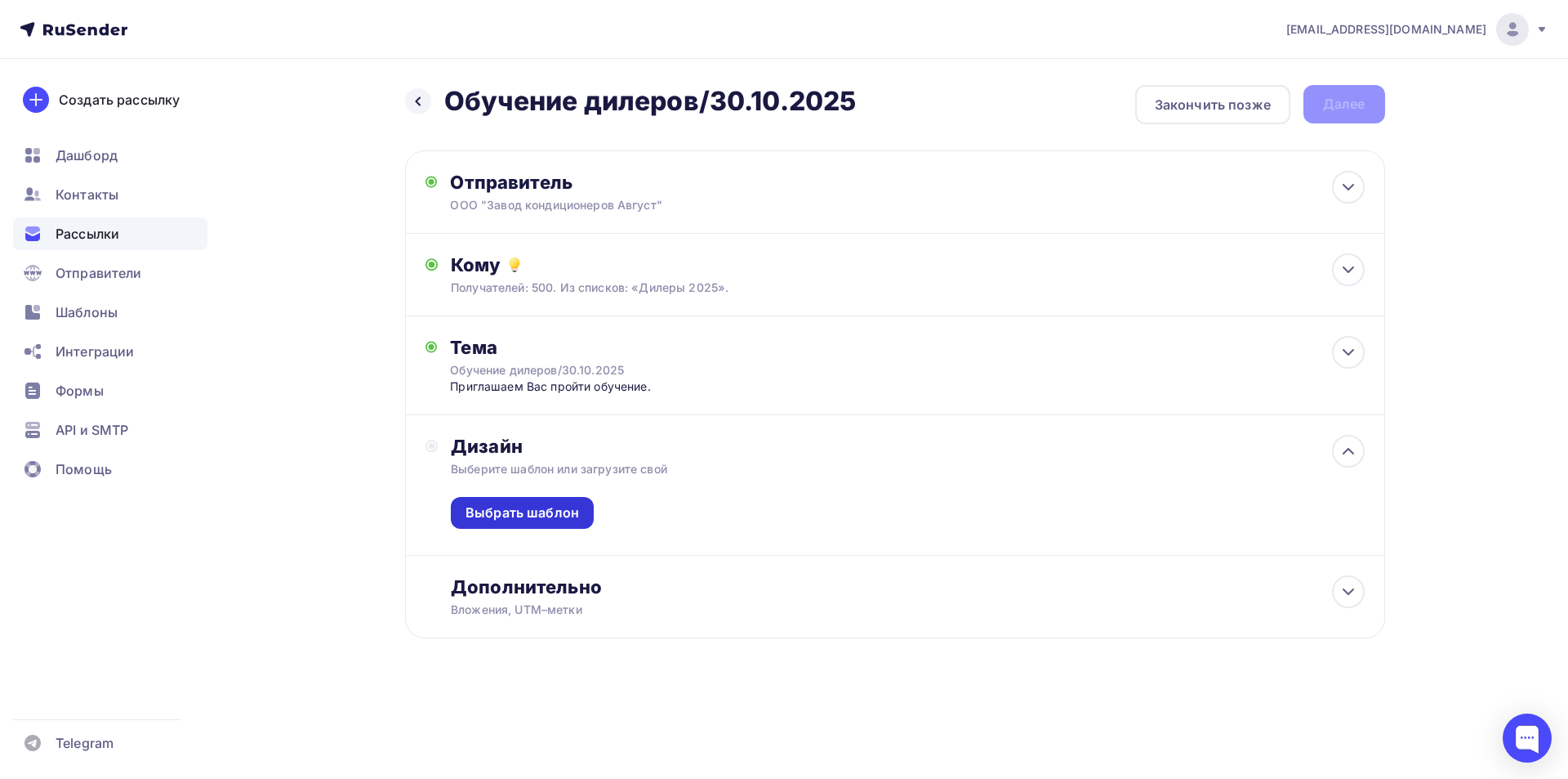
click at [521, 520] on div "Выбрать шаблон" at bounding box center [523, 512] width 114 height 19
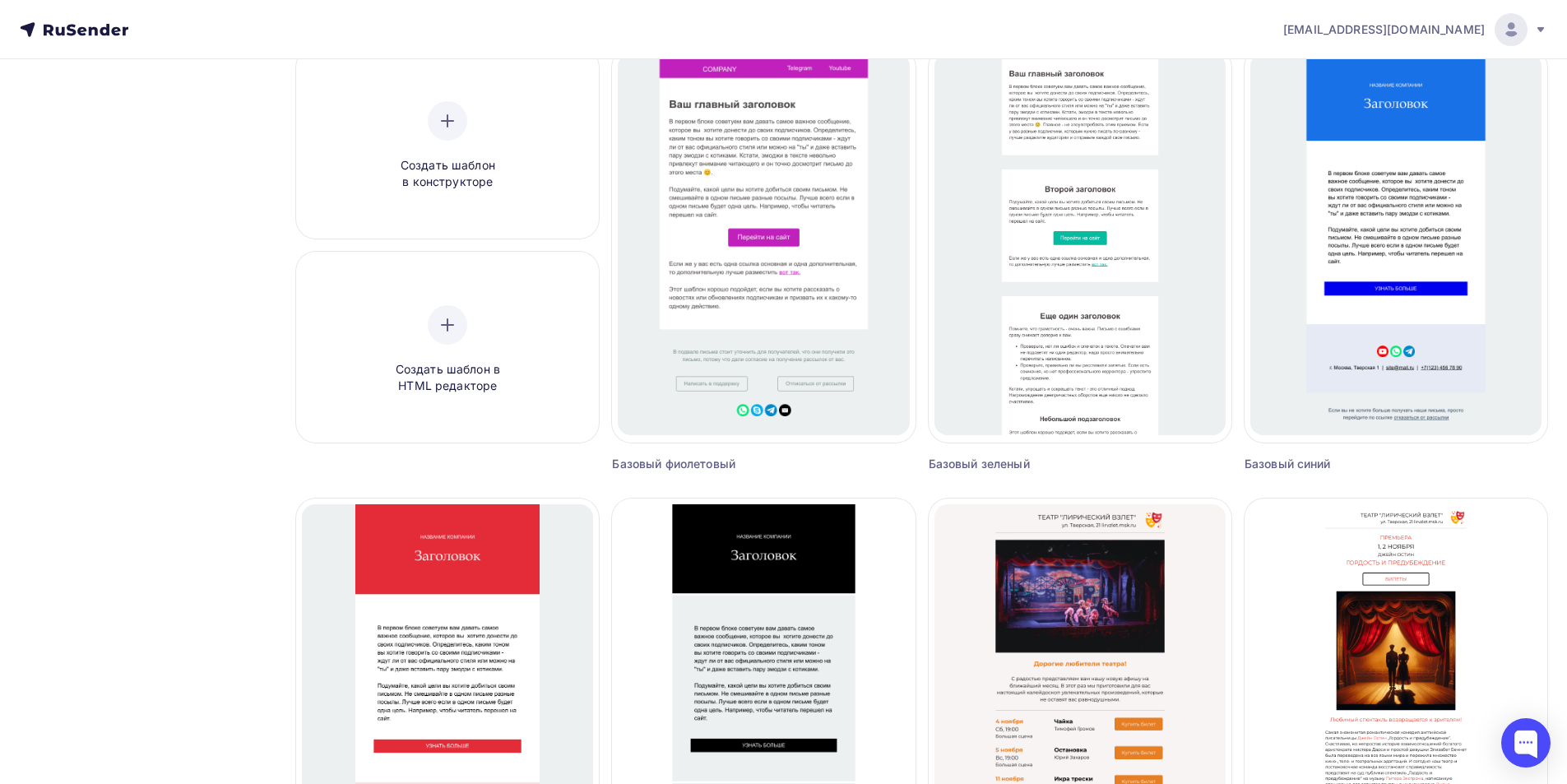
scroll to position [83, 0]
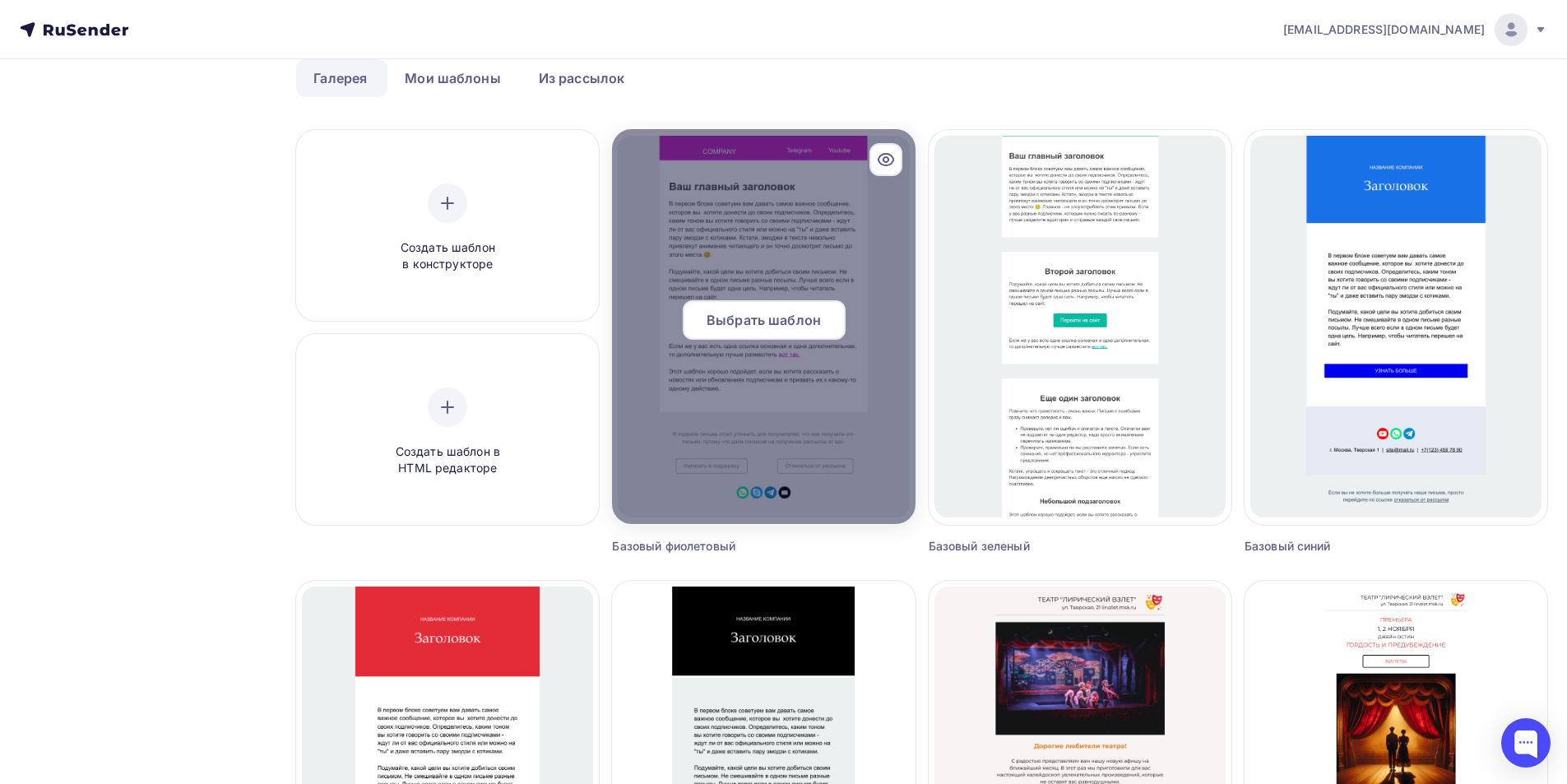
click at [769, 329] on span "Выбрать шаблон" at bounding box center [764, 320] width 114 height 20
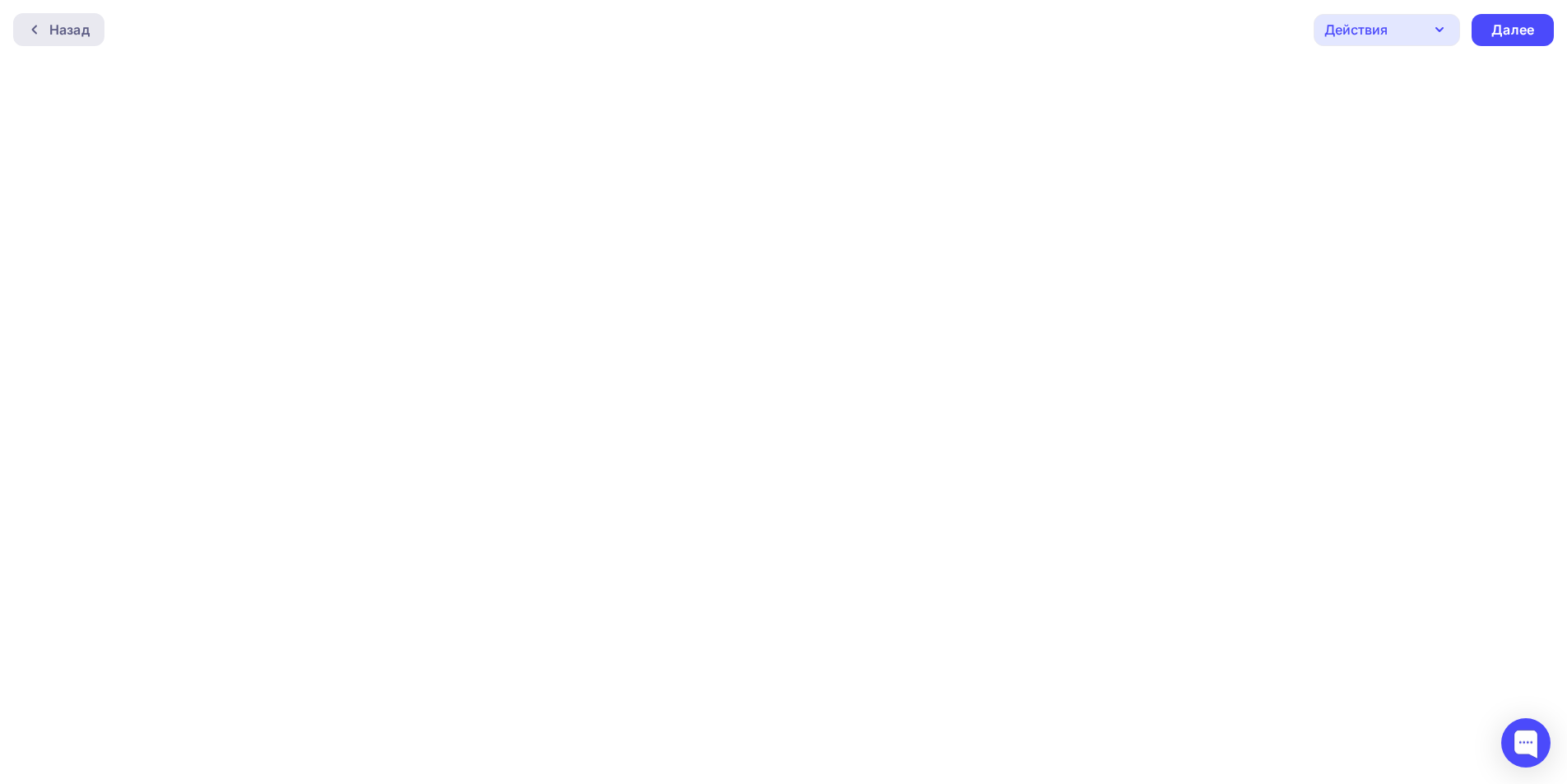
click at [37, 23] on div "Назад" at bounding box center [58, 29] width 91 height 33
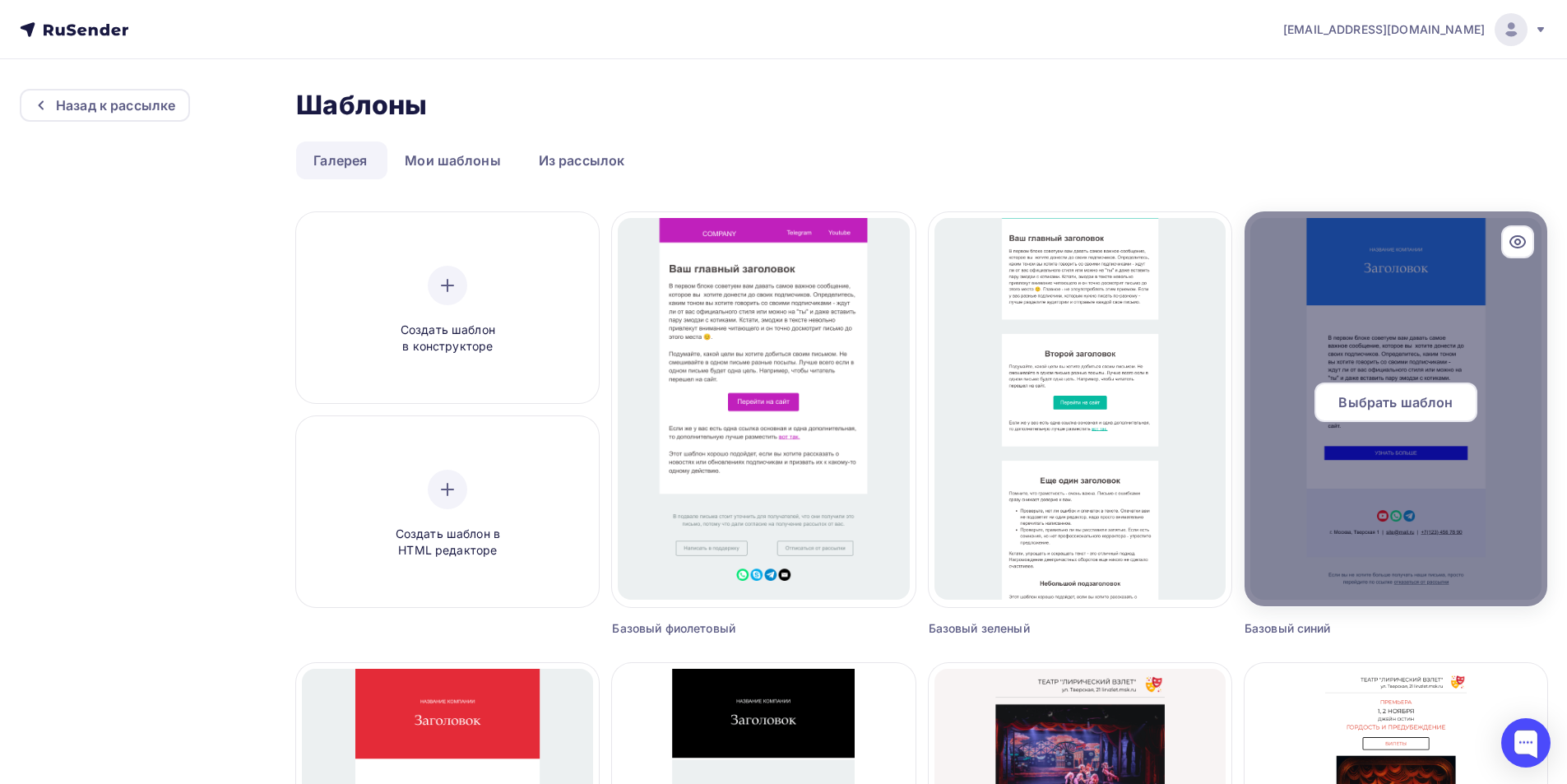
click at [1402, 408] on span "Выбрать шаблон" at bounding box center [1395, 401] width 114 height 20
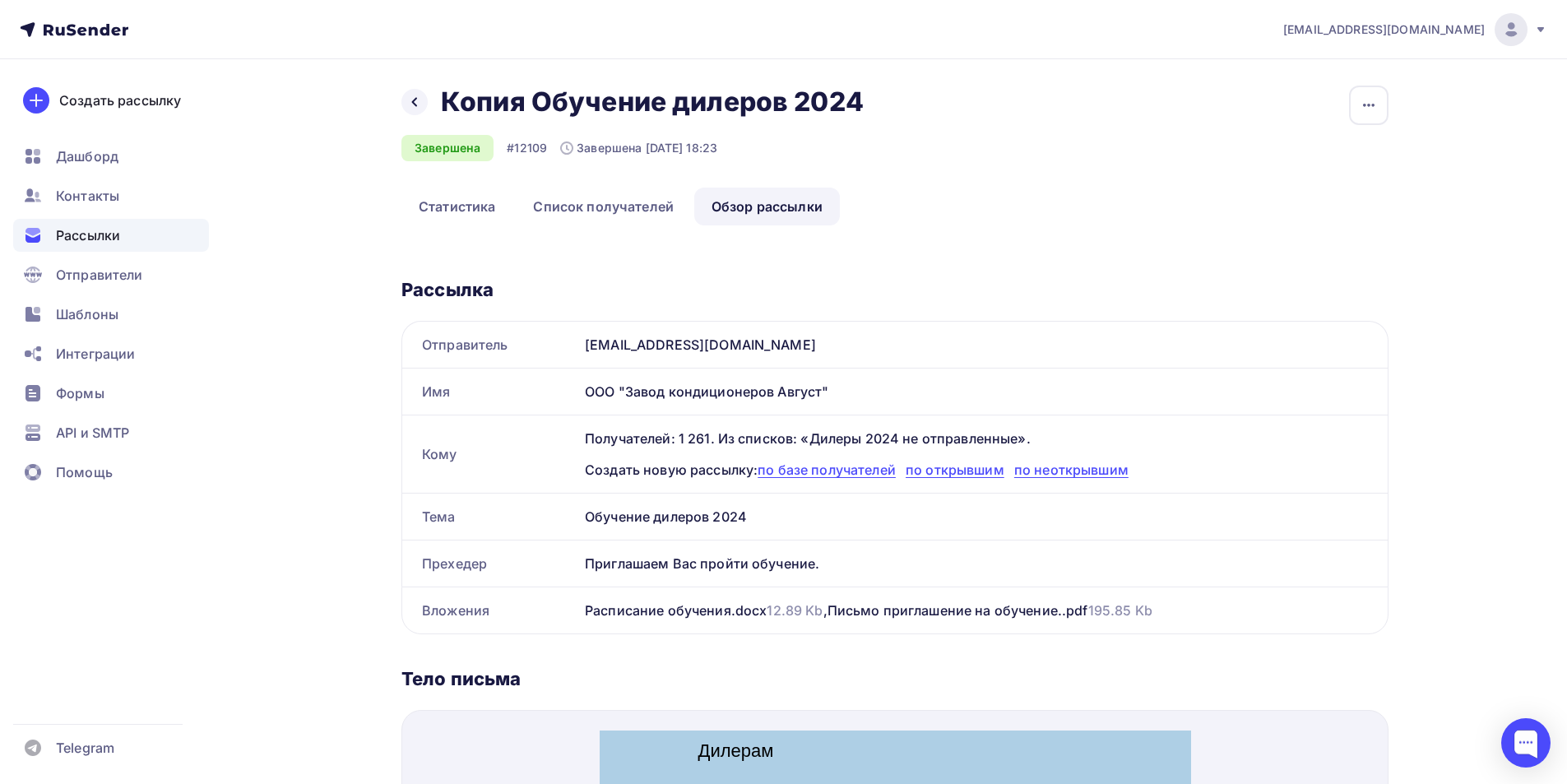
click at [737, 391] on div "ООО "Завод кондиционеров Август"" at bounding box center [982, 391] width 810 height 46
copy div "ООО "Завод кондиционеров Август""
click at [657, 513] on div "Обучение дилеров 2024" at bounding box center [982, 516] width 810 height 46
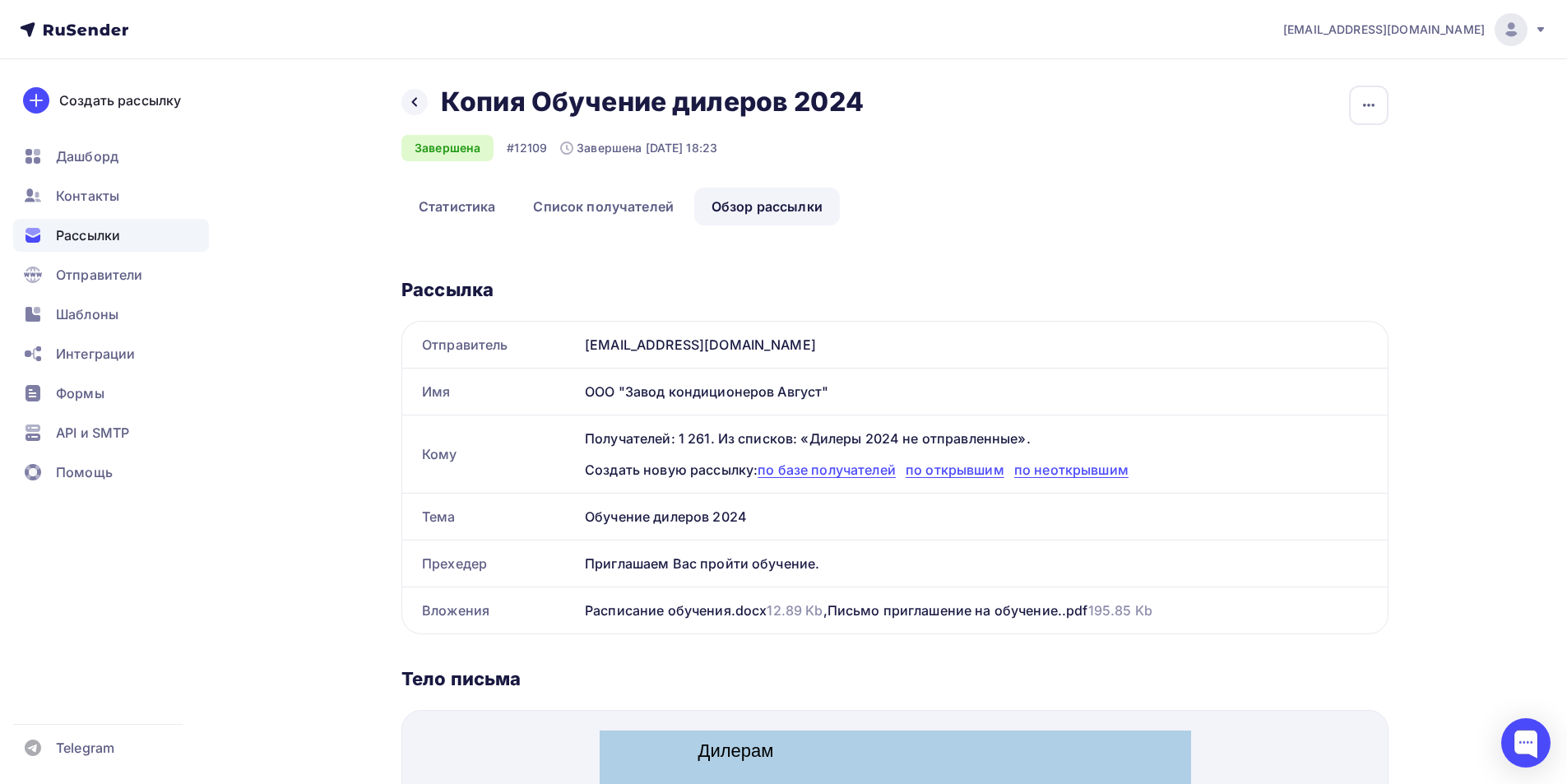
click at [657, 513] on div "Обучение дилеров 2024" at bounding box center [982, 516] width 810 height 46
click at [650, 567] on div "Приглашаем Вас пройти обучение." at bounding box center [982, 563] width 810 height 46
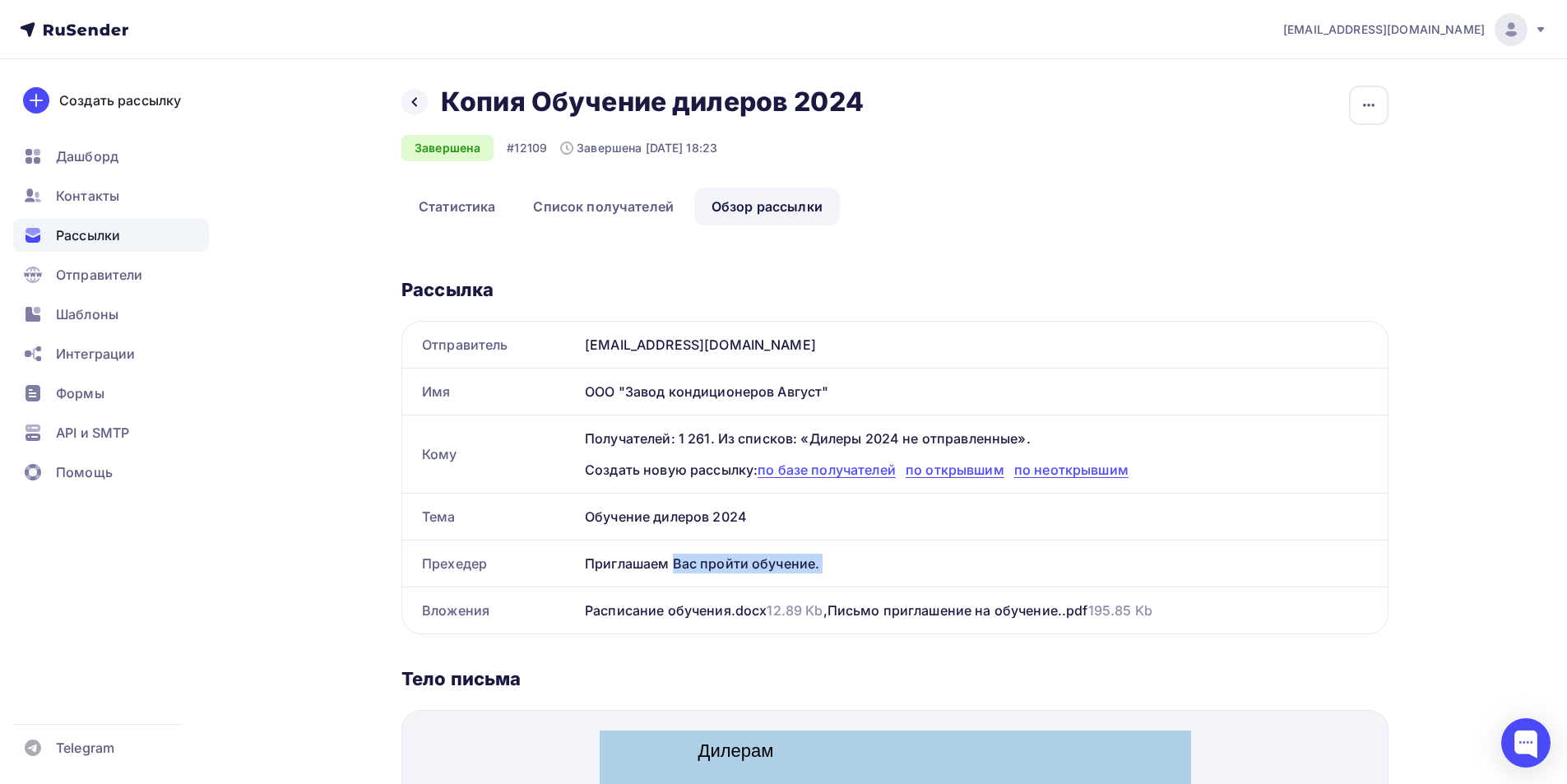
copy div "Приглашаем Вас пройти обучение."
drag, startPoint x: 679, startPoint y: 380, endPoint x: 679, endPoint y: 391, distance: 11.0
click at [679, 381] on div "ООО "Завод кондиционеров Август"" at bounding box center [982, 391] width 810 height 46
click at [678, 393] on div "ООО "Завод кондиционеров Август"" at bounding box center [982, 391] width 810 height 46
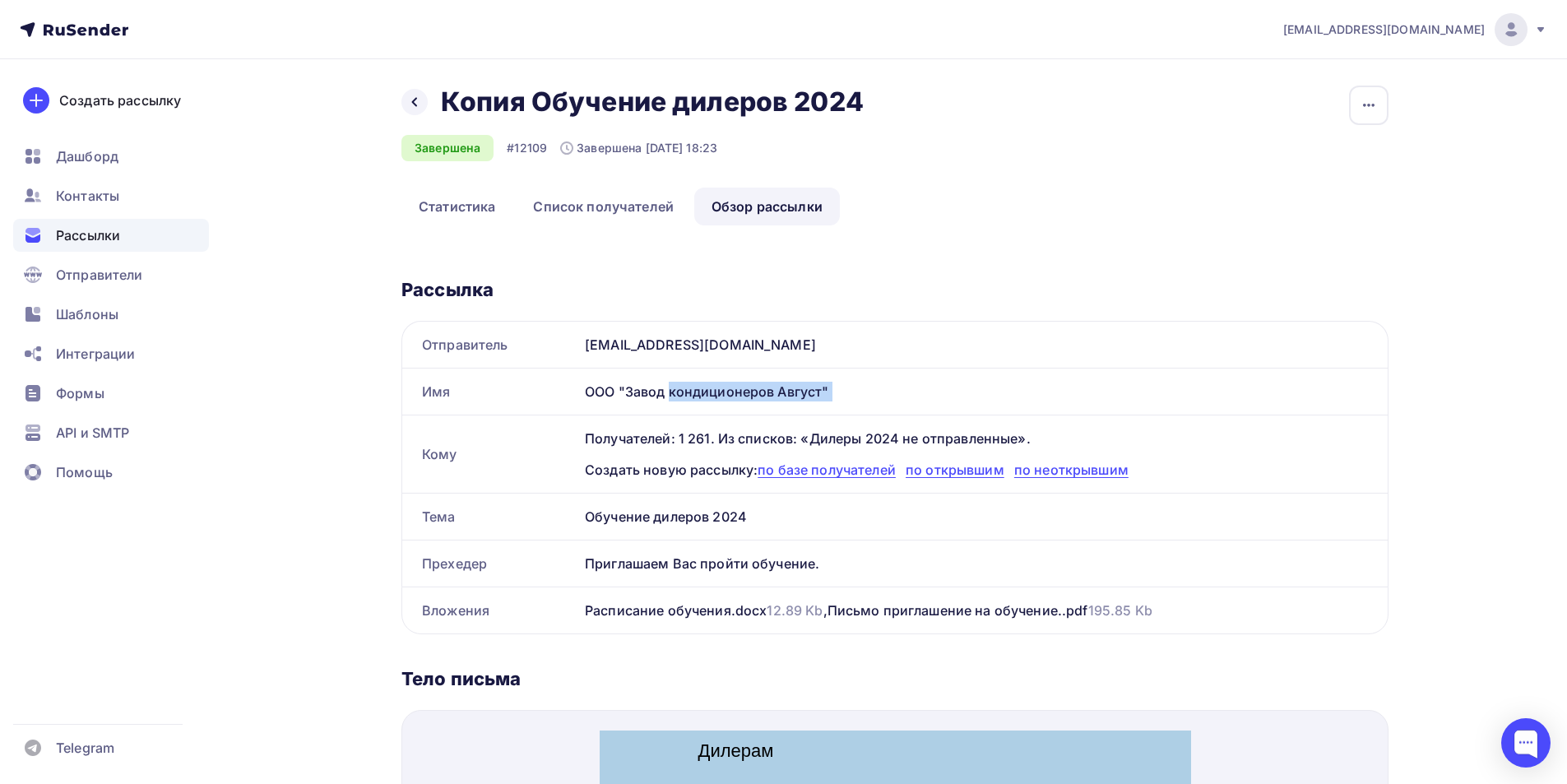
click at [678, 393] on div "ООО "Завод кондиционеров Август"" at bounding box center [982, 391] width 810 height 46
copy div "ООО "Завод кондиционеров Август""
click at [679, 113] on h2 "Копия Обучение дилеров 2024" at bounding box center [652, 101] width 423 height 33
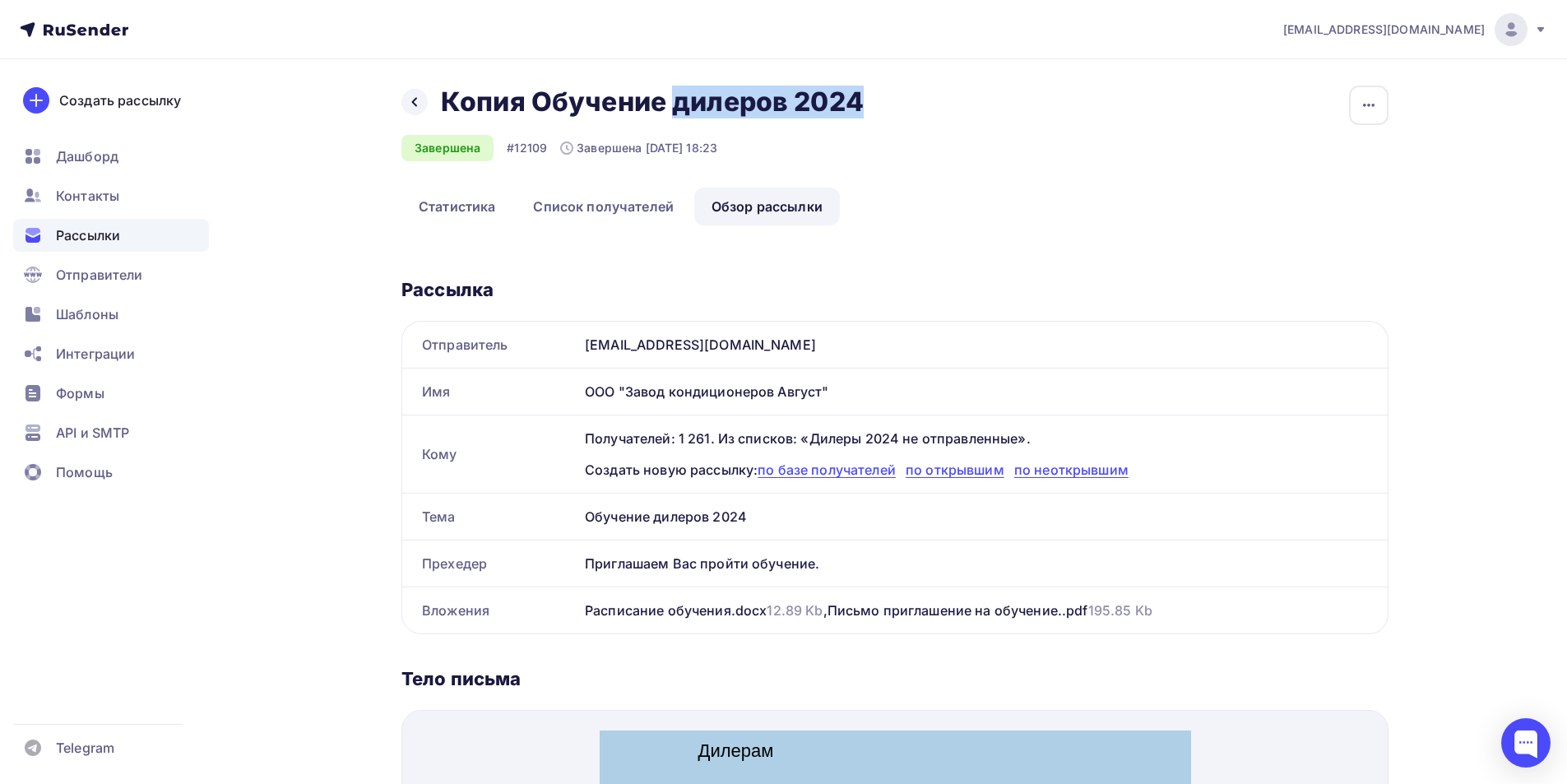
click at [678, 113] on h2 "Копия Обучение дилеров 2024" at bounding box center [652, 101] width 423 height 33
click at [652, 113] on h2 "Копия Обучение дилеров 2024" at bounding box center [652, 101] width 423 height 33
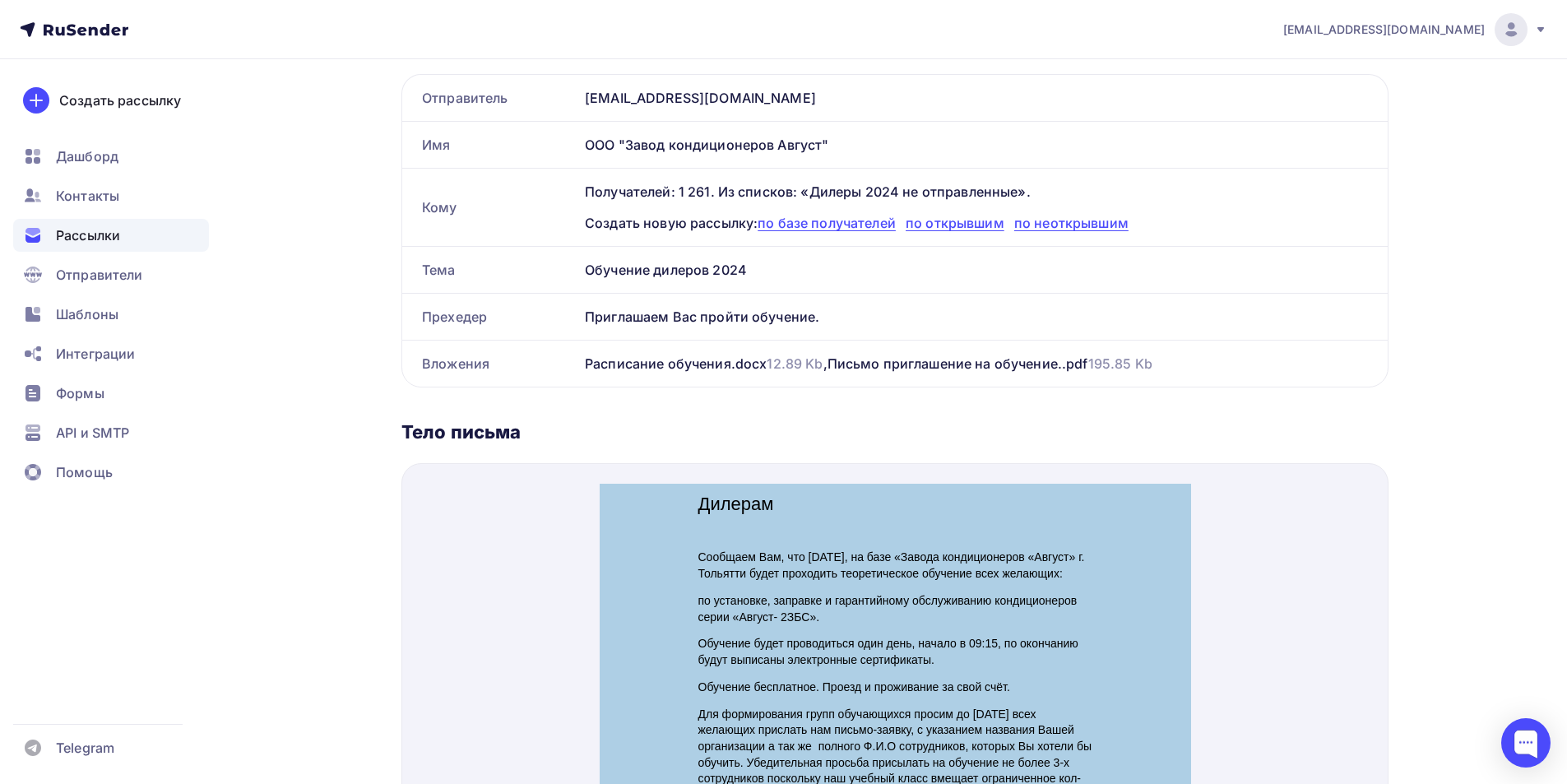
scroll to position [493, 0]
